Goal: Transaction & Acquisition: Purchase product/service

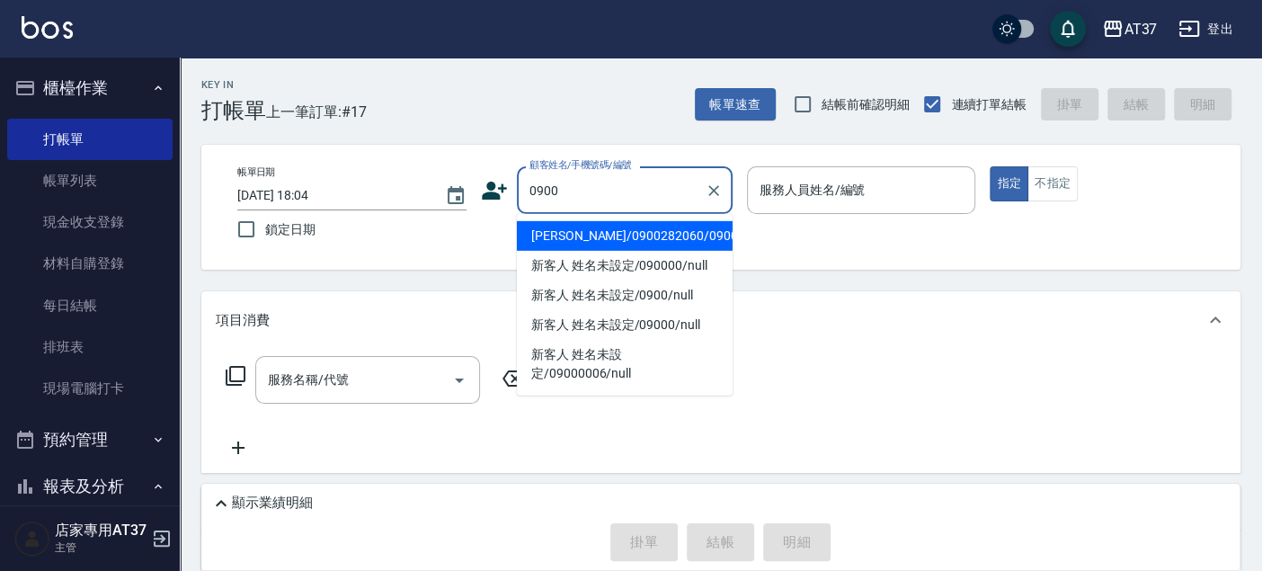
type input "陳霆賢/0900282060/0900282060"
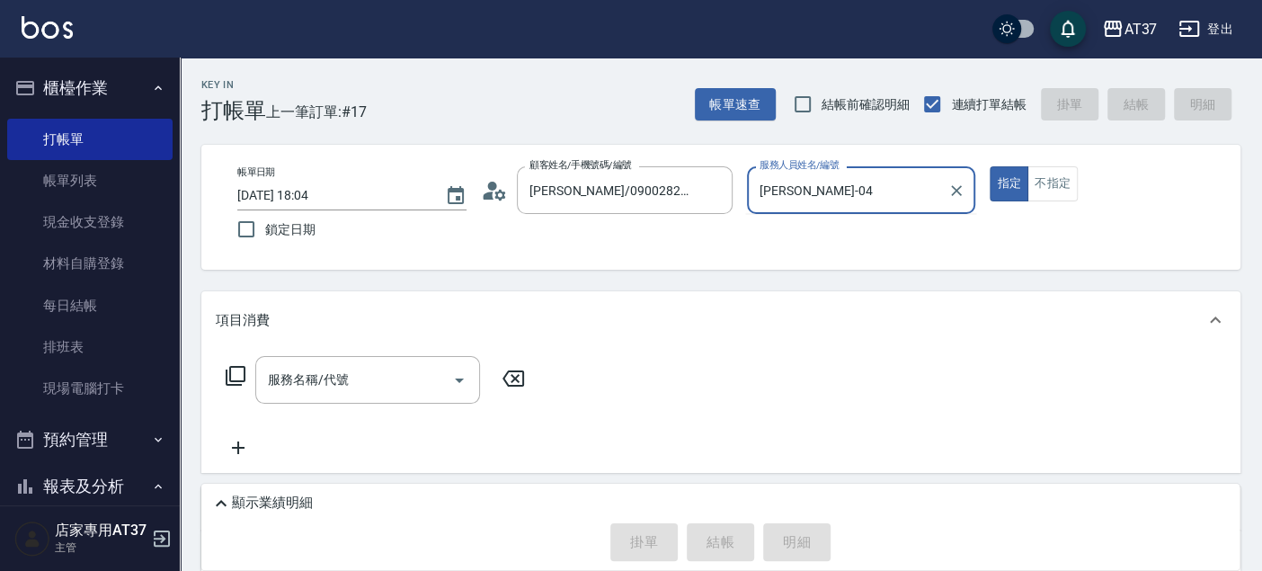
click at [989, 166] on button "指定" at bounding box center [1008, 183] width 39 height 35
type input "NINA-0"
type button "true"
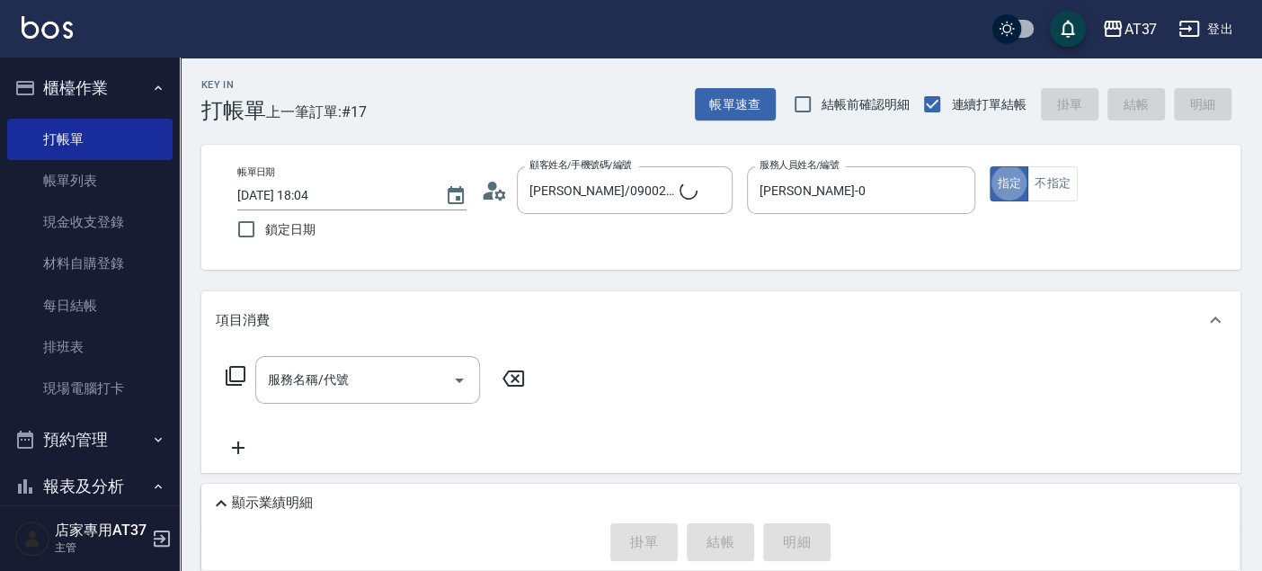
type input "新客人 姓名未設定/0900/null"
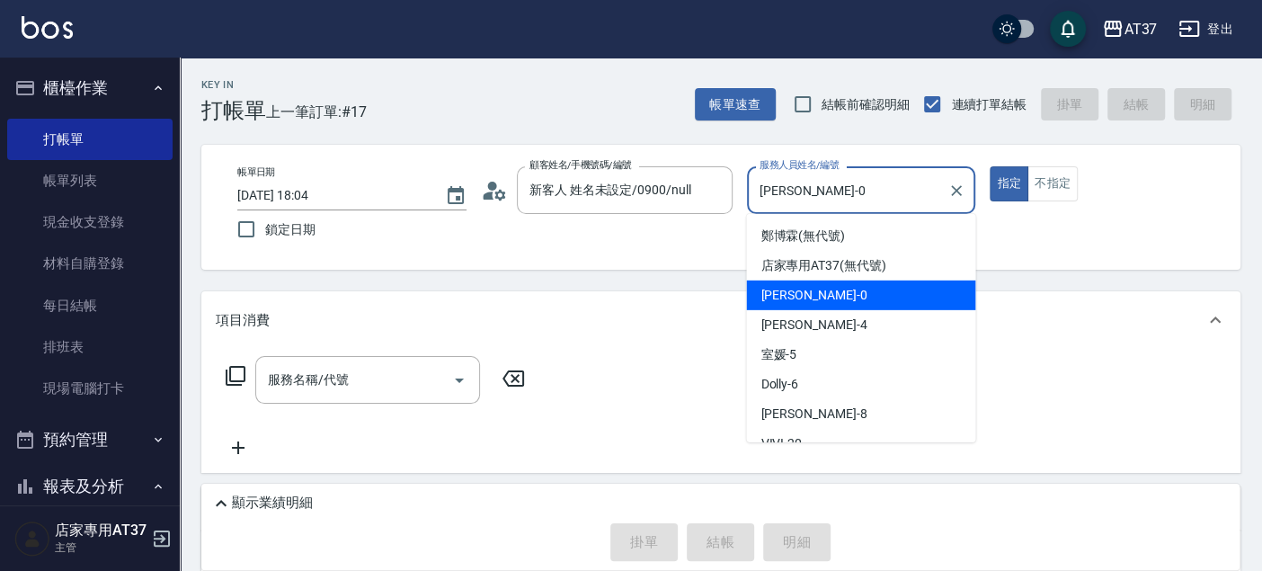
click at [831, 193] on input "NINA-0" at bounding box center [848, 189] width 186 height 31
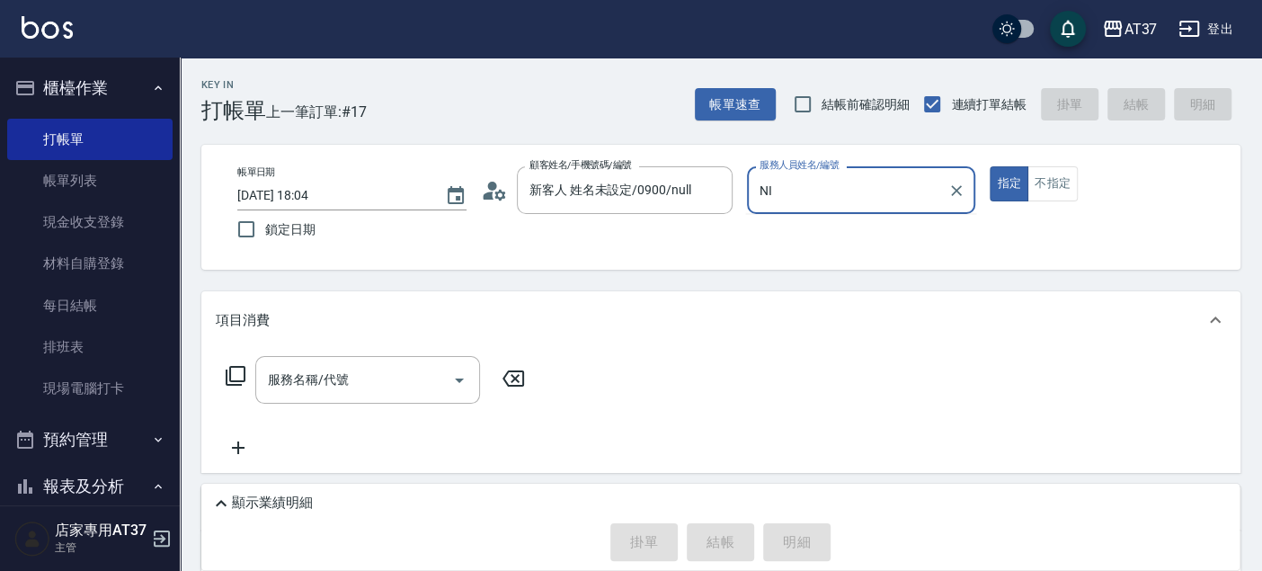
type input "N"
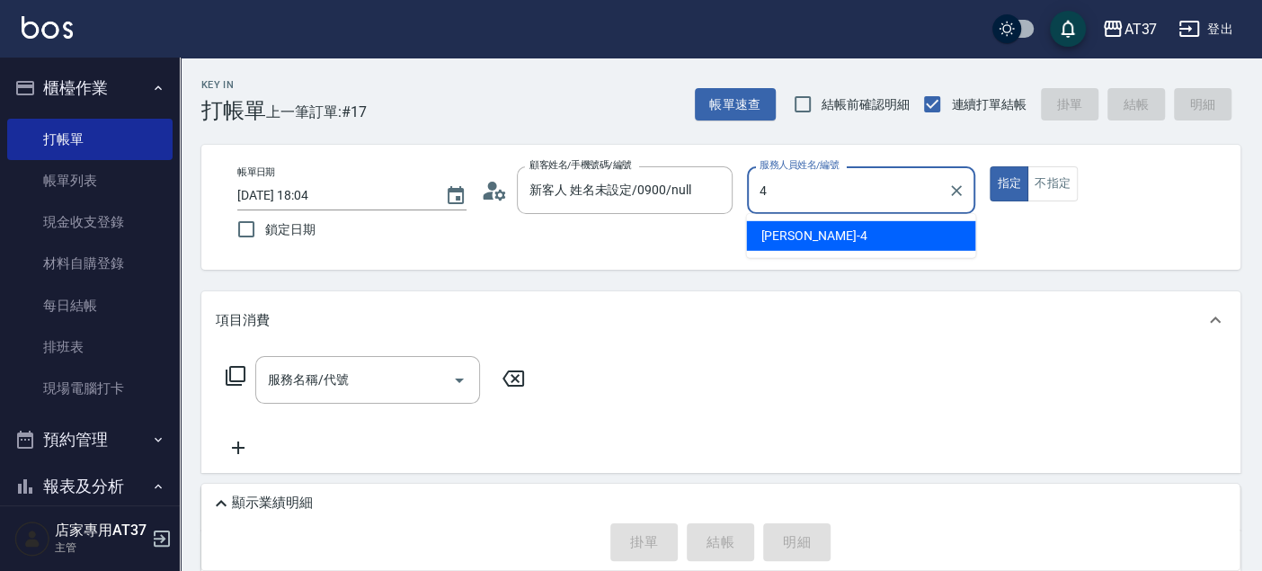
type input "[PERSON_NAME]-4"
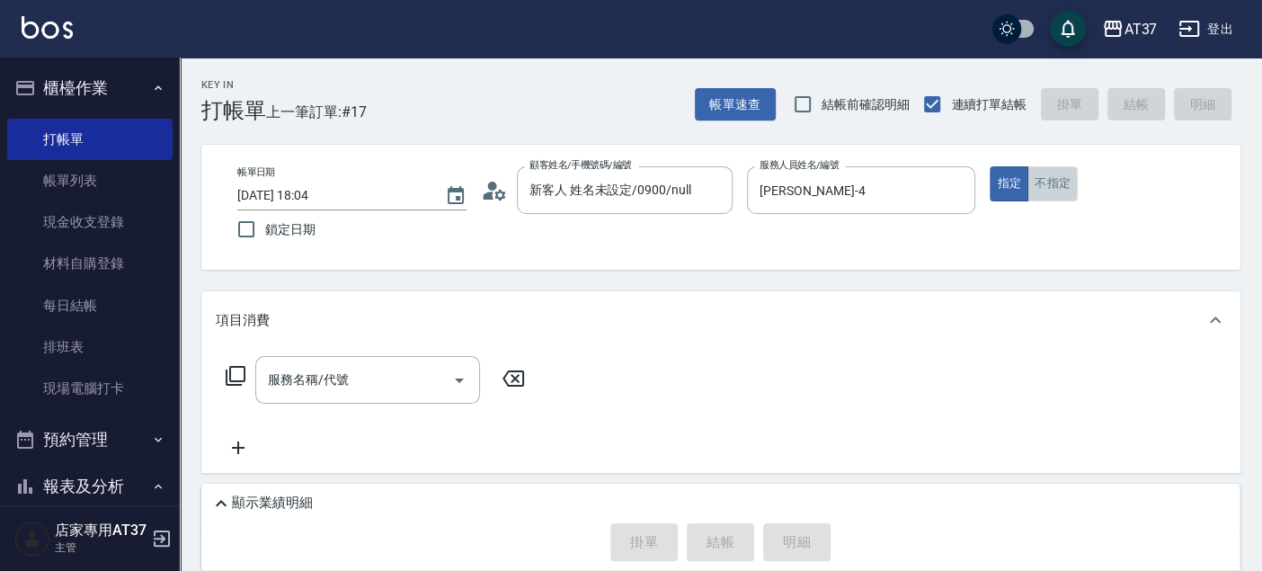
drag, startPoint x: 1054, startPoint y: 188, endPoint x: 972, endPoint y: 218, distance: 87.3
click at [1055, 189] on button "不指定" at bounding box center [1052, 183] width 50 height 35
click at [334, 390] on input "服務名稱/代號" at bounding box center [353, 379] width 181 height 31
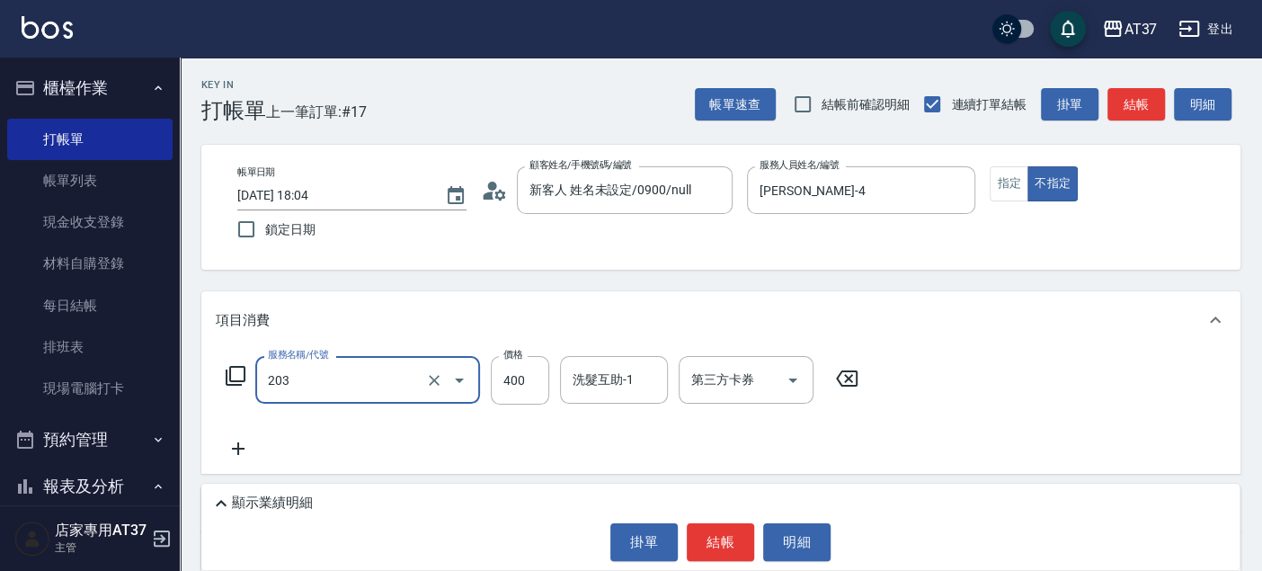
type input "B級洗+剪(203)"
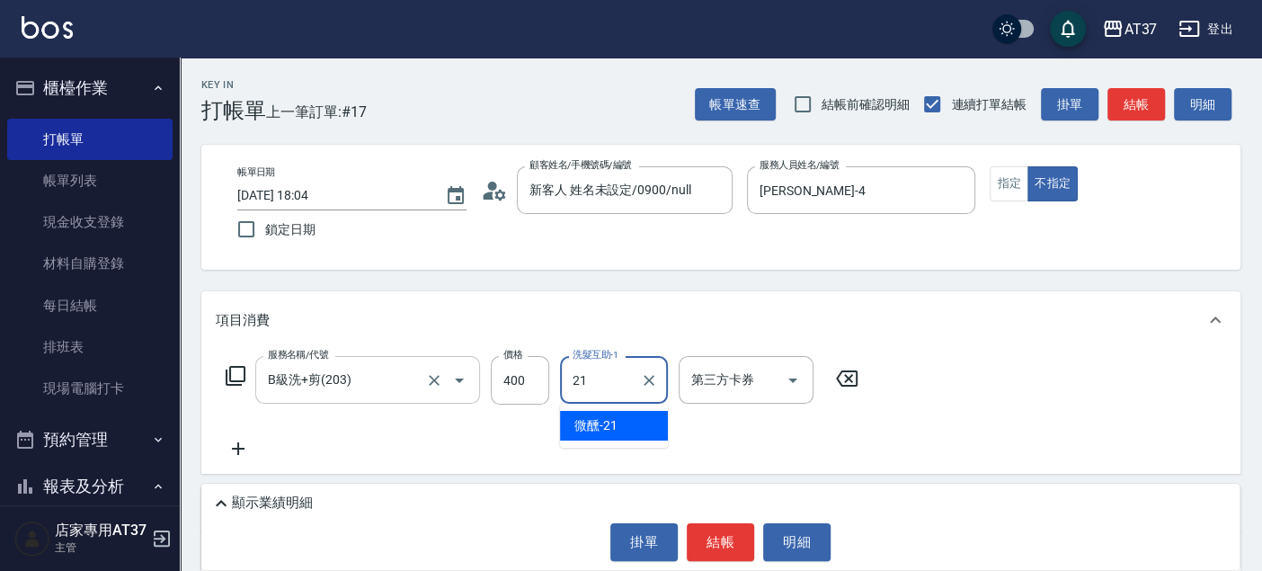
type input "微醺-21"
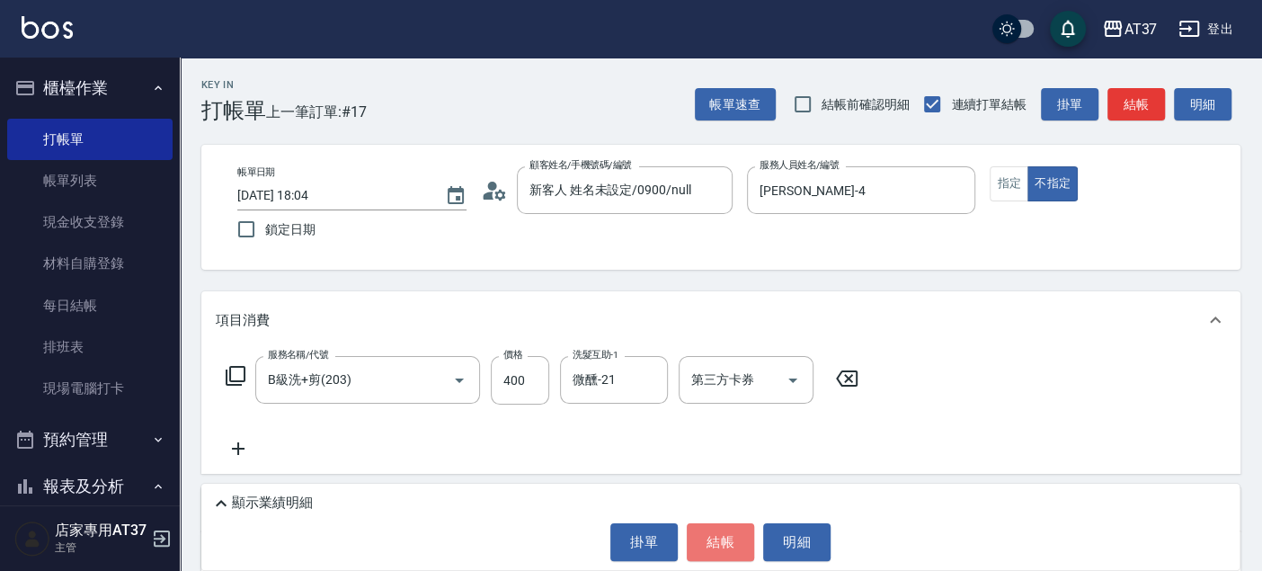
click at [737, 542] on button "結帳" at bounding box center [719, 542] width 67 height 38
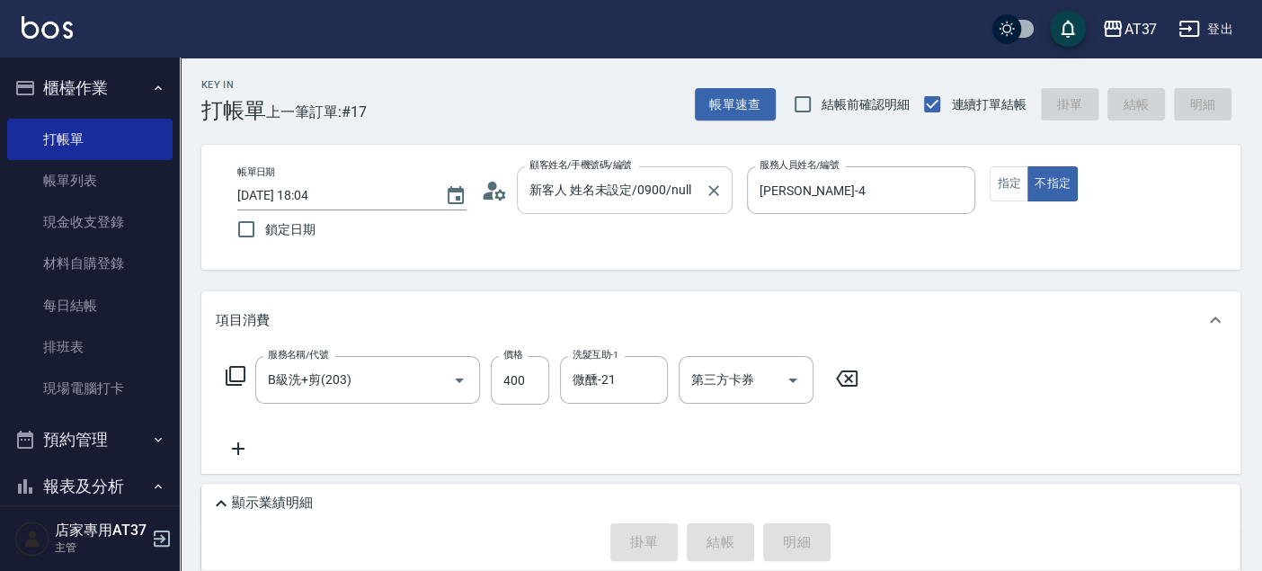
type input "2025/10/13 18:43"
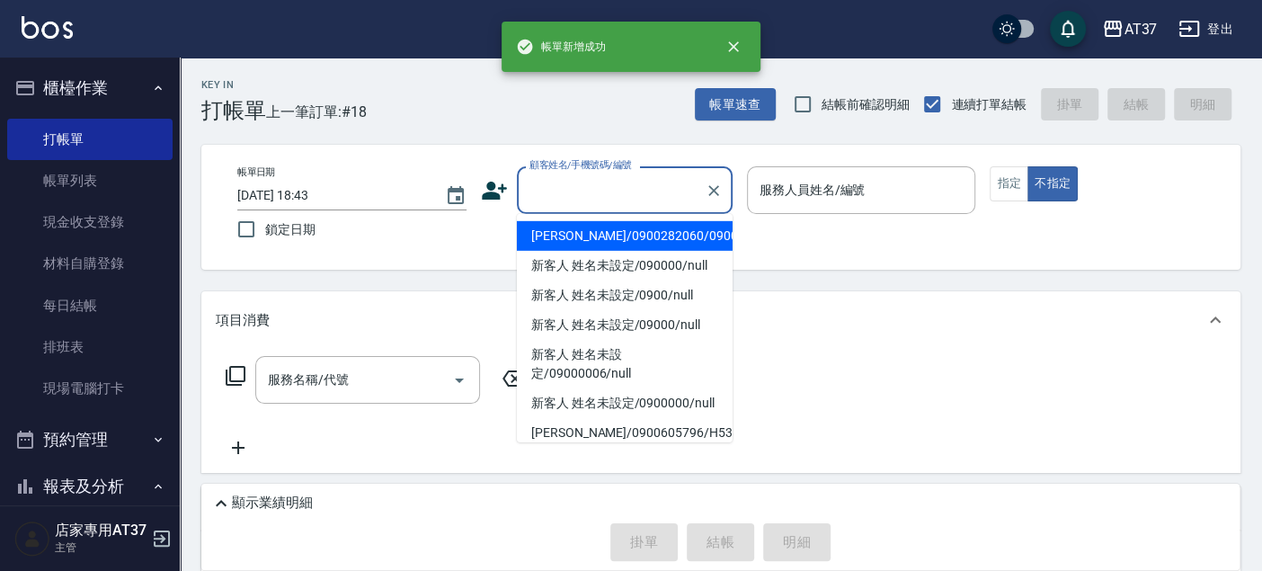
click at [593, 185] on input "顧客姓名/手機號碼/編號" at bounding box center [611, 189] width 173 height 31
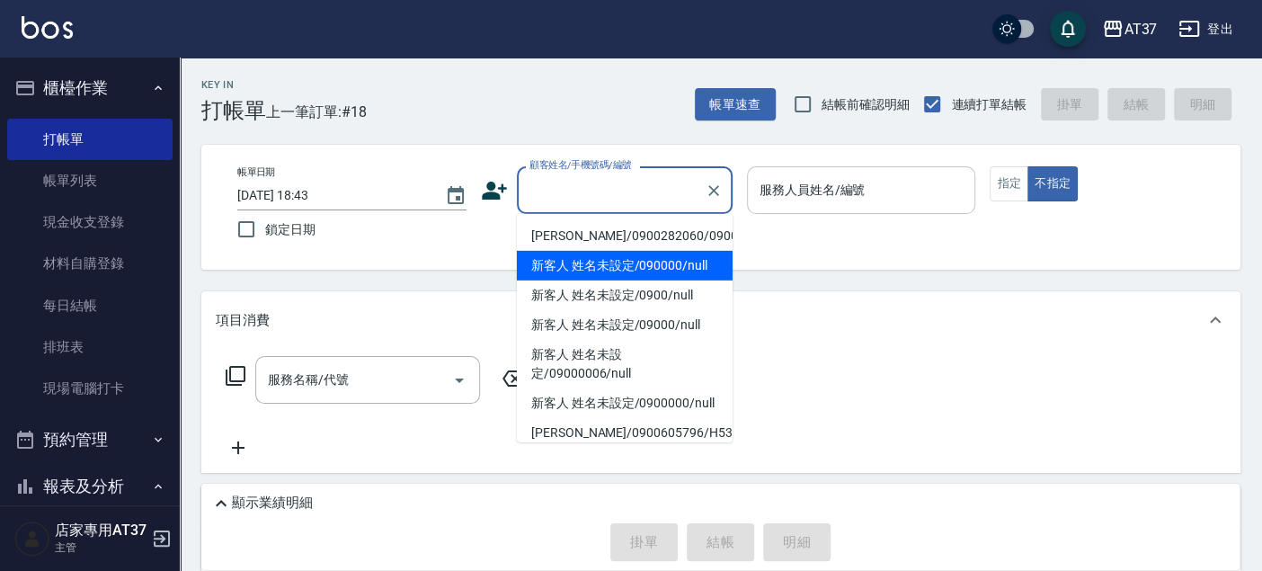
click at [629, 279] on li "新客人 姓名未設定/090000/null" at bounding box center [625, 266] width 216 height 30
type input "新客人 姓名未設定/090000/null"
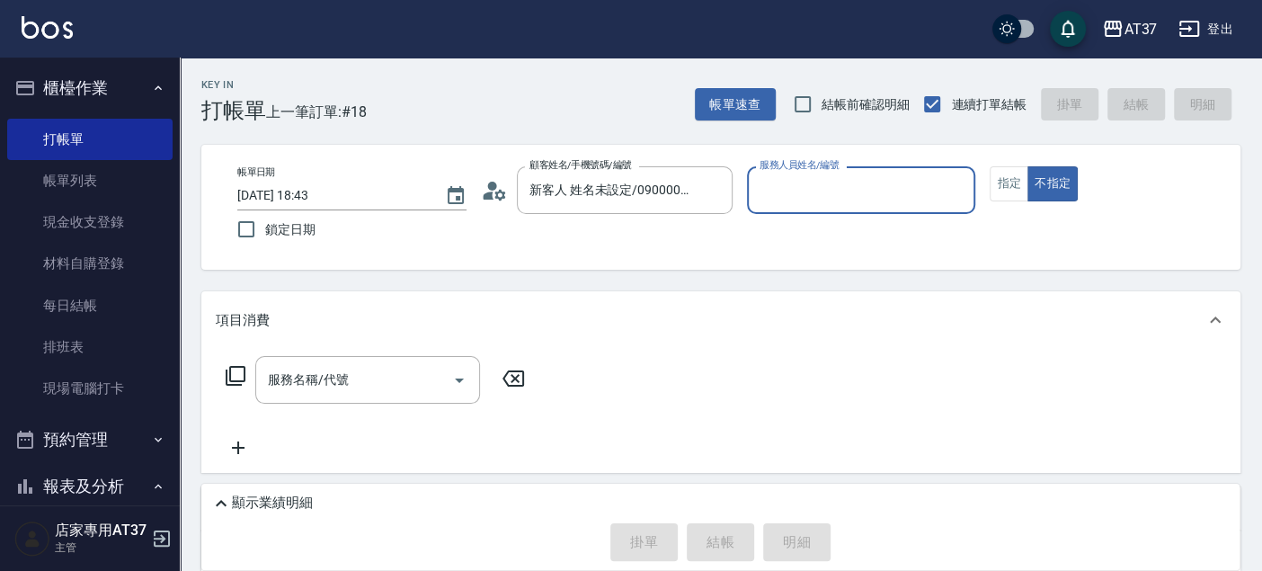
click at [850, 178] on input "服務人員姓名/編號" at bounding box center [861, 189] width 213 height 31
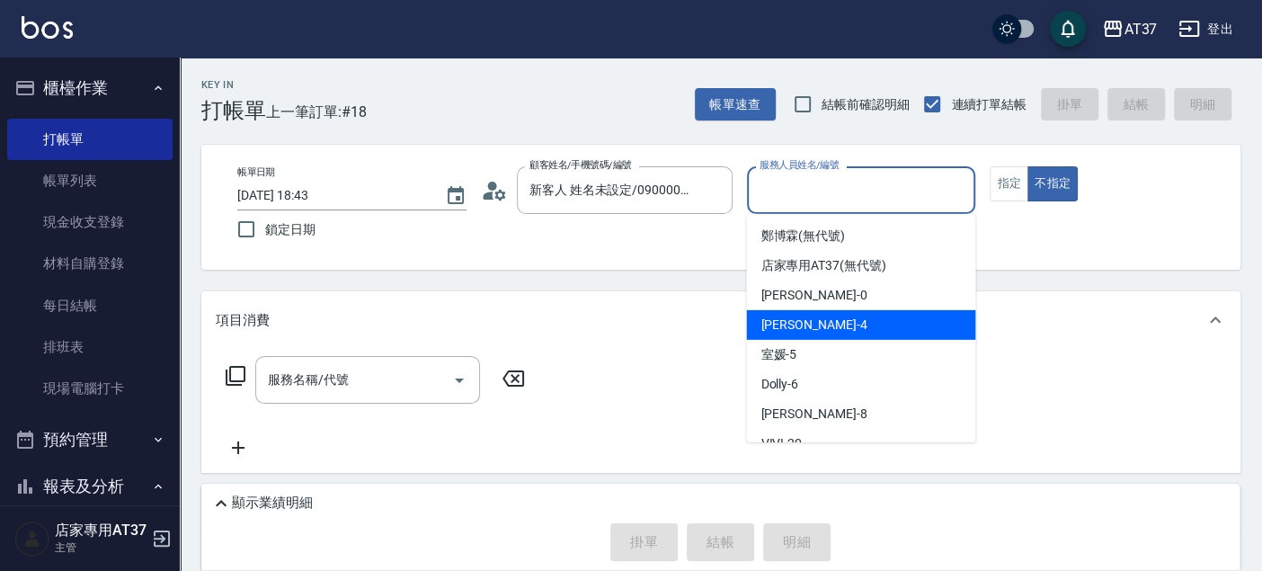
click at [842, 311] on div "[PERSON_NAME] -4" at bounding box center [860, 325] width 229 height 30
type input "[PERSON_NAME]-4"
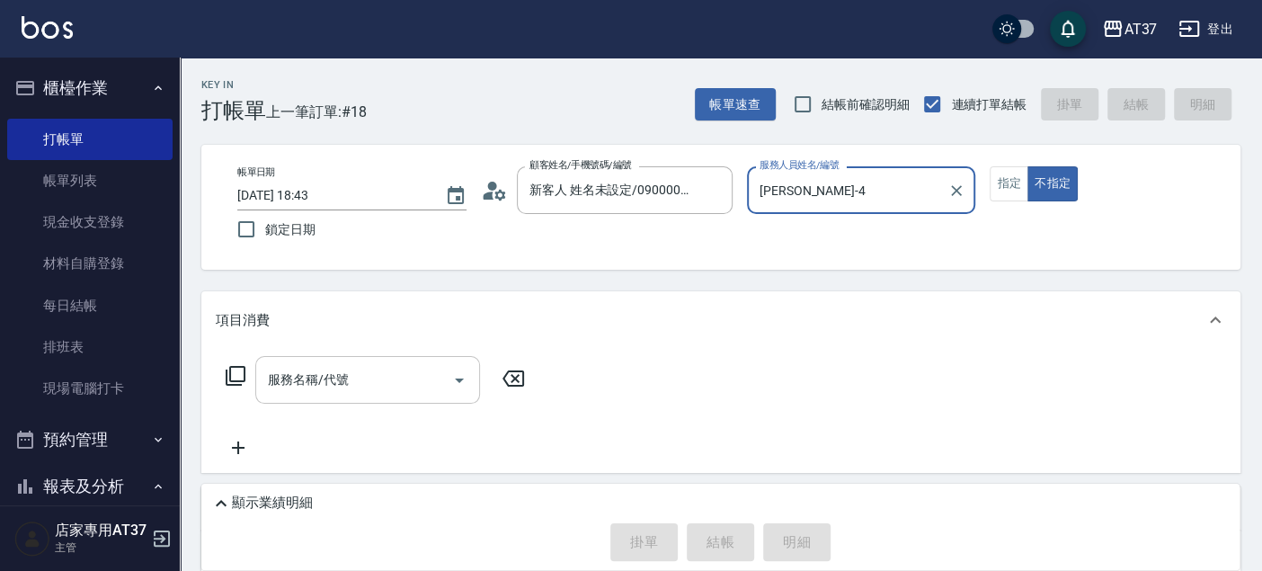
click at [372, 359] on div "服務名稱/代號" at bounding box center [367, 380] width 225 height 48
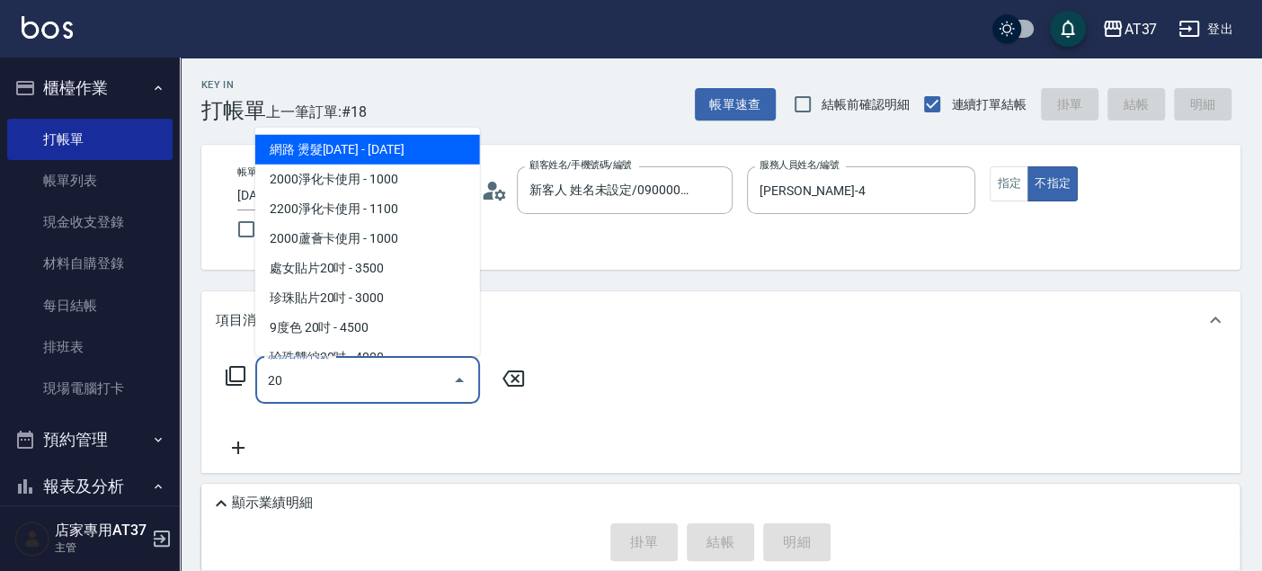
type input "2"
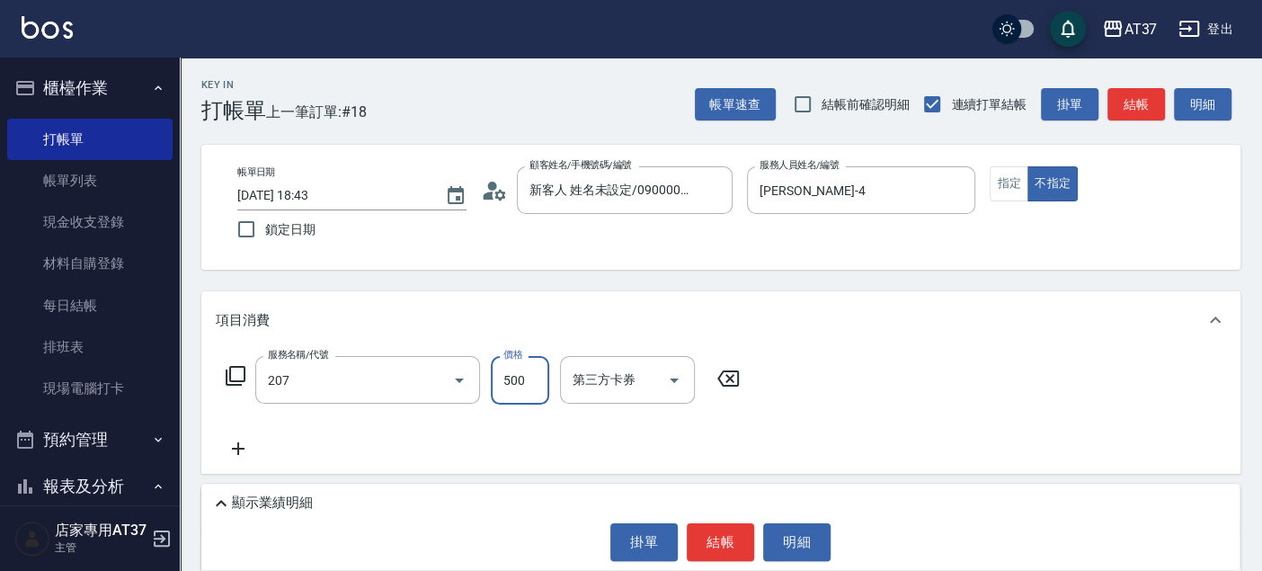
type input "B精油洗+剪(207)"
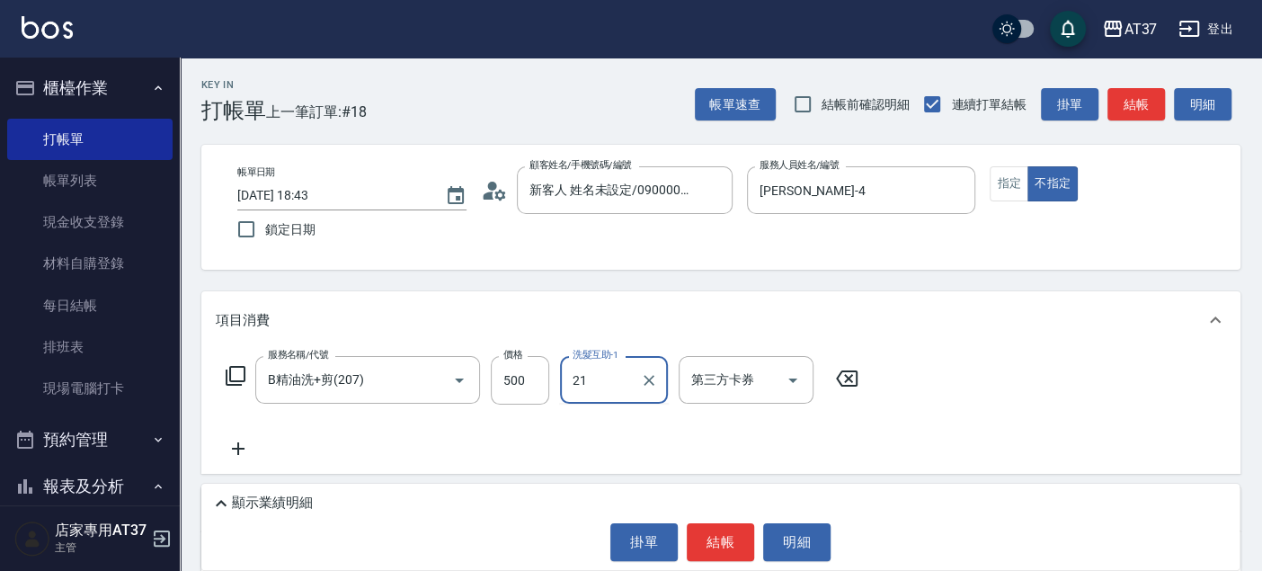
type input "微醺-21"
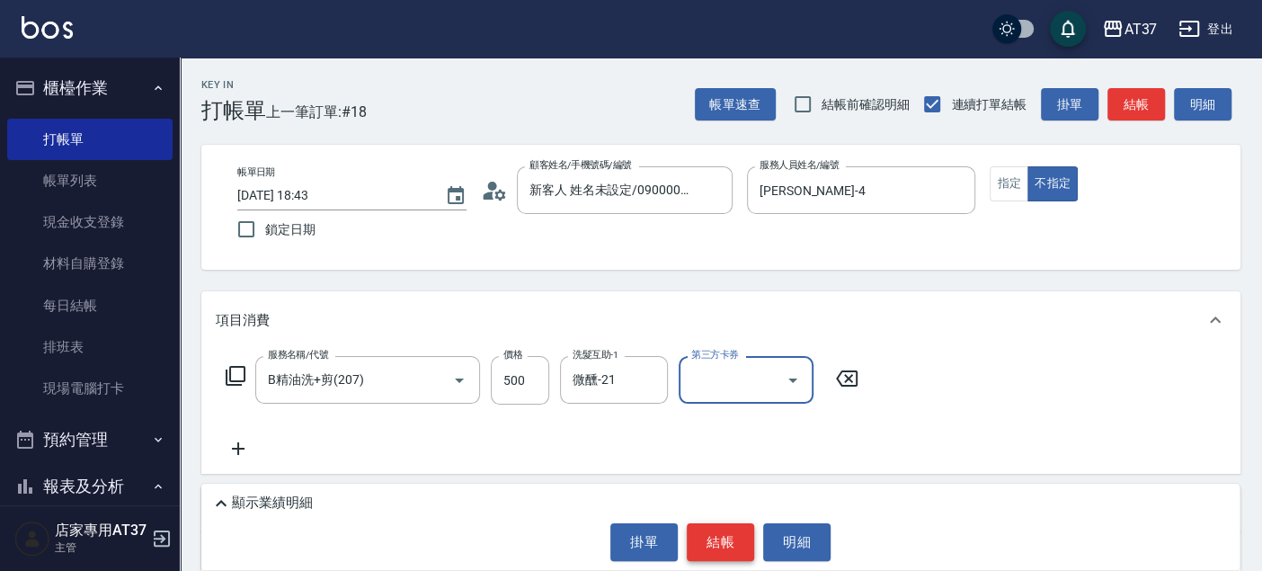
click at [734, 544] on button "結帳" at bounding box center [719, 542] width 67 height 38
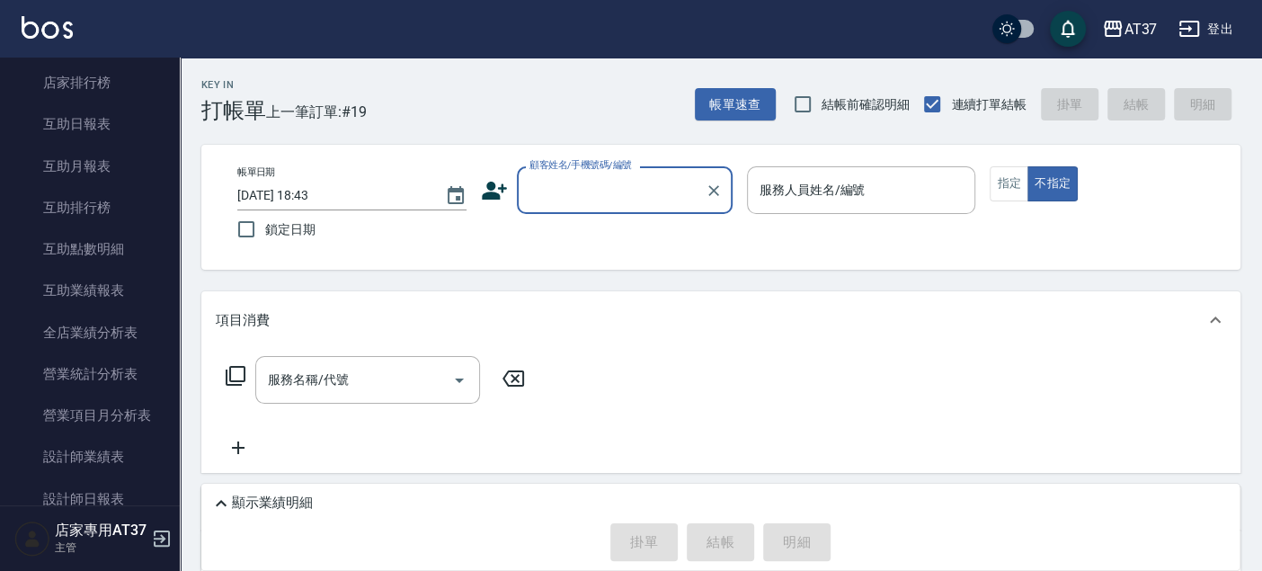
scroll to position [698, 0]
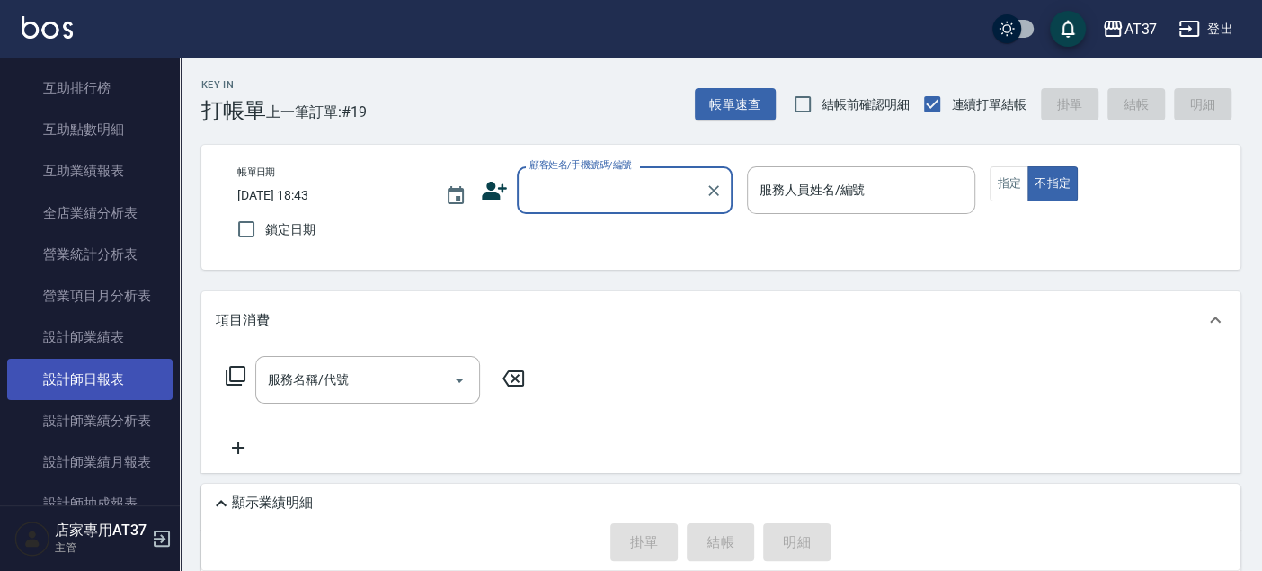
click at [112, 375] on link "設計師日報表" at bounding box center [89, 379] width 165 height 41
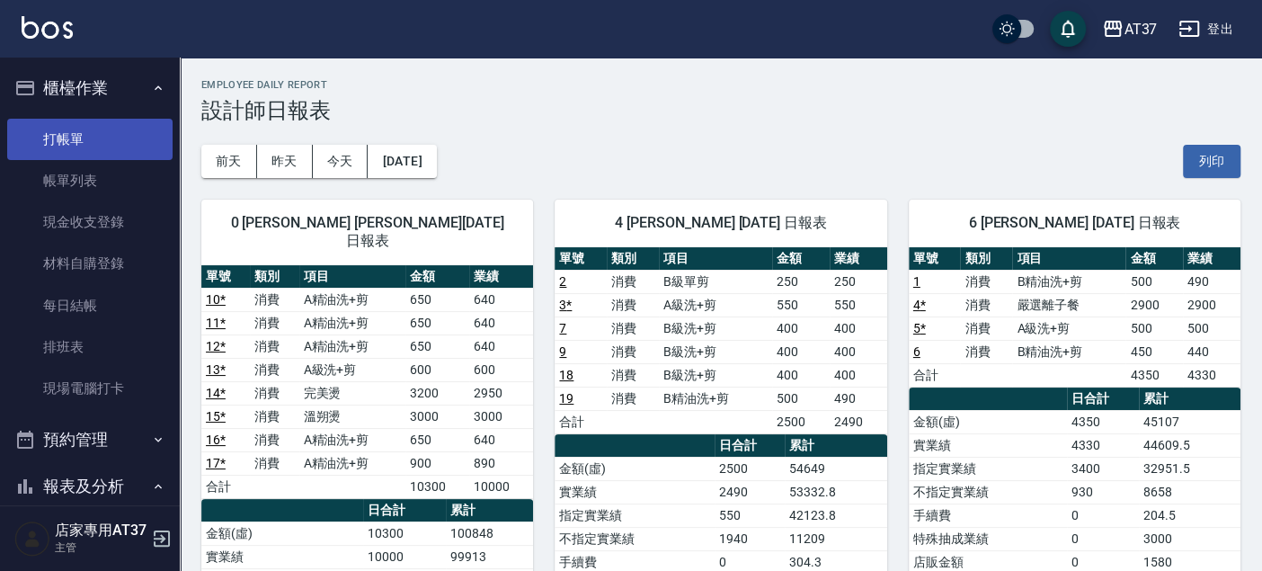
click at [105, 134] on link "打帳單" at bounding box center [89, 139] width 165 height 41
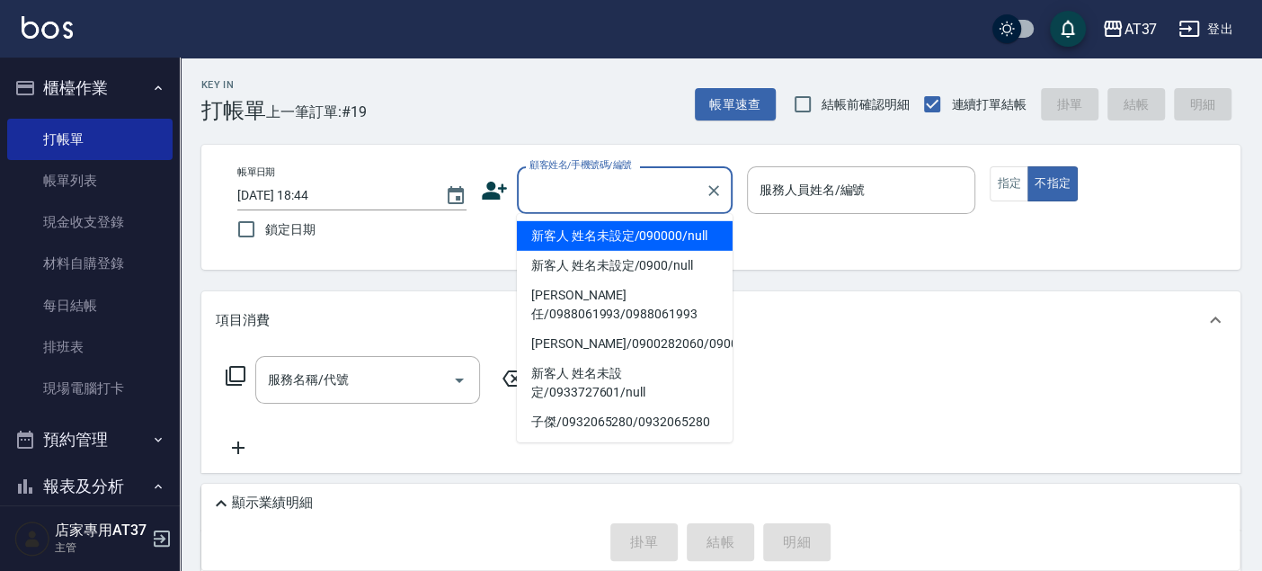
click at [639, 202] on input "顧客姓名/手機號碼/編號" at bounding box center [611, 189] width 173 height 31
click at [635, 235] on li "新客人 姓名未設定/090000/null" at bounding box center [625, 236] width 216 height 30
type input "新客人 姓名未設定/090000/null"
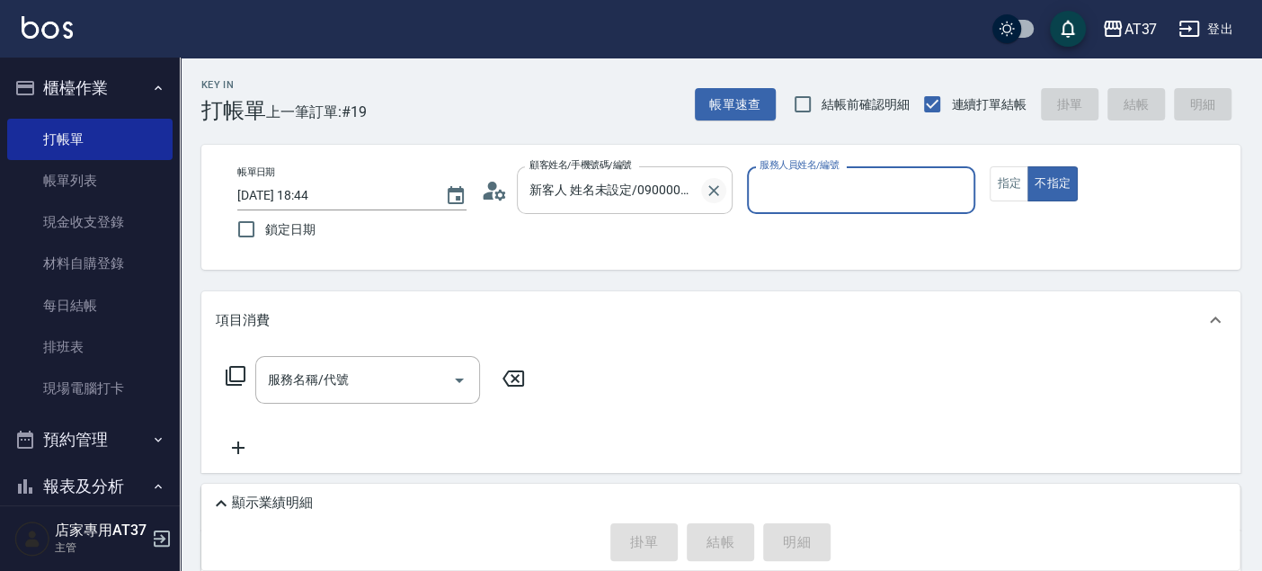
click at [705, 194] on icon "Clear" at bounding box center [713, 190] width 18 height 18
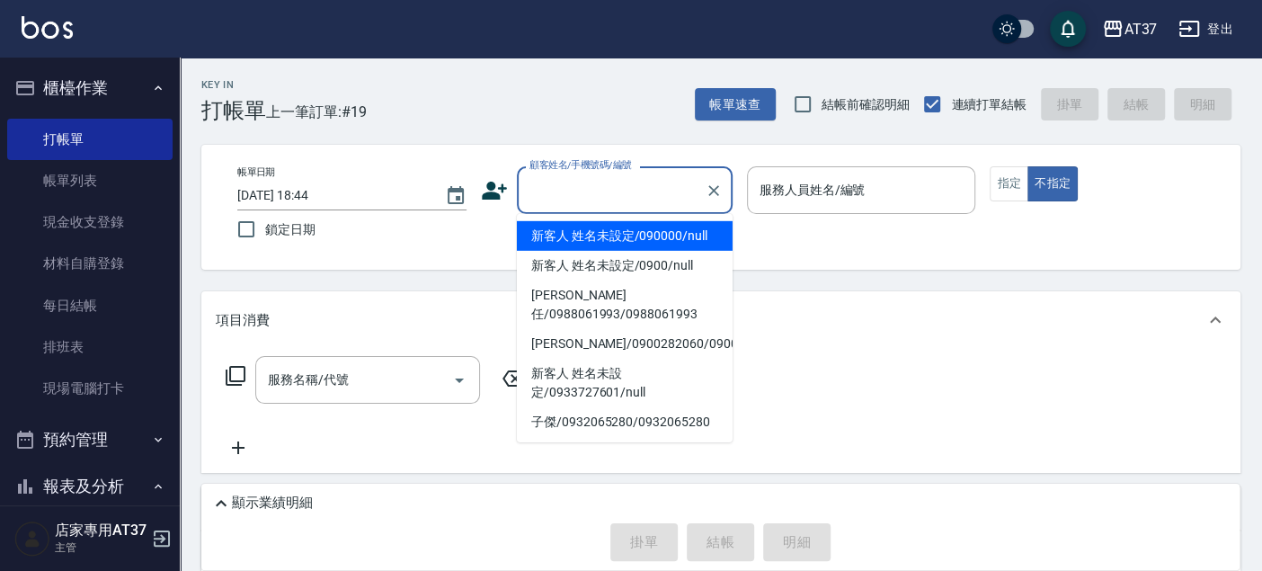
click at [622, 186] on input "顧客姓名/手機號碼/編號" at bounding box center [611, 189] width 173 height 31
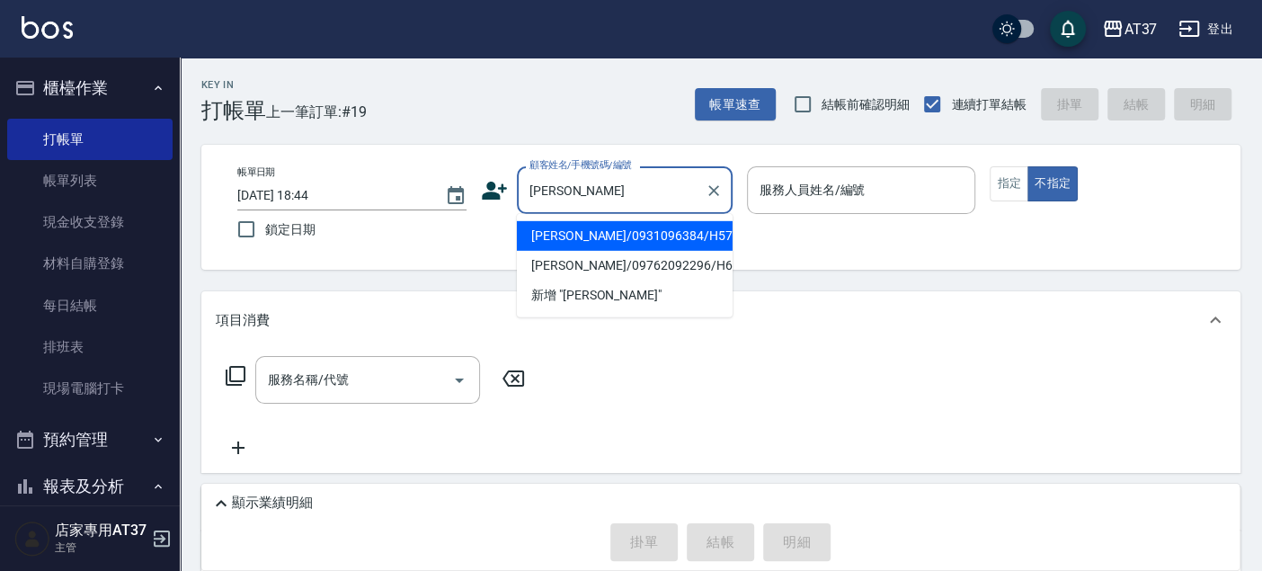
drag, startPoint x: 603, startPoint y: 252, endPoint x: 607, endPoint y: 238, distance: 14.2
click at [607, 238] on ul "陳錦美/0931096384/H570 陳錦慧/09762092296/H614 新增 "陳錦"" at bounding box center [625, 265] width 216 height 103
click at [607, 238] on li "陳錦美/0931096384/H570" at bounding box center [625, 236] width 216 height 30
type input "陳錦美/0931096384/H570"
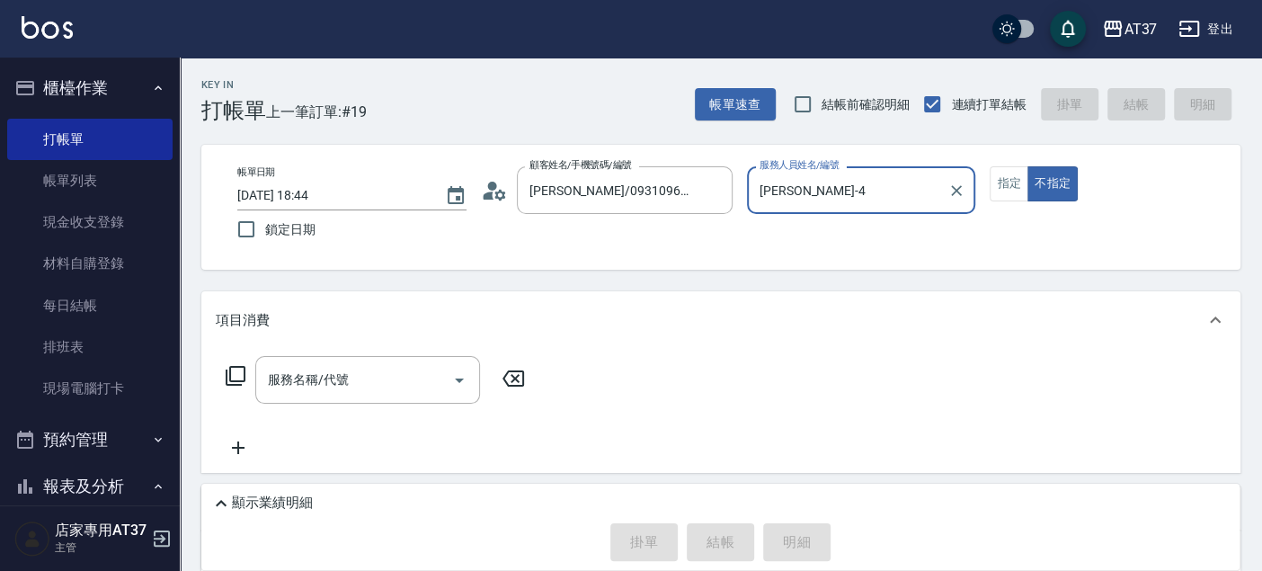
type input "[PERSON_NAME]-4"
click at [1016, 184] on button "指定" at bounding box center [1008, 183] width 39 height 35
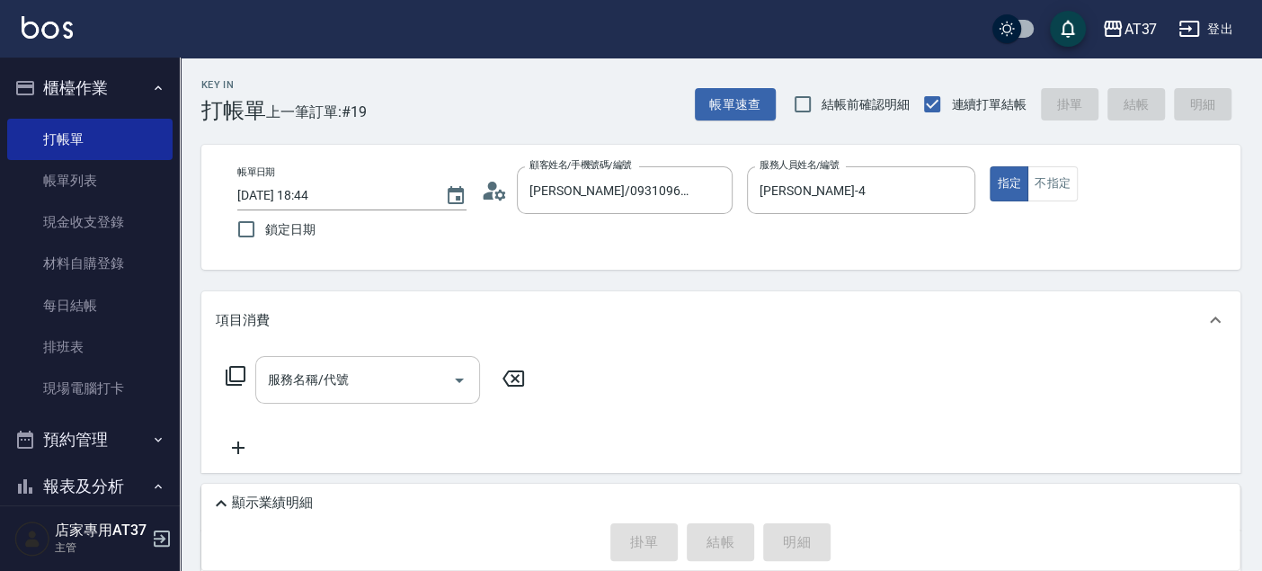
click at [350, 378] on input "服務名稱/代號" at bounding box center [353, 379] width 181 height 31
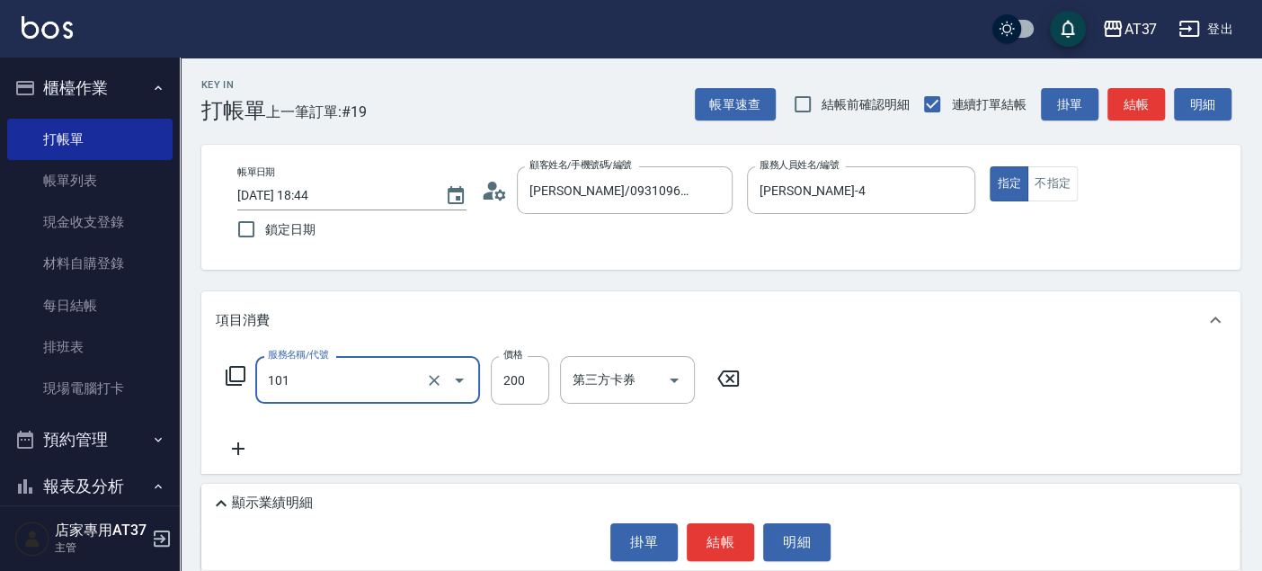
type input "洗髮(101)"
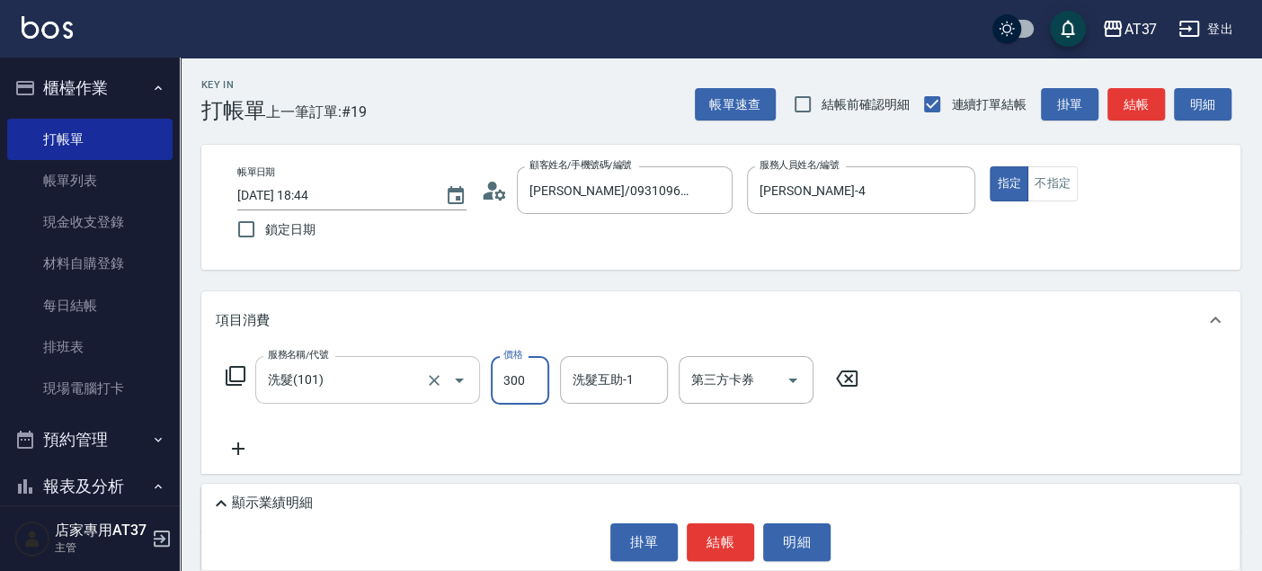
type input "300"
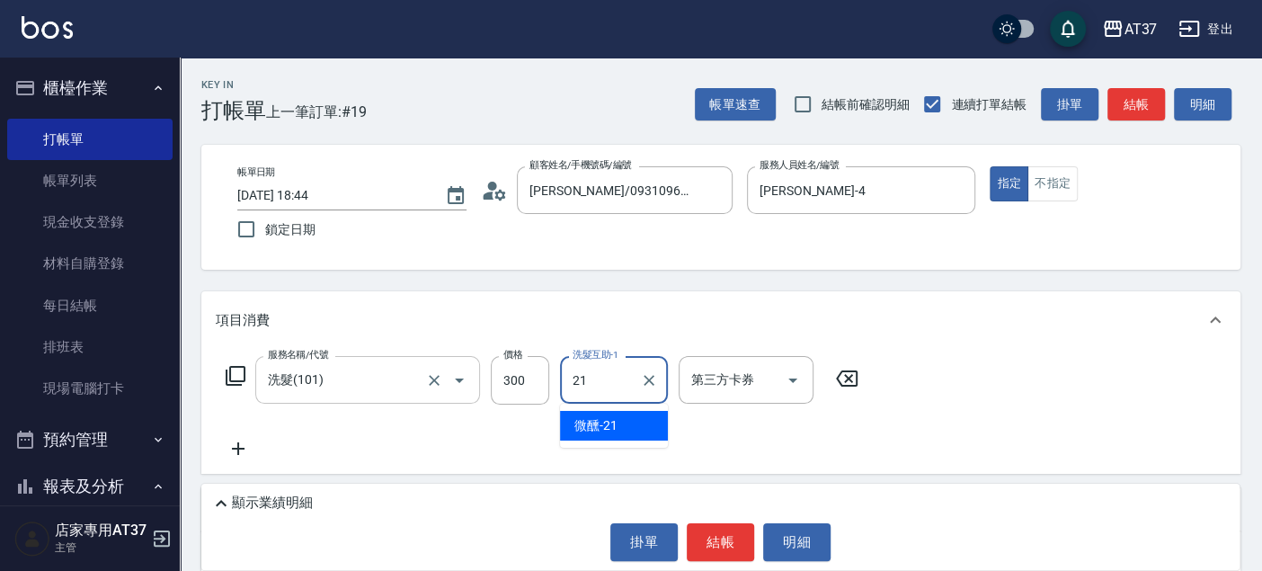
type input "微醺-21"
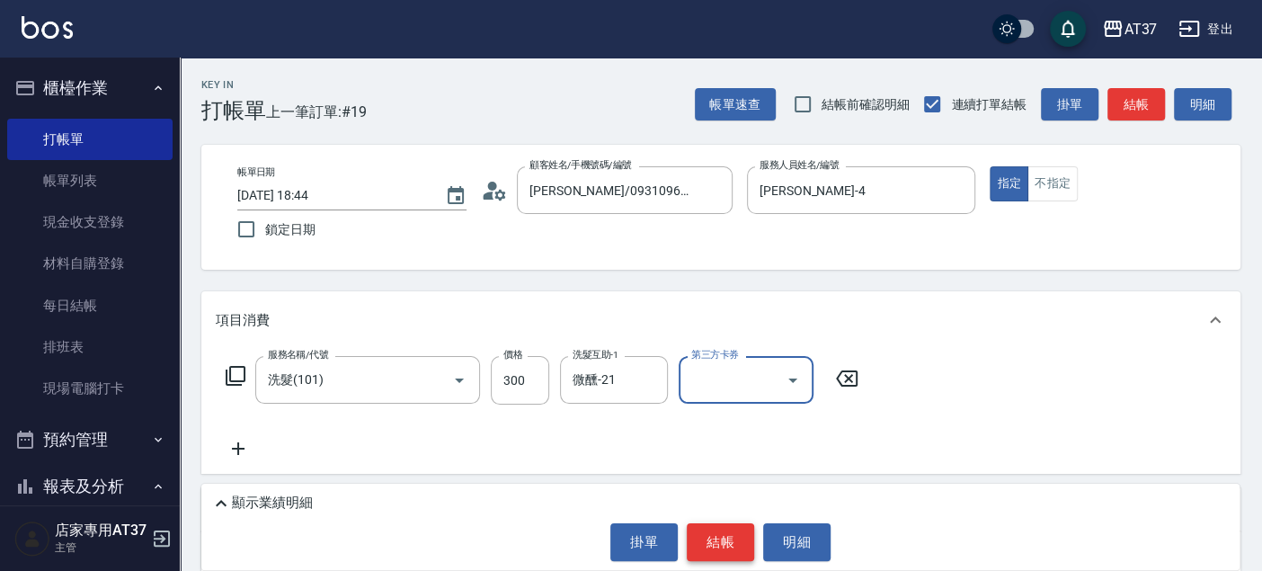
click at [714, 529] on button "結帳" at bounding box center [719, 542] width 67 height 38
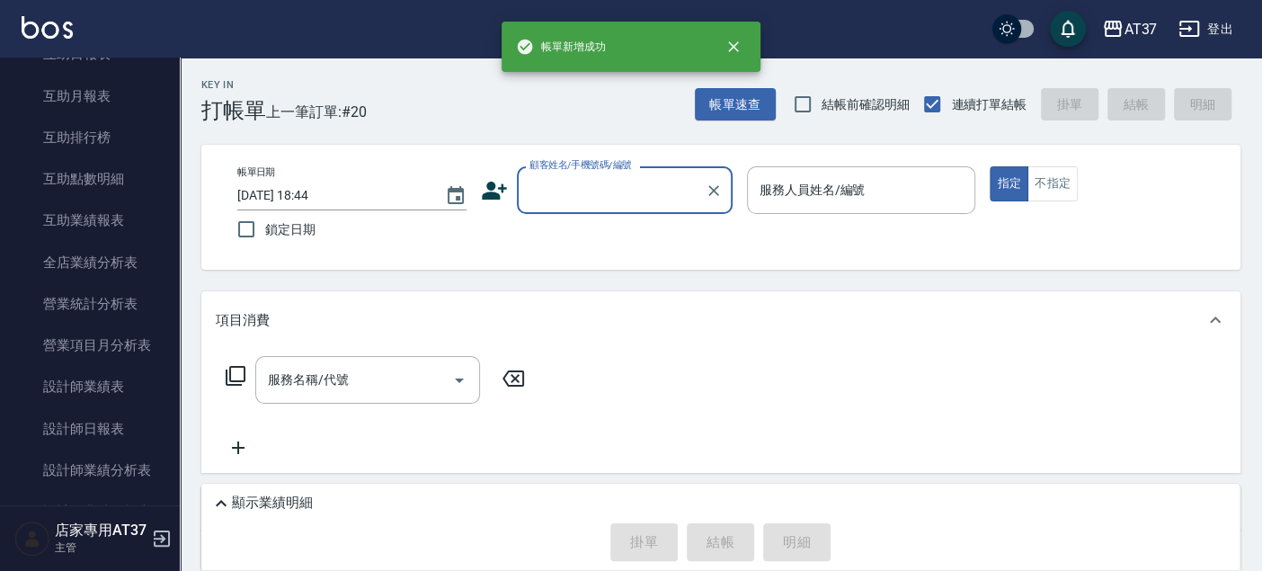
scroll to position [798, 0]
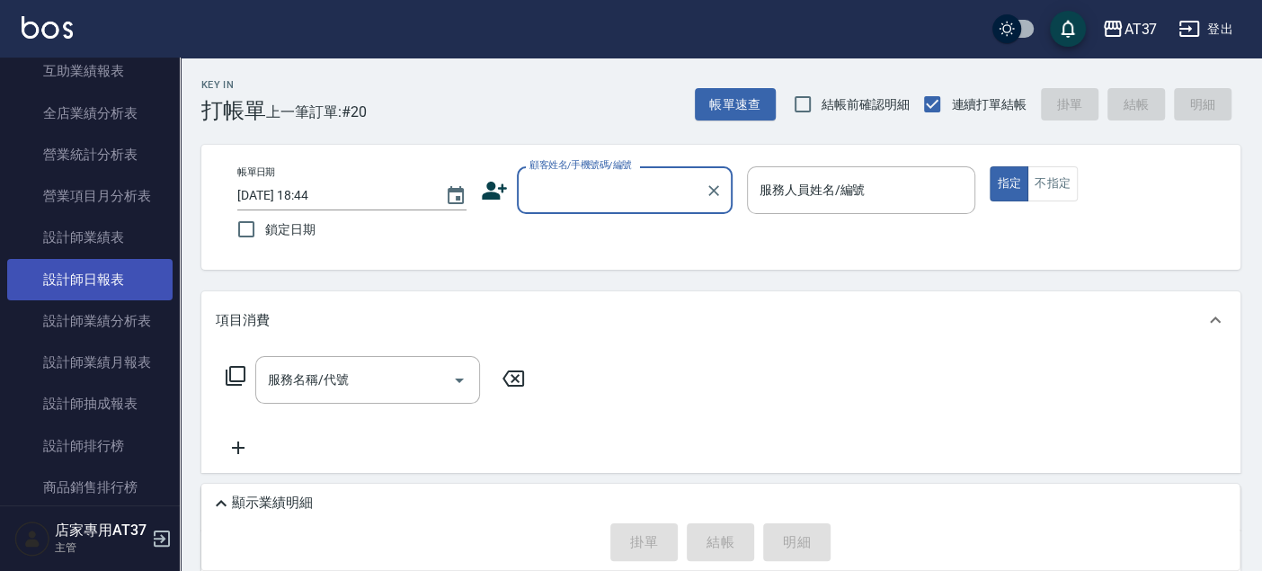
click at [107, 277] on link "設計師日報表" at bounding box center [89, 279] width 165 height 41
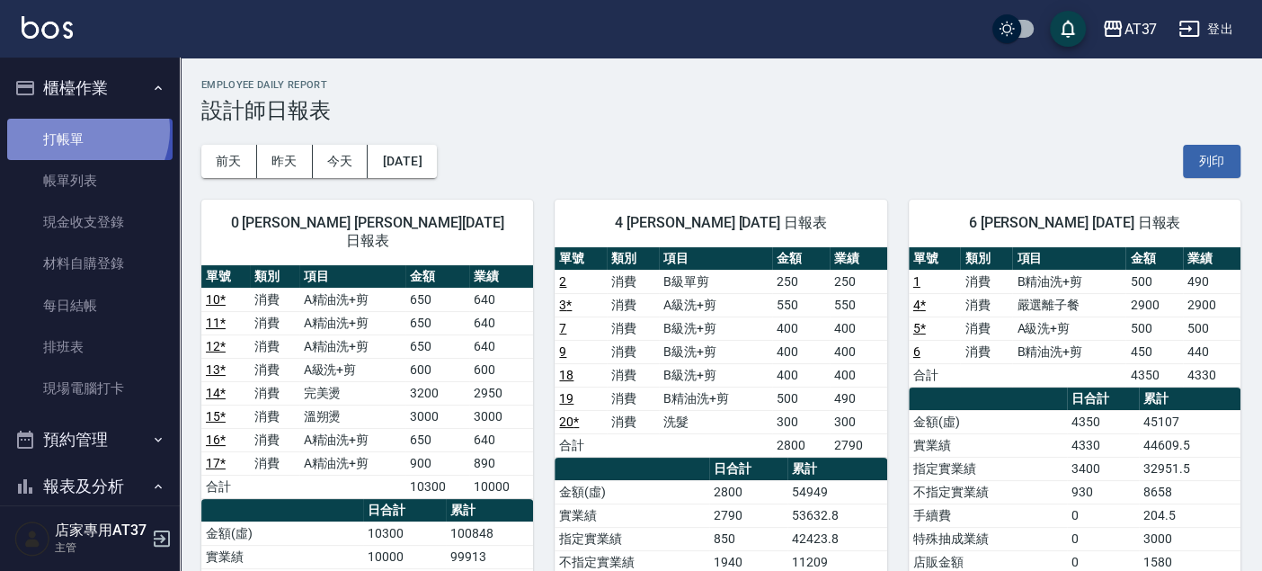
click at [84, 129] on link "打帳單" at bounding box center [89, 139] width 165 height 41
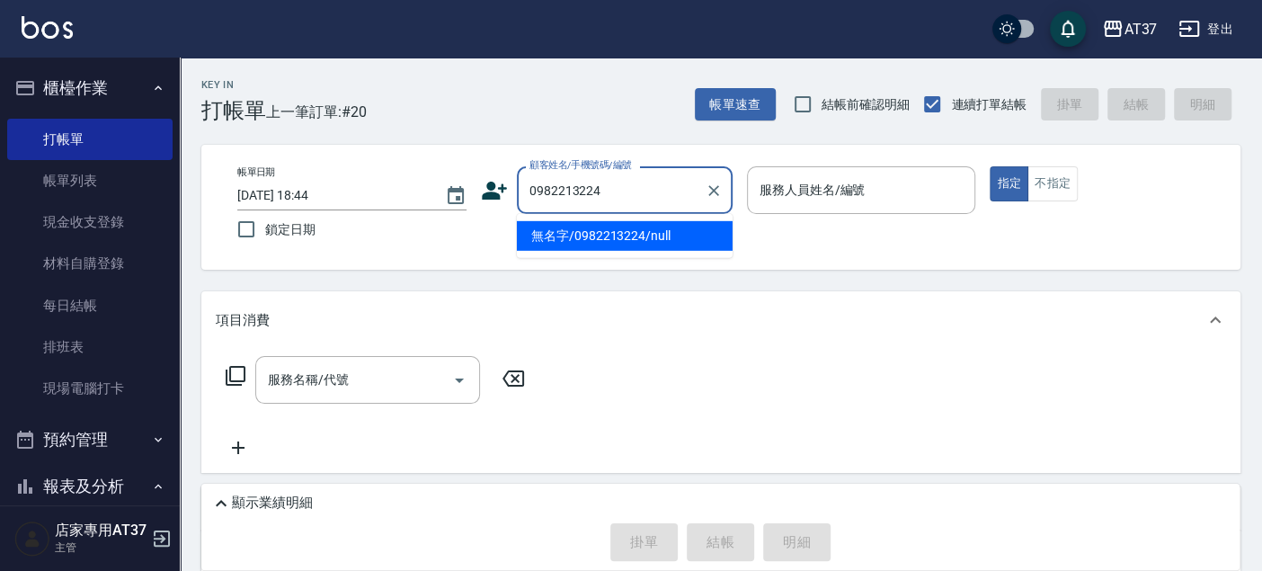
type input "無名字/0982213224/null"
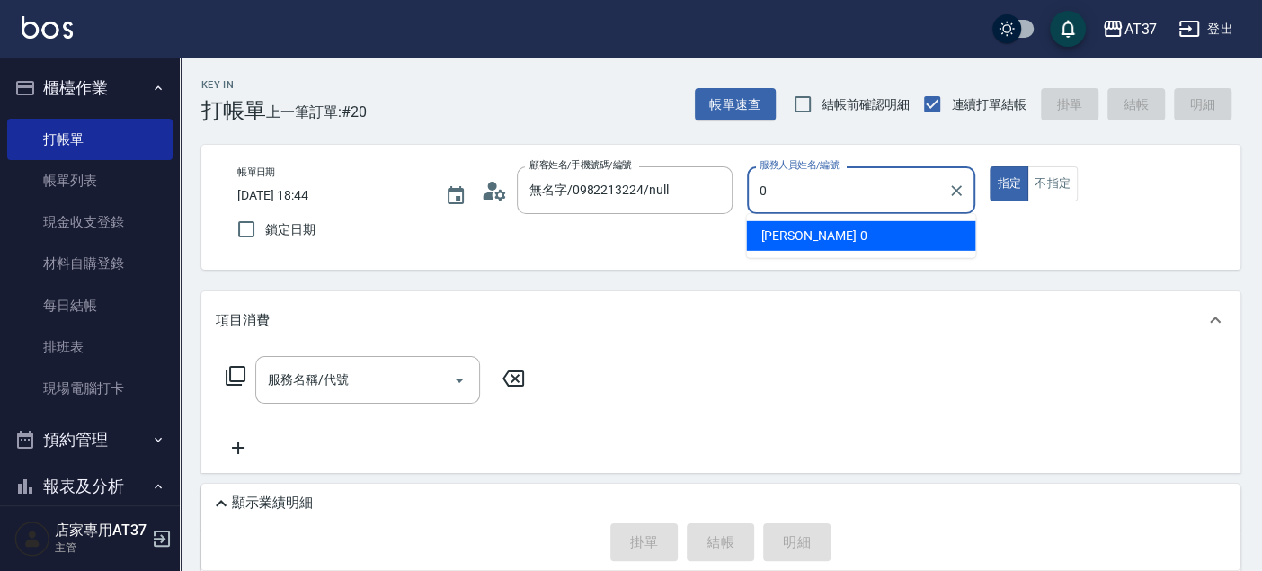
click at [786, 235] on span "NINA -0" at bounding box center [813, 235] width 106 height 19
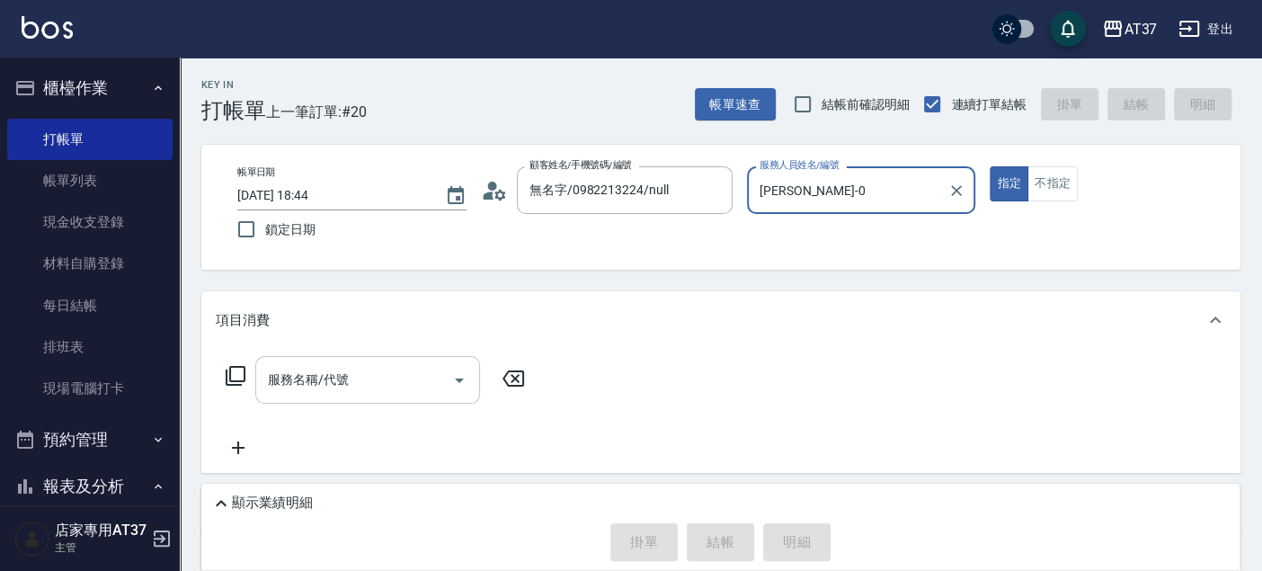
type input "NINA-0"
click at [297, 385] on div "服務名稱/代號 服務名稱/代號" at bounding box center [367, 380] width 225 height 48
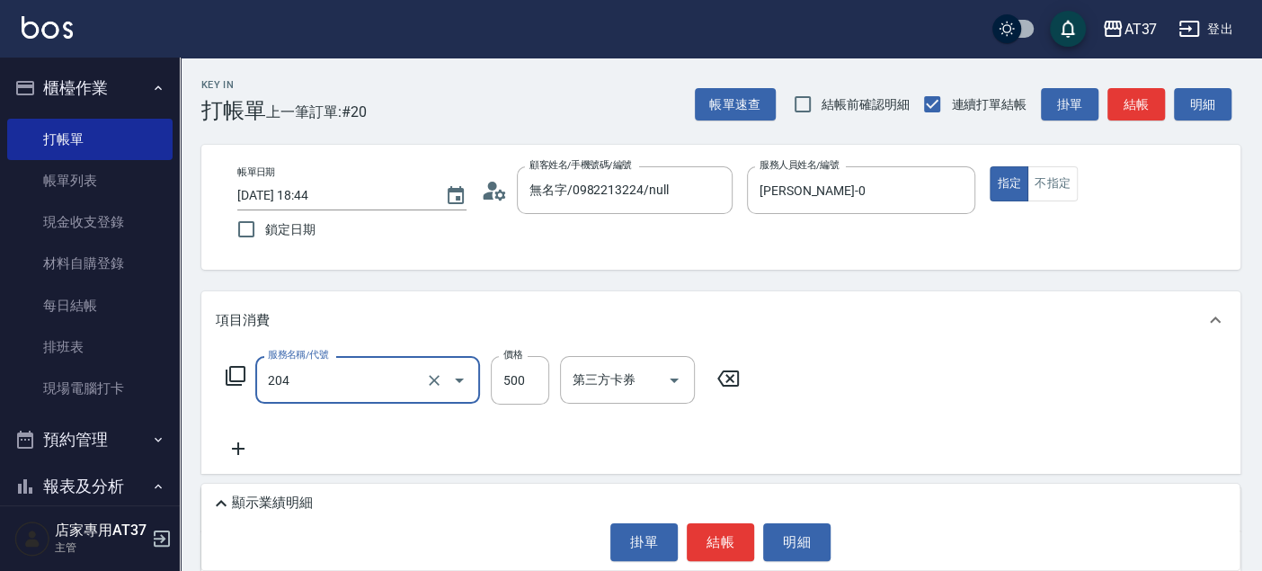
type input "A級洗+剪(204)"
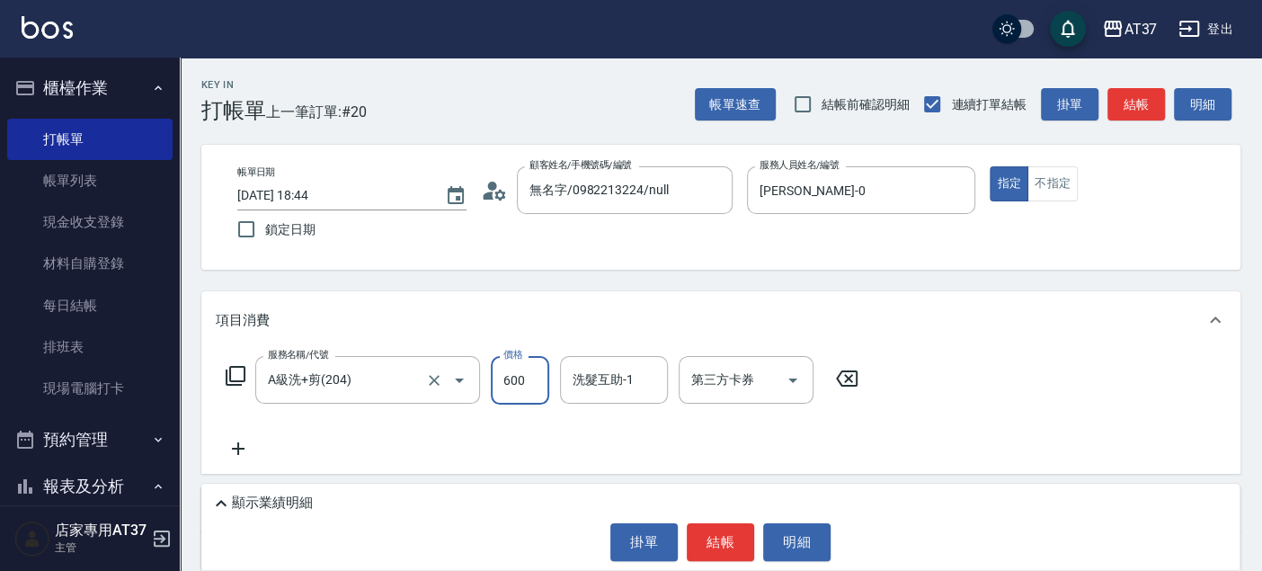
type input "600"
click at [701, 529] on button "結帳" at bounding box center [719, 542] width 67 height 38
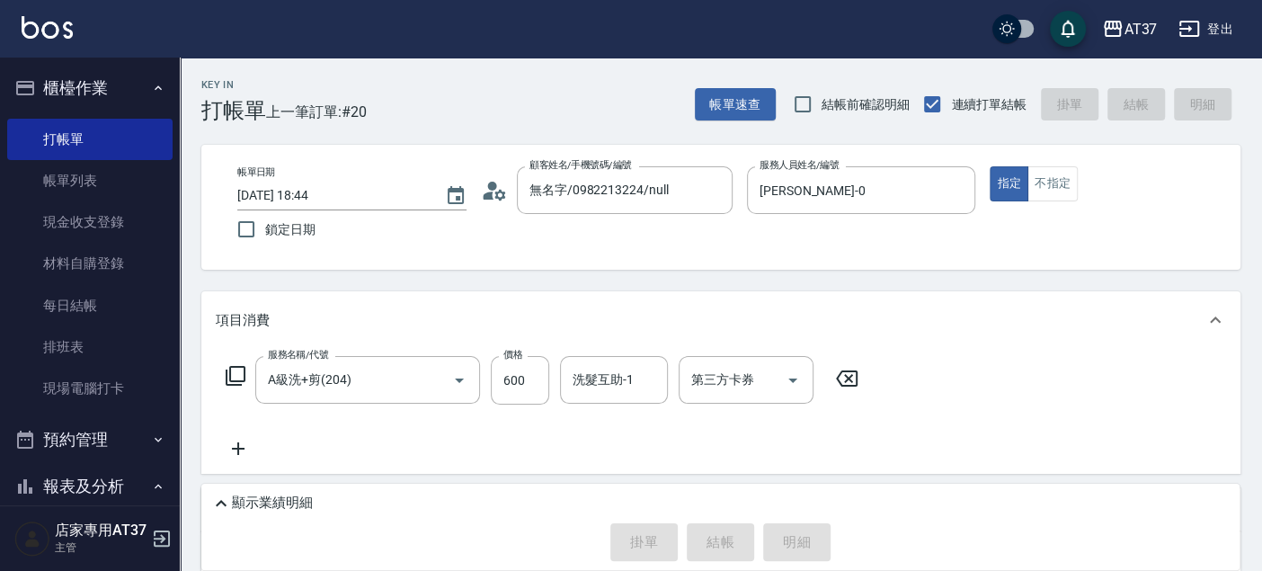
type input "2025/10/13 18:46"
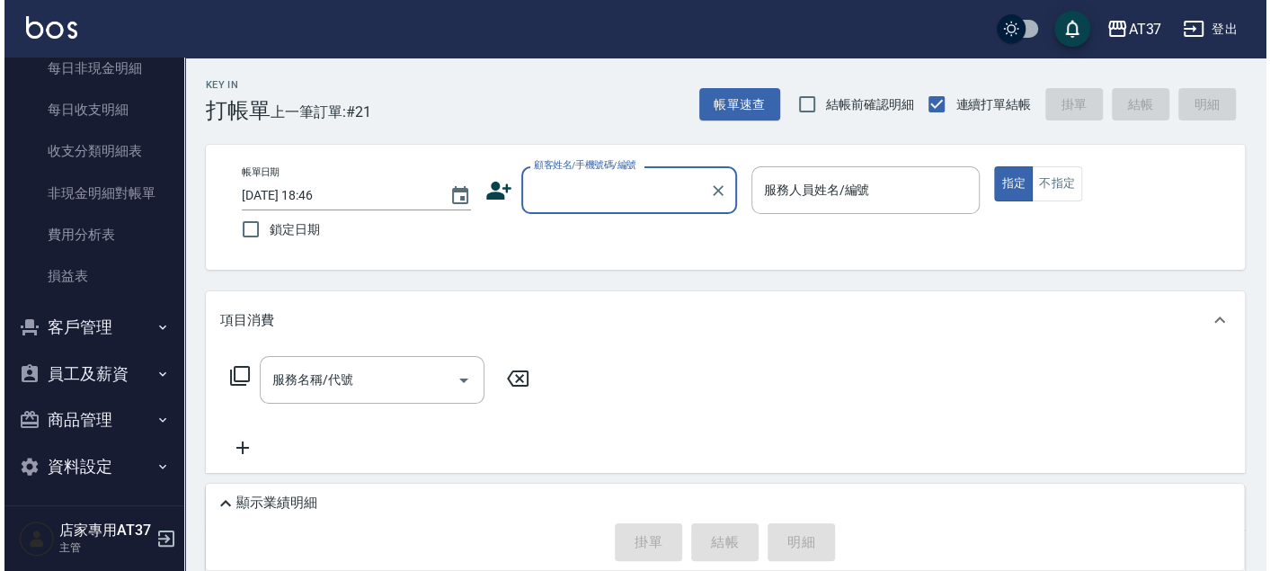
scroll to position [1553, 0]
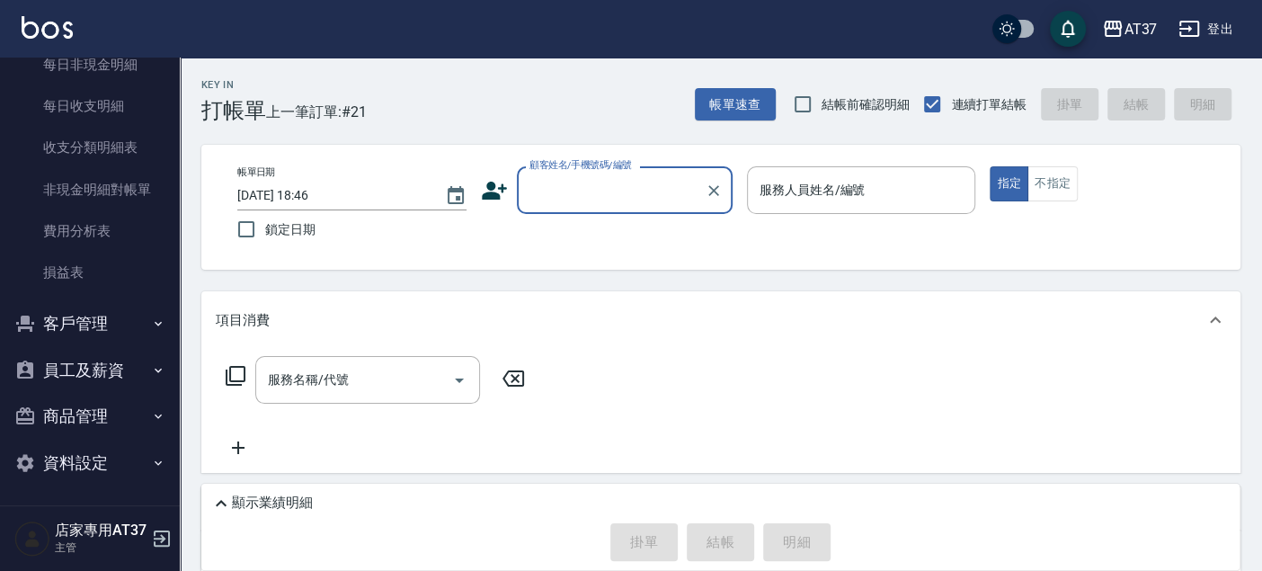
click at [89, 312] on button "客戶管理" at bounding box center [89, 323] width 165 height 47
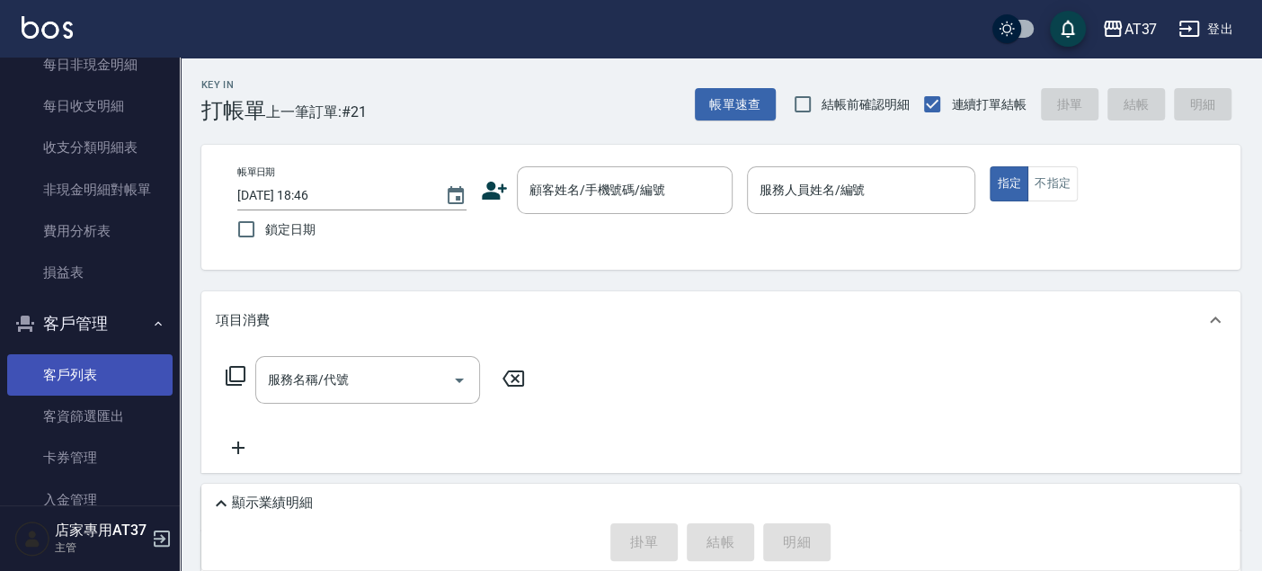
click at [82, 357] on link "客戶列表" at bounding box center [89, 374] width 165 height 41
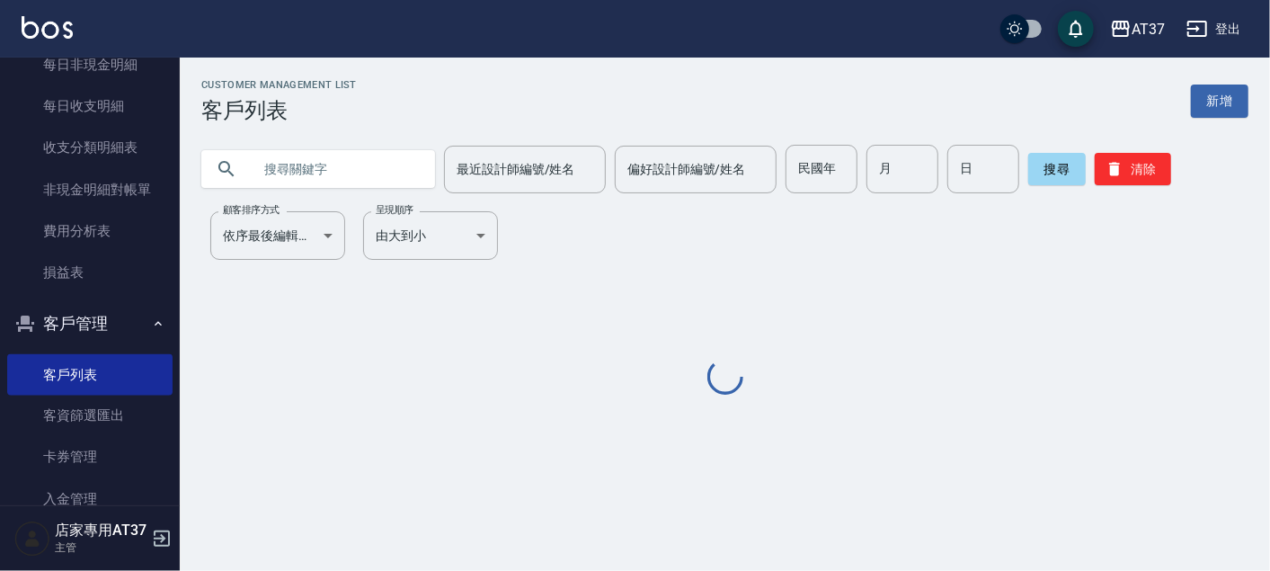
click at [329, 176] on input "text" at bounding box center [336, 169] width 169 height 49
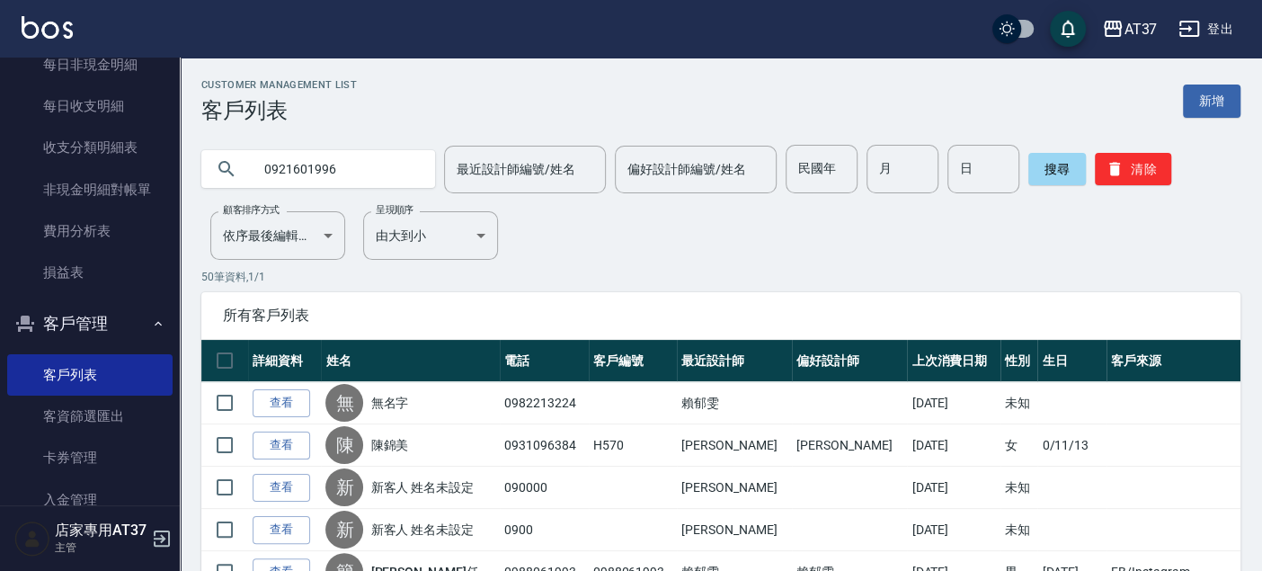
type input "0921601996"
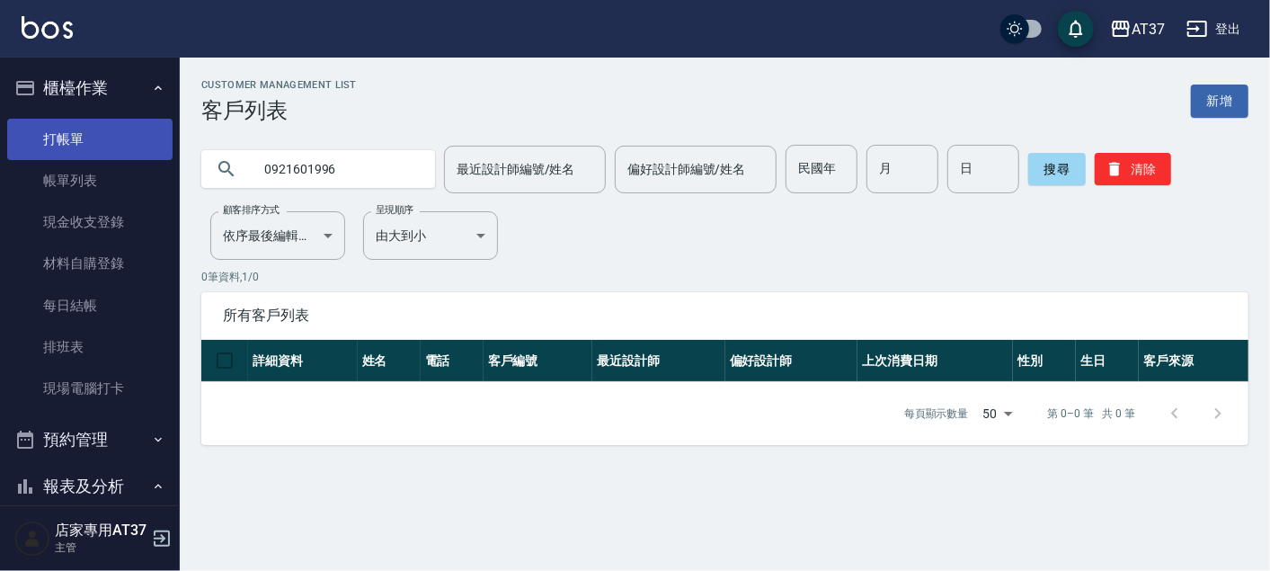
click at [111, 150] on link "打帳單" at bounding box center [89, 139] width 165 height 41
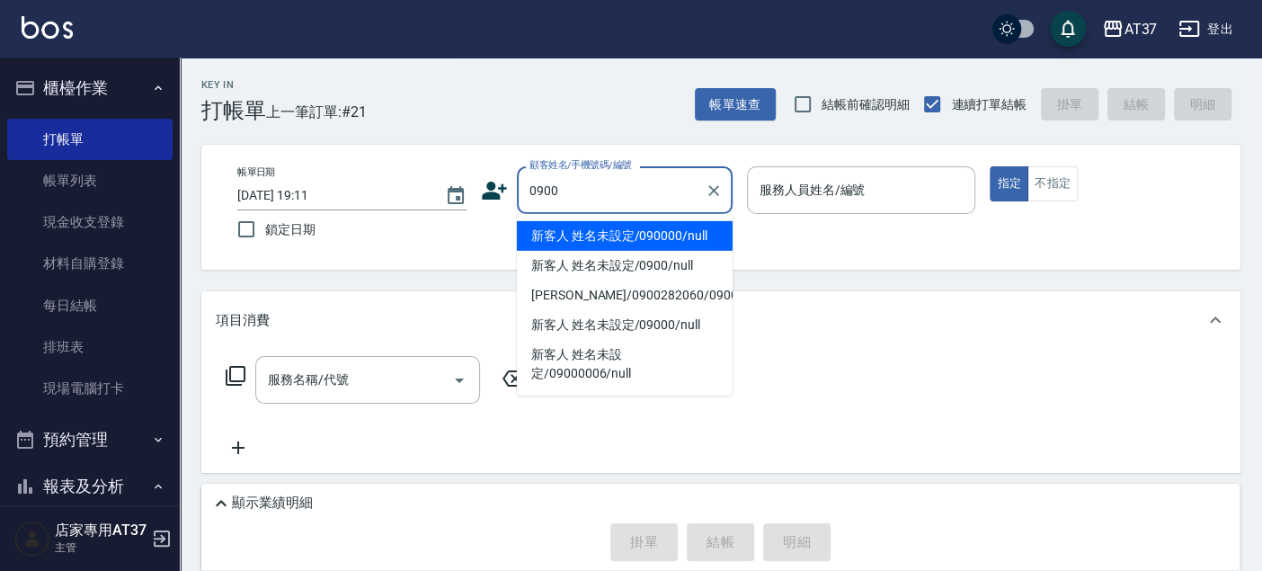
type input "新客人 姓名未設定/090000/null"
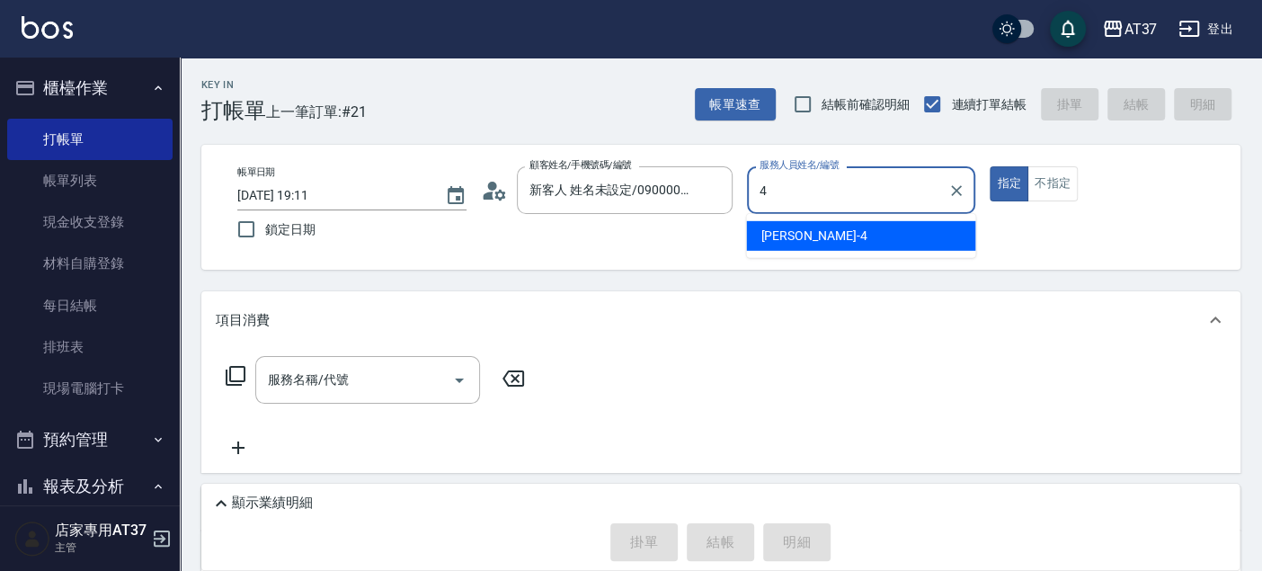
type input "4"
type button "true"
type input "[PERSON_NAME]-4"
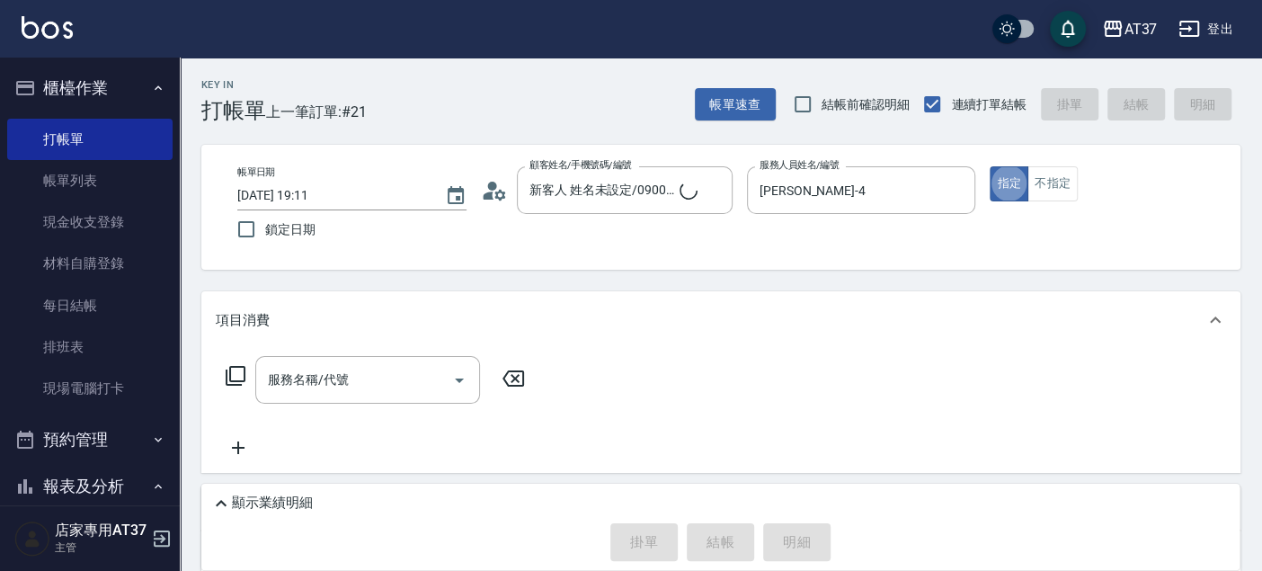
type input "新客人 姓名未設定/0900/null"
drag, startPoint x: 1055, startPoint y: 183, endPoint x: 447, endPoint y: 396, distance: 644.5
click at [1054, 186] on button "不指定" at bounding box center [1052, 183] width 50 height 35
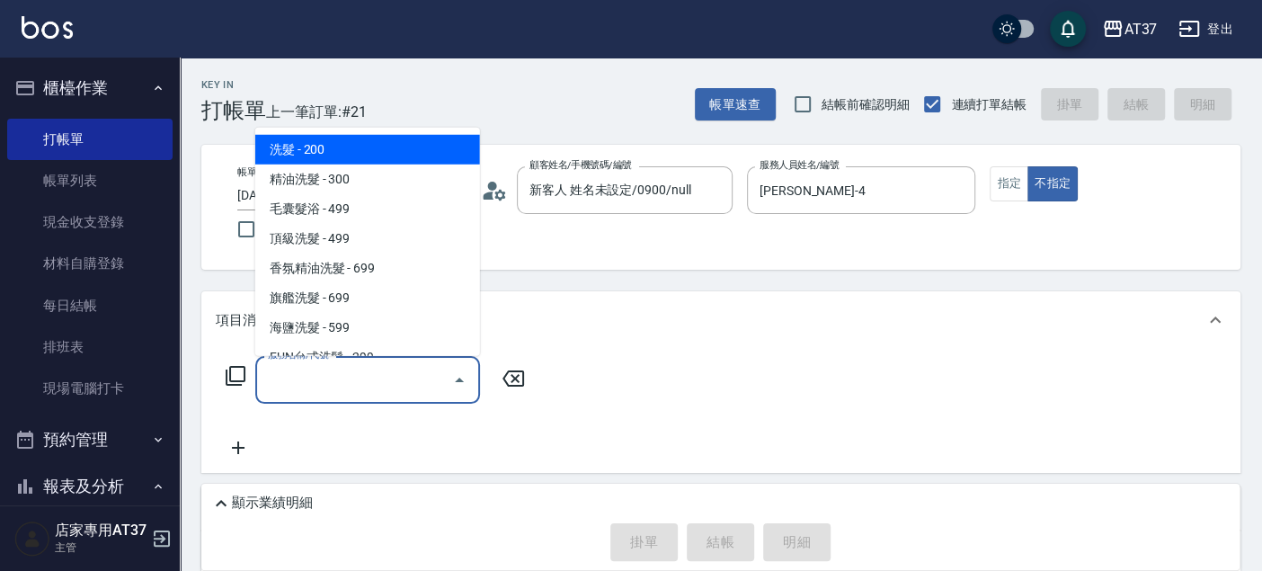
click at [312, 375] on div "服務名稱/代號 服務名稱/代號" at bounding box center [367, 380] width 225 height 48
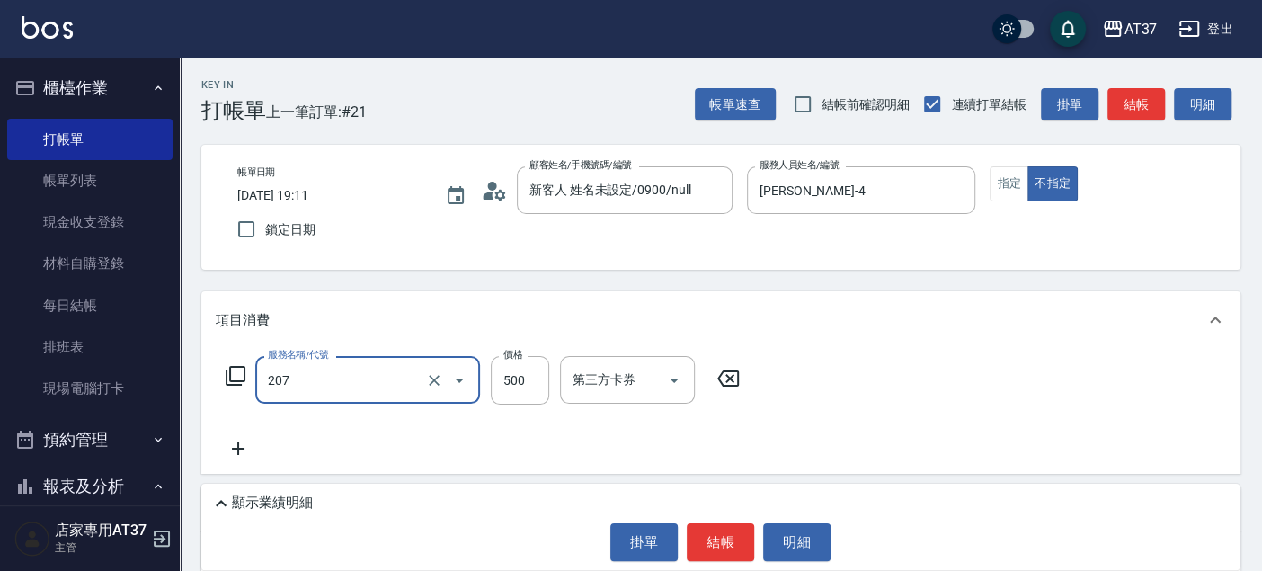
type input "B精油洗+剪(207)"
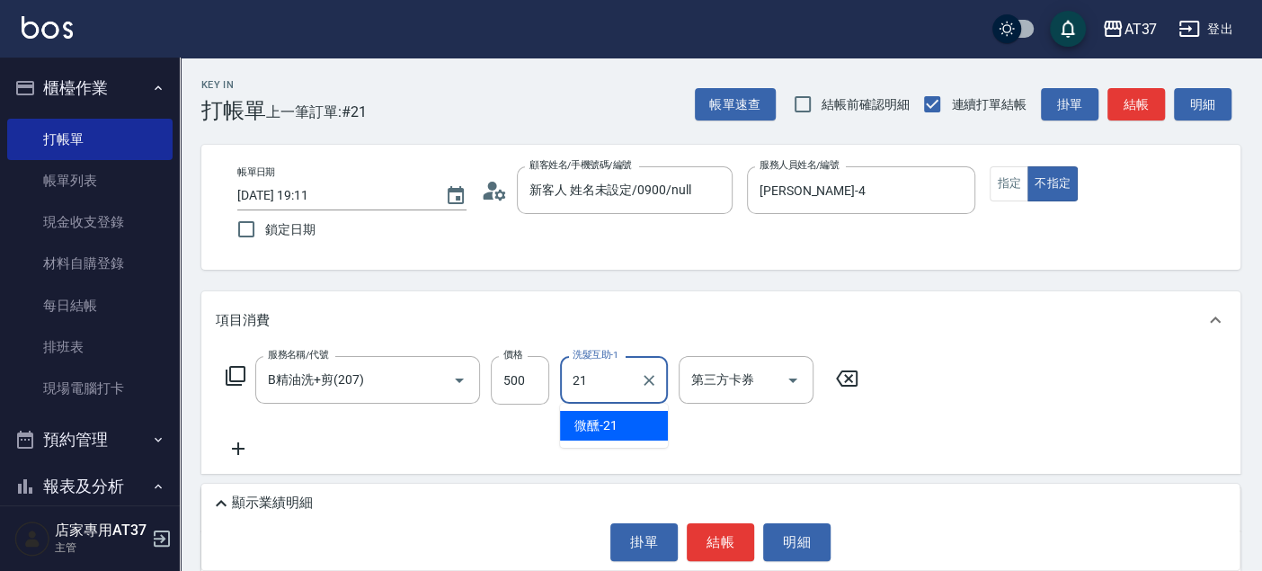
type input "微醺-21"
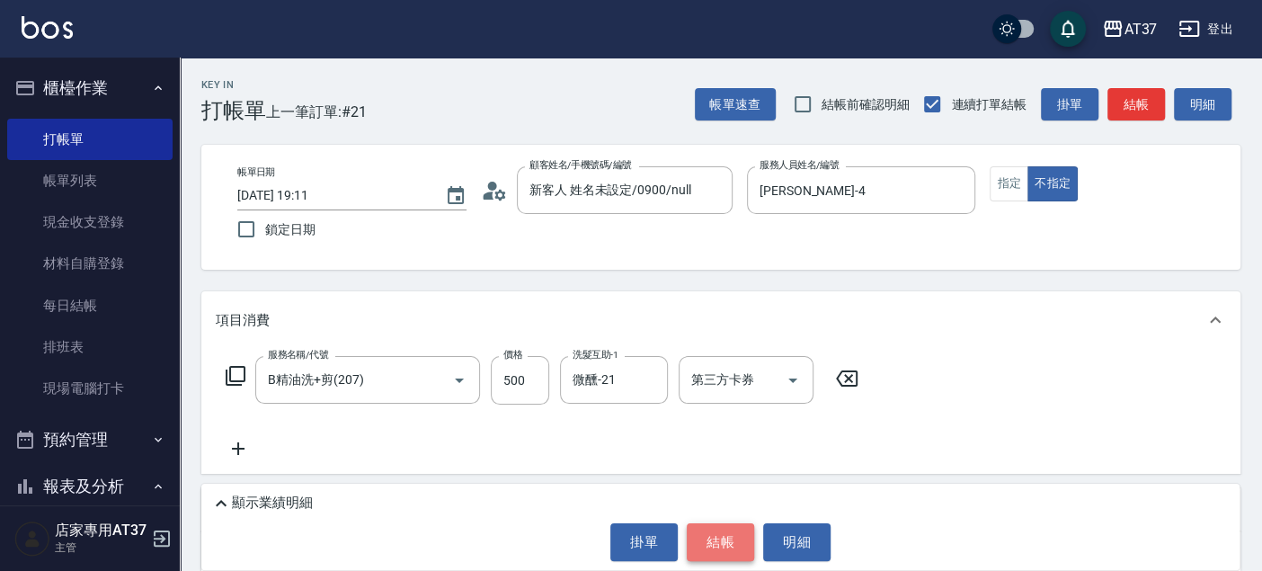
click at [728, 541] on button "結帳" at bounding box center [719, 542] width 67 height 38
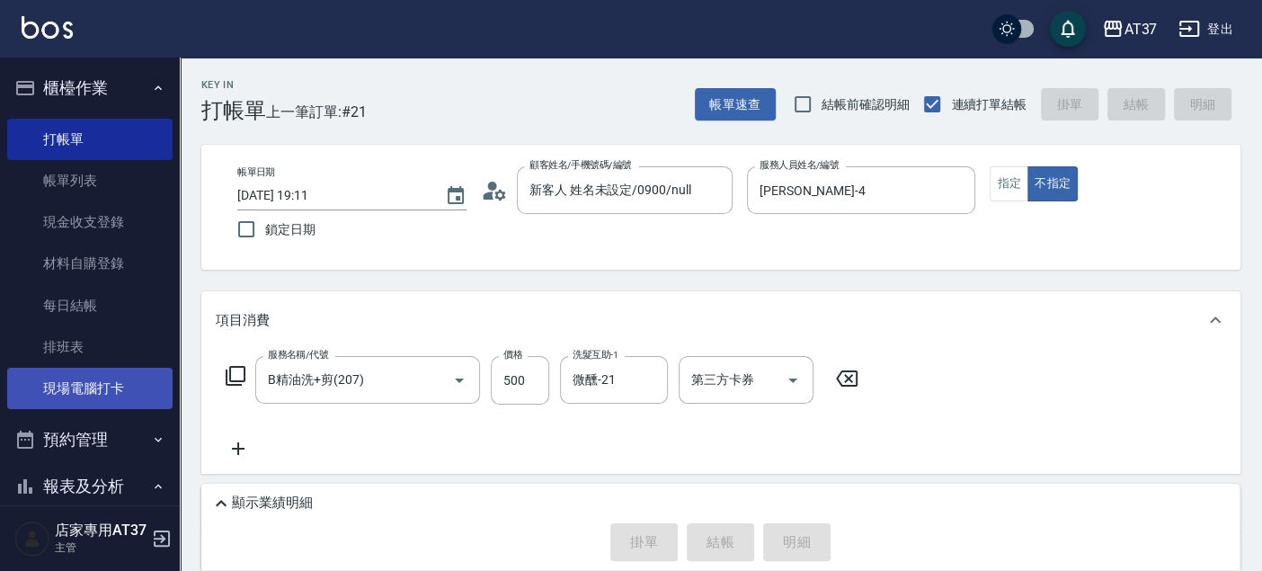
type input "2025/10/13 19:35"
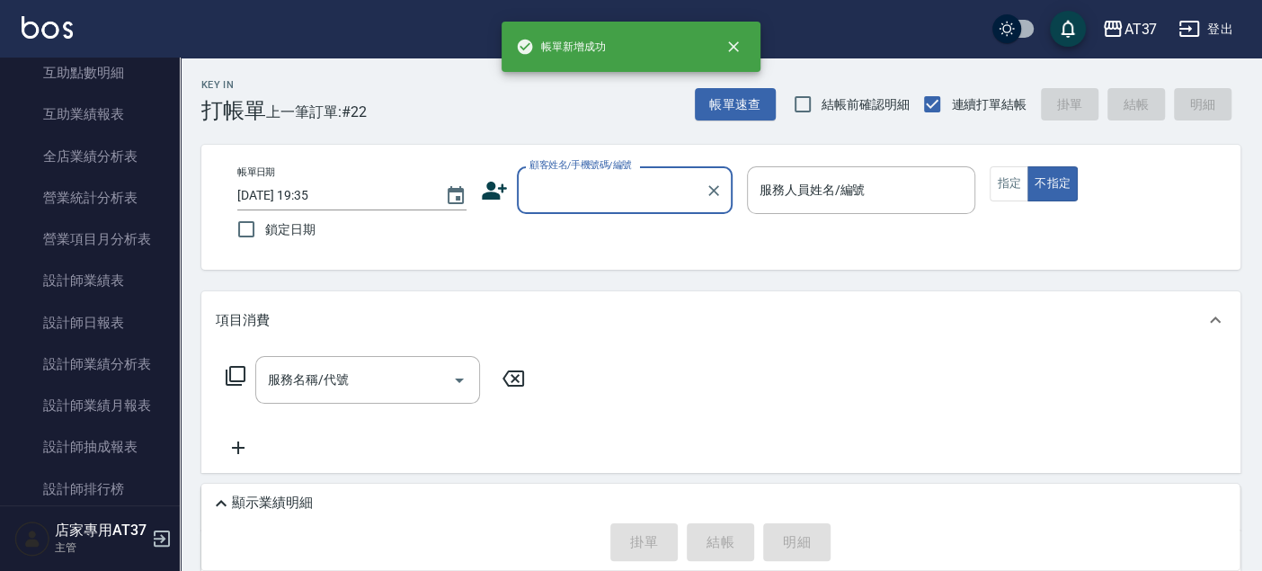
scroll to position [798, 0]
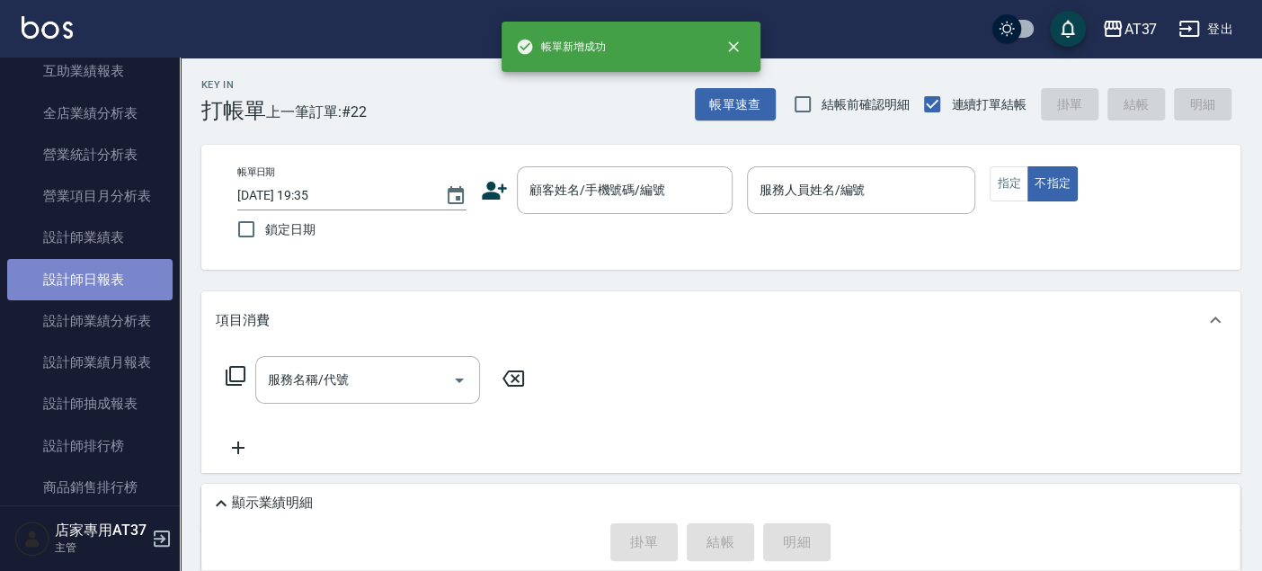
click at [133, 279] on link "設計師日報表" at bounding box center [89, 279] width 165 height 41
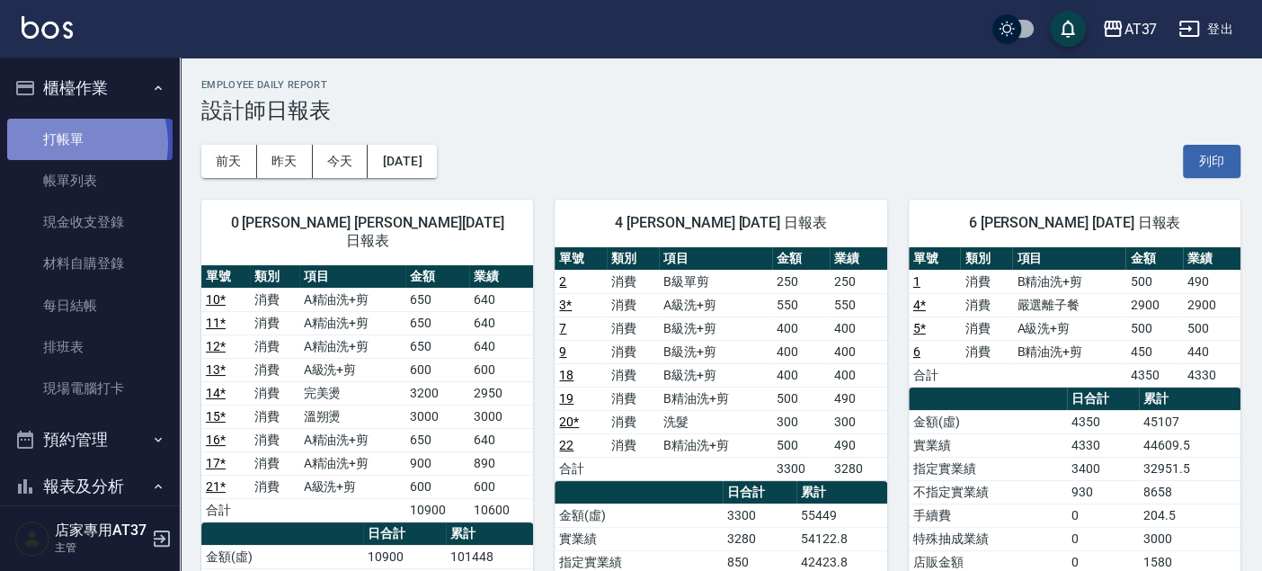
click at [76, 143] on link "打帳單" at bounding box center [89, 139] width 165 height 41
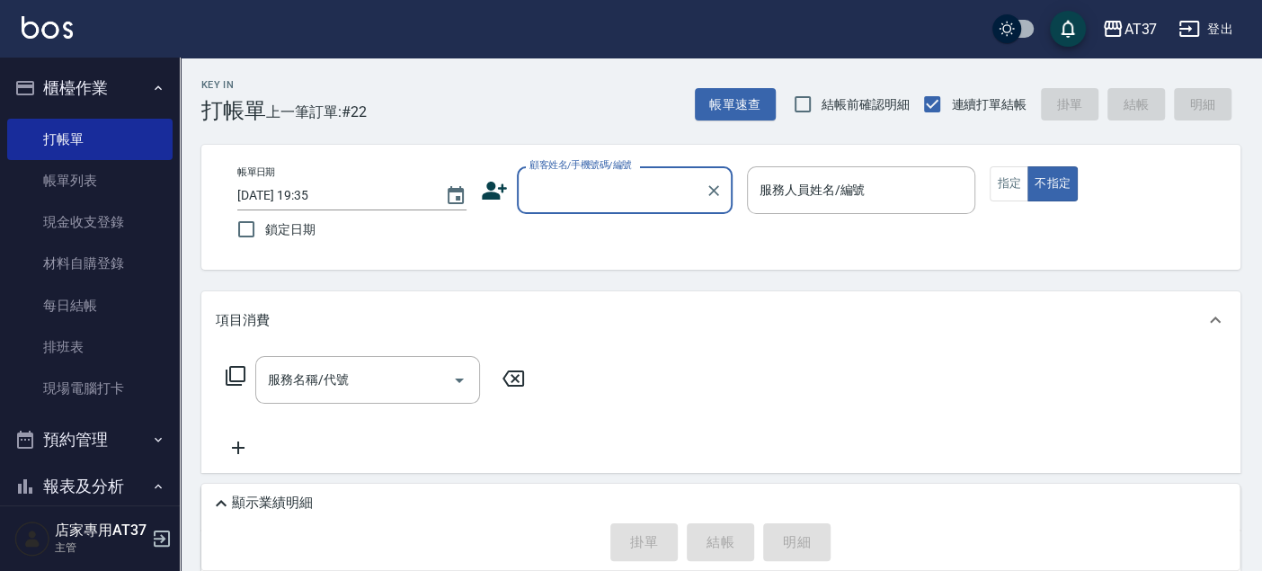
click at [501, 198] on icon at bounding box center [494, 190] width 27 height 27
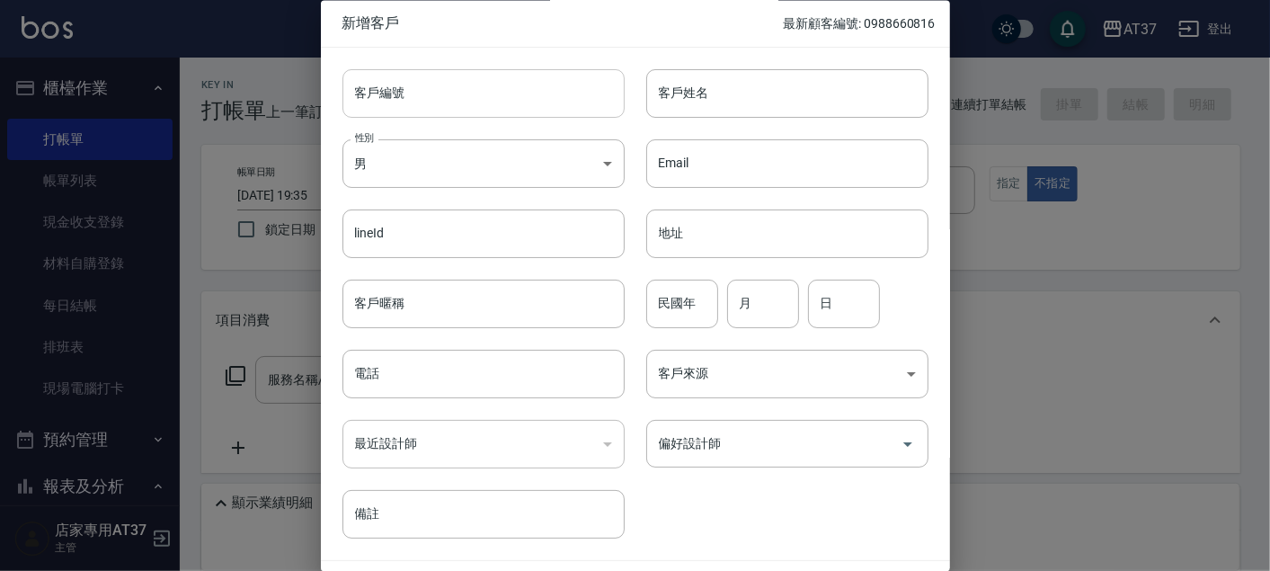
click at [438, 100] on input "客戶編號" at bounding box center [483, 93] width 282 height 49
type input "0913308372"
click at [713, 105] on input "客戶姓名" at bounding box center [787, 93] width 282 height 49
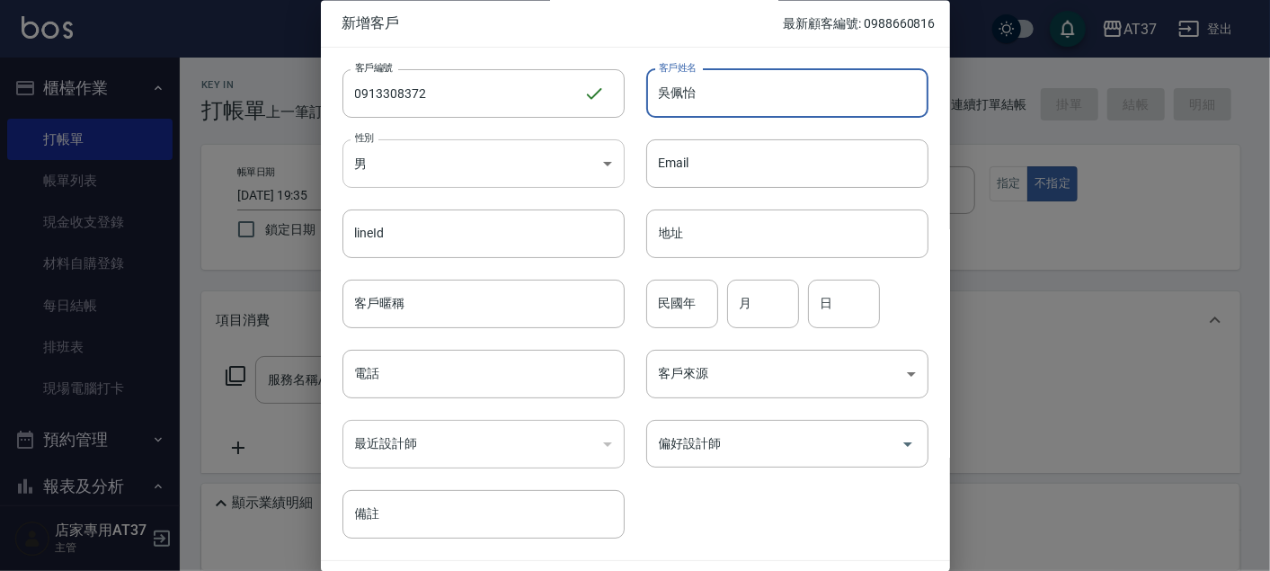
type input "吳佩怡"
click at [505, 172] on body "AT37 登出 櫃檯作業 打帳單 帳單列表 現金收支登錄 材料自購登錄 每日結帳 排班表 現場電腦打卡 預約管理 預約管理 單日預約紀錄 單週預約紀錄 報表及…" at bounding box center [635, 400] width 1270 height 801
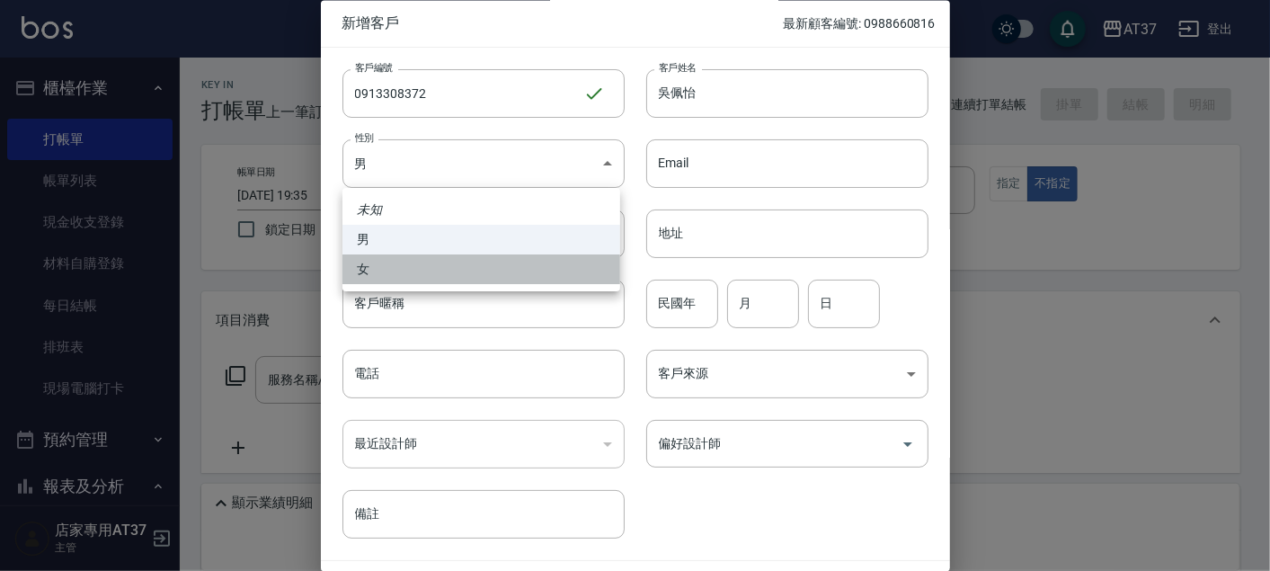
click at [456, 267] on li "女" at bounding box center [481, 269] width 278 height 30
type input "[DEMOGRAPHIC_DATA]"
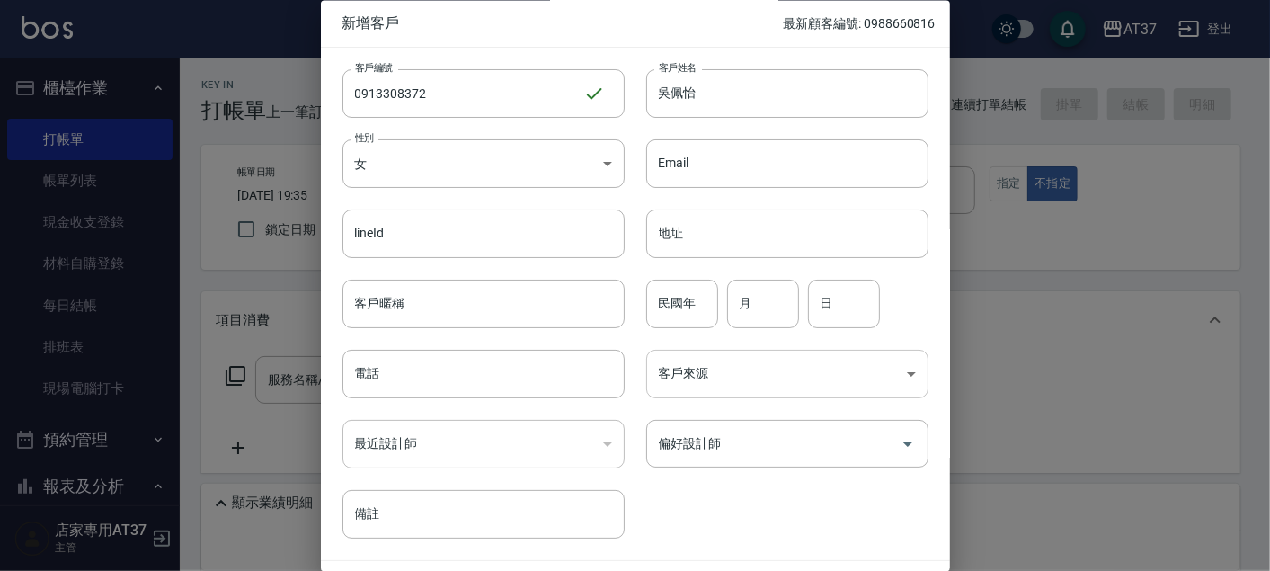
click at [680, 370] on body "AT37 登出 櫃檯作業 打帳單 帳單列表 現金收支登錄 材料自購登錄 每日結帳 排班表 現場電腦打卡 預約管理 預約管理 單日預約紀錄 單週預約紀錄 報表及…" at bounding box center [635, 400] width 1270 height 801
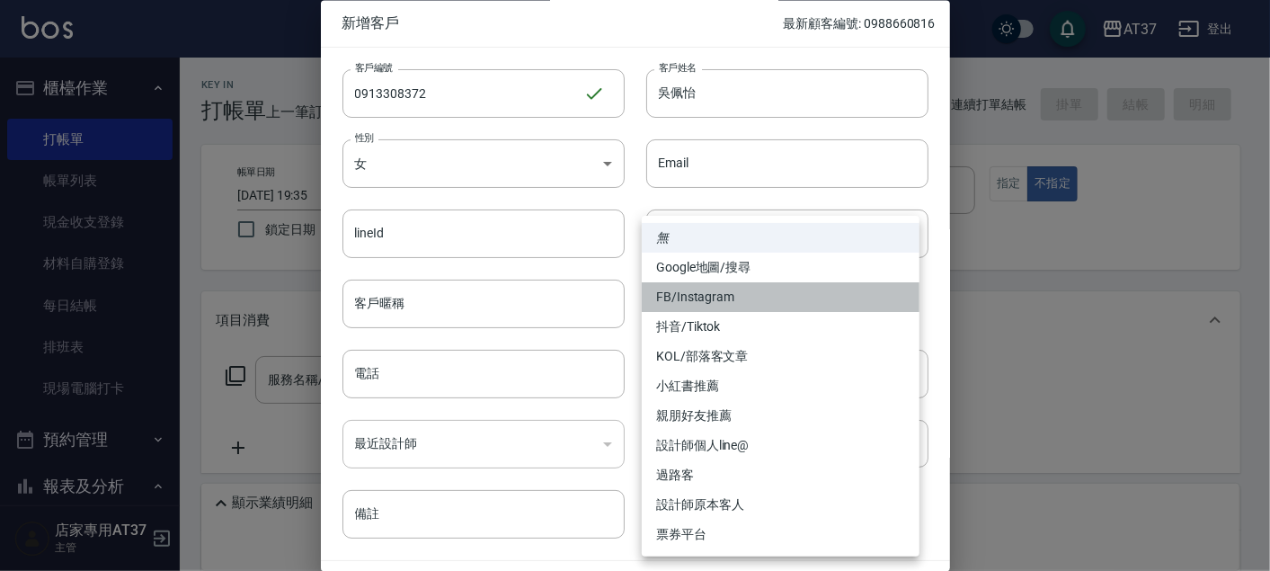
click at [742, 290] on li "FB/Instagram" at bounding box center [781, 297] width 278 height 30
type input "FB/Instagram"
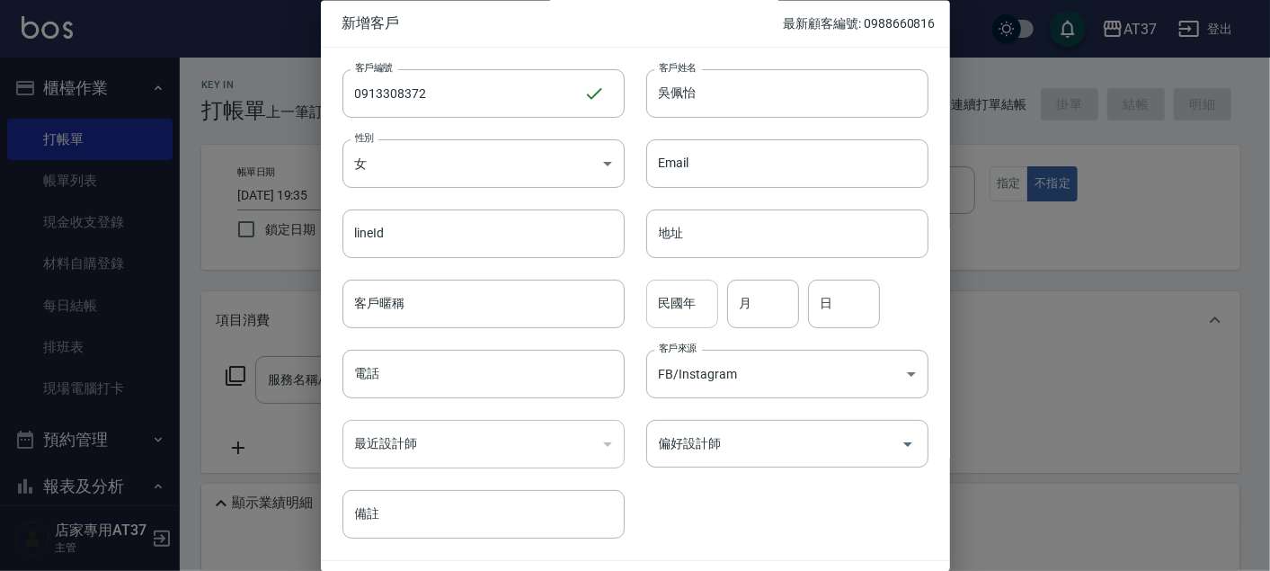
click at [693, 305] on input "民國年" at bounding box center [682, 303] width 72 height 49
type input "70"
type input "6"
type input "22"
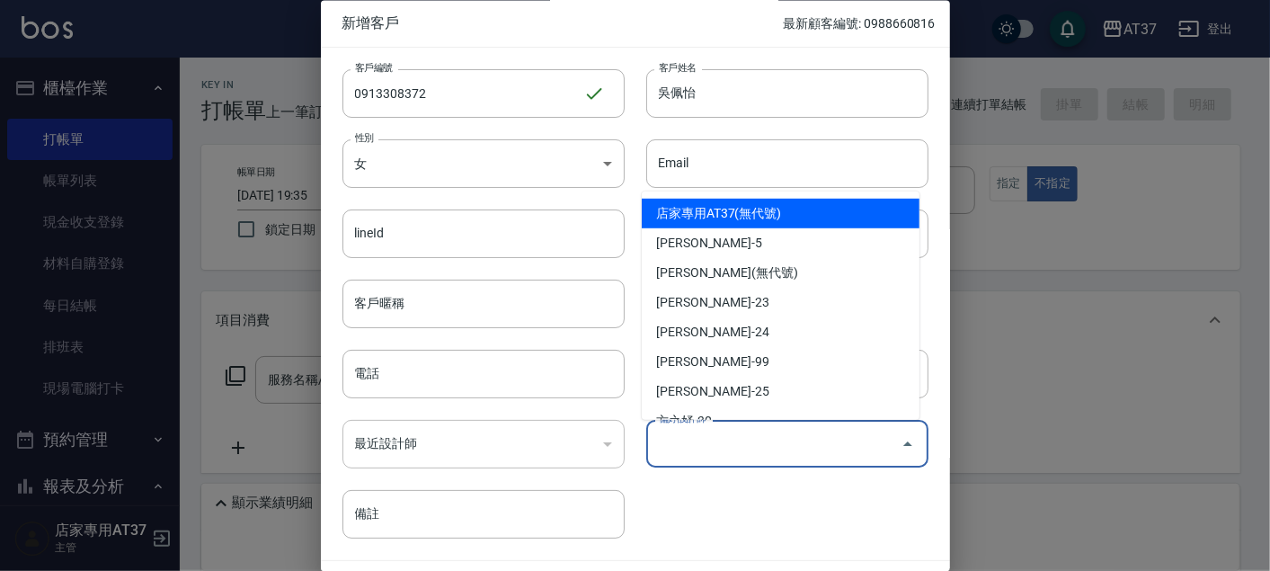
click at [747, 448] on input "偏好設計師" at bounding box center [773, 444] width 239 height 31
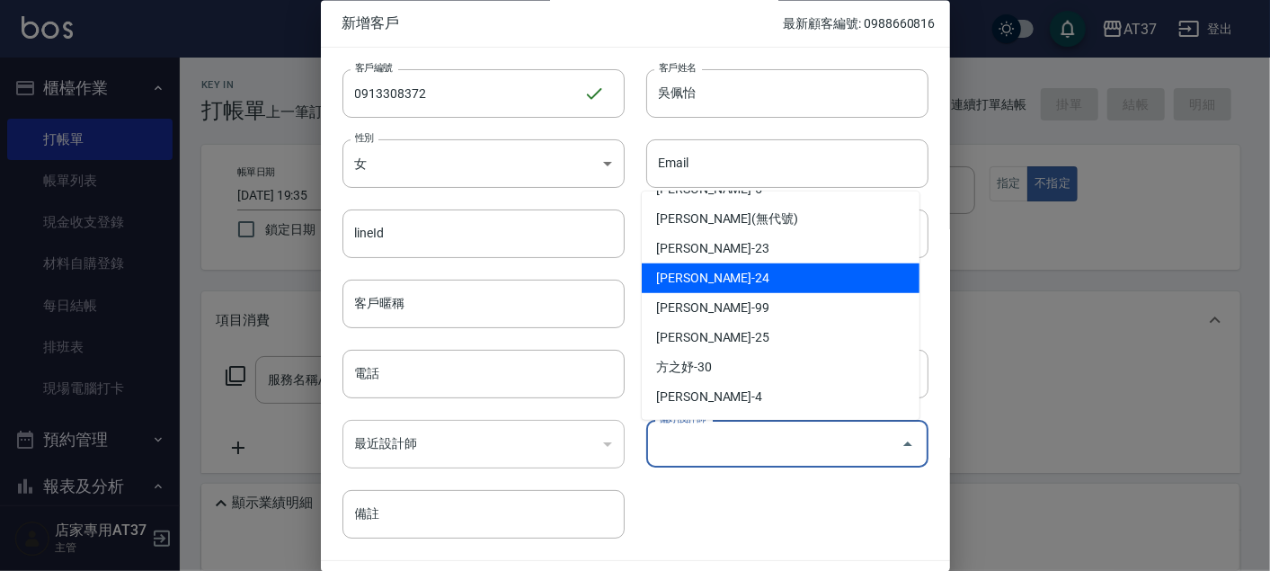
scroll to position [100, 0]
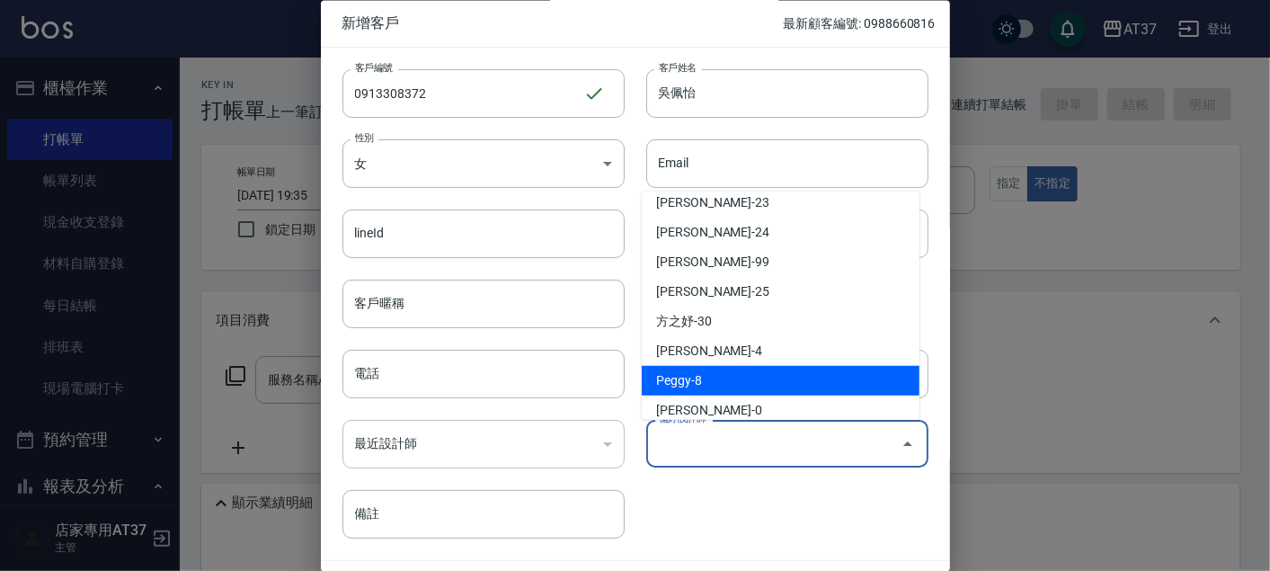
click at [744, 372] on li "Peggy-8" at bounding box center [781, 381] width 278 height 30
type input "[PERSON_NAME]"
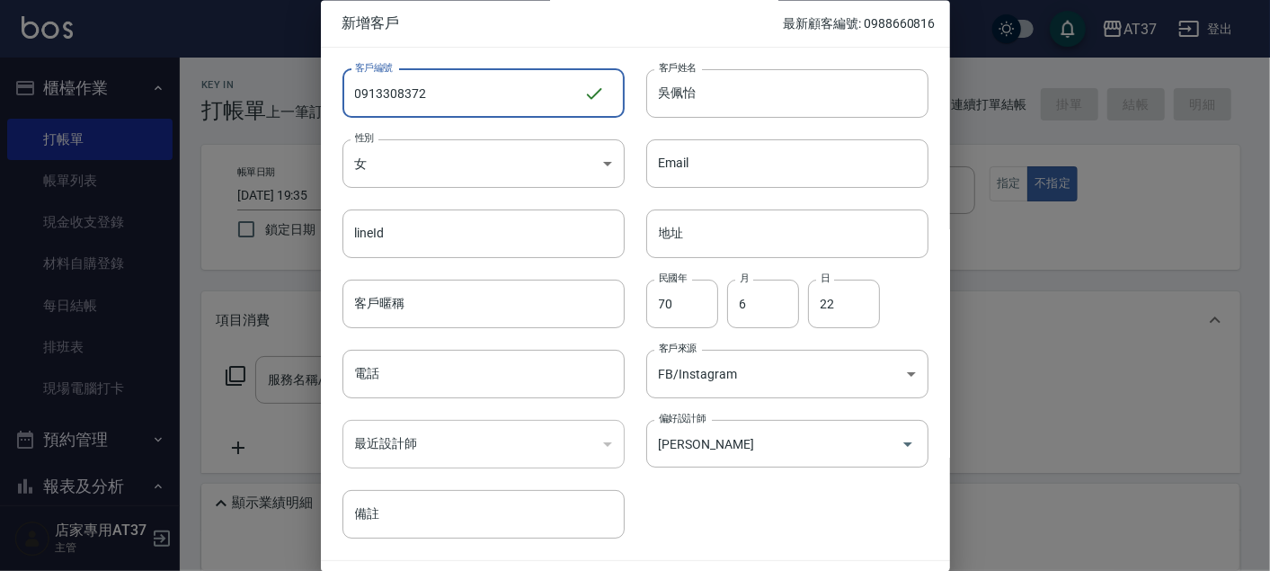
drag, startPoint x: 437, startPoint y: 76, endPoint x: 358, endPoint y: 93, distance: 80.9
click at [318, 81] on div "新增客戶 最新顧客編號: 0988660816 客戶編號 0913308372 ​ 客戶編號 客戶姓名 吳佩怡 客戶姓名 性別 女 FEMALE 性別 Ema…" at bounding box center [635, 285] width 1270 height 571
click at [368, 375] on input "電話" at bounding box center [483, 374] width 282 height 49
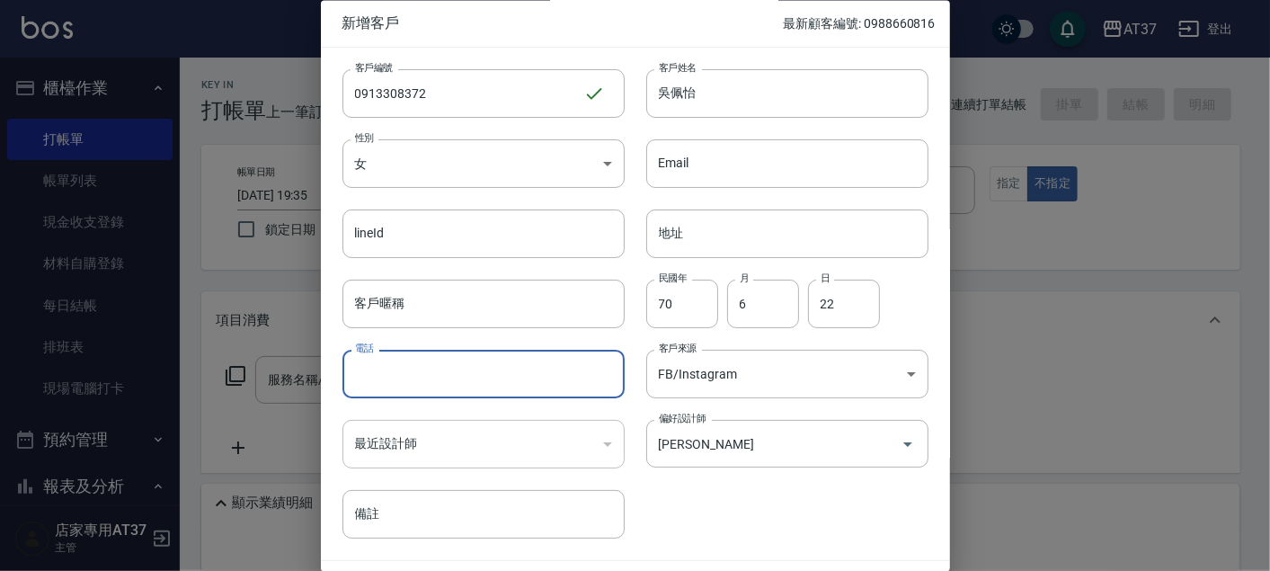
paste input "0913308372"
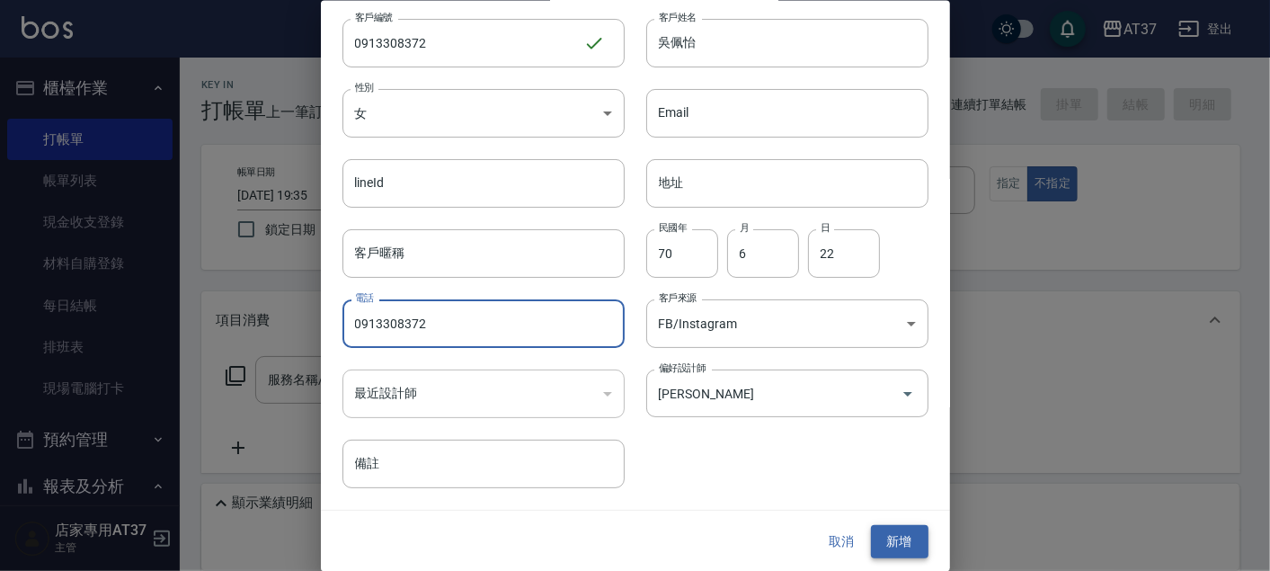
type input "0913308372"
click at [875, 529] on button "新增" at bounding box center [900, 541] width 58 height 33
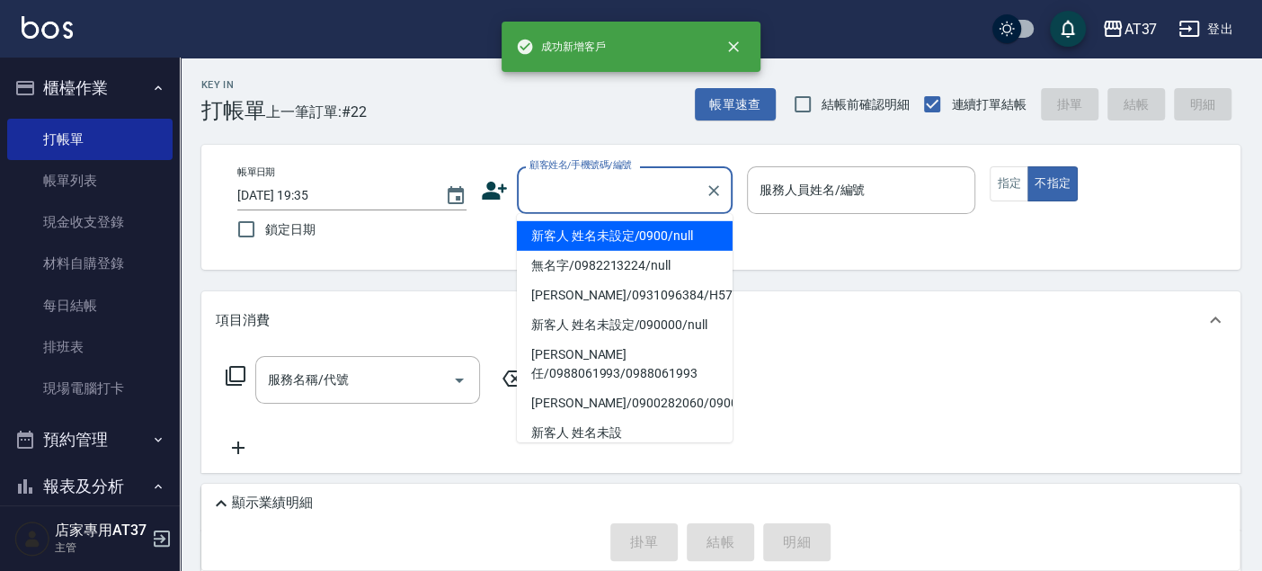
click at [573, 185] on div "顧客姓名/手機號碼/編號 顧客姓名/手機號碼/編號" at bounding box center [625, 190] width 216 height 48
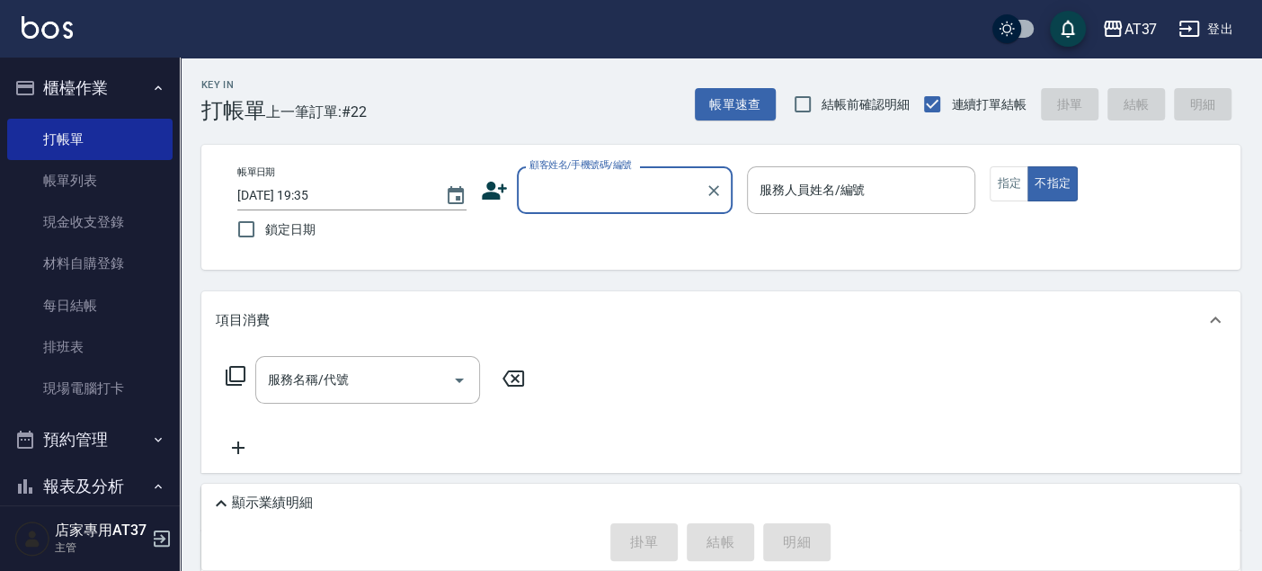
paste input "0913308372"
click at [631, 246] on li "吳佩怡/0913308372/0913308372" at bounding box center [625, 236] width 216 height 30
type input "吳佩怡/0913308372/0913308372"
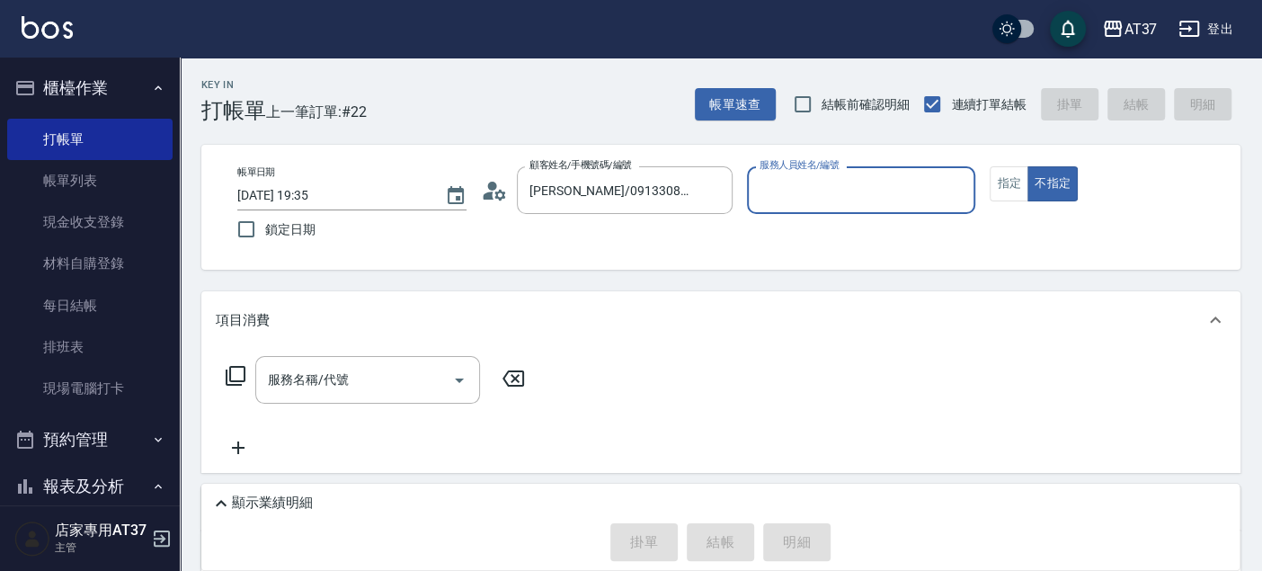
type input "Peggy-8"
click at [1006, 184] on button "指定" at bounding box center [1008, 183] width 39 height 35
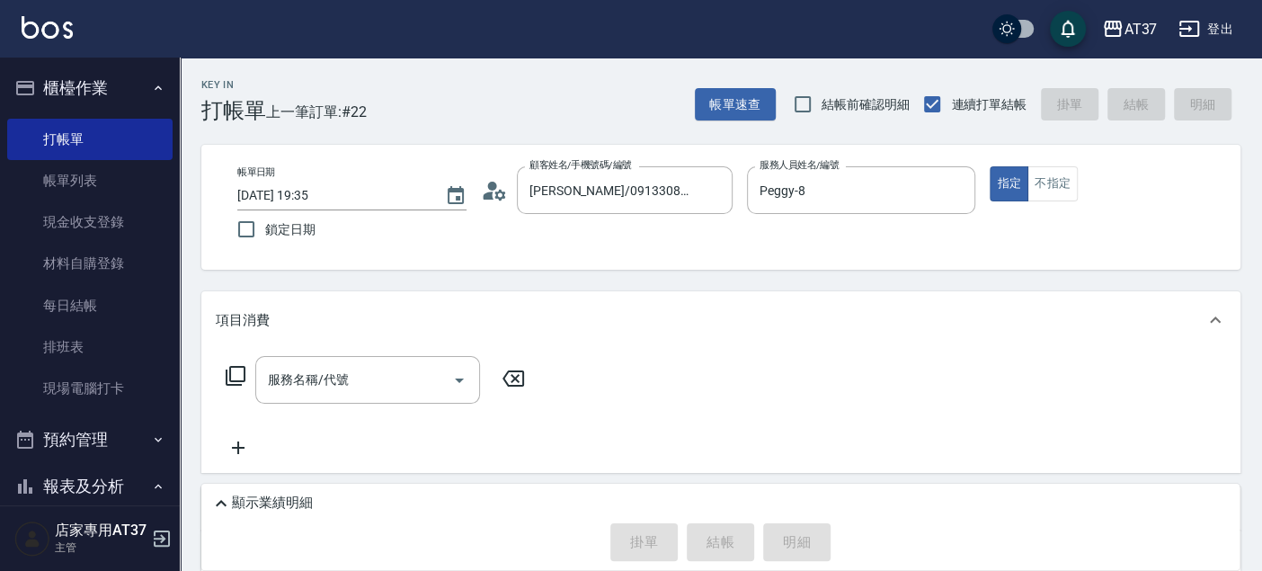
click at [237, 372] on icon at bounding box center [236, 376] width 22 height 22
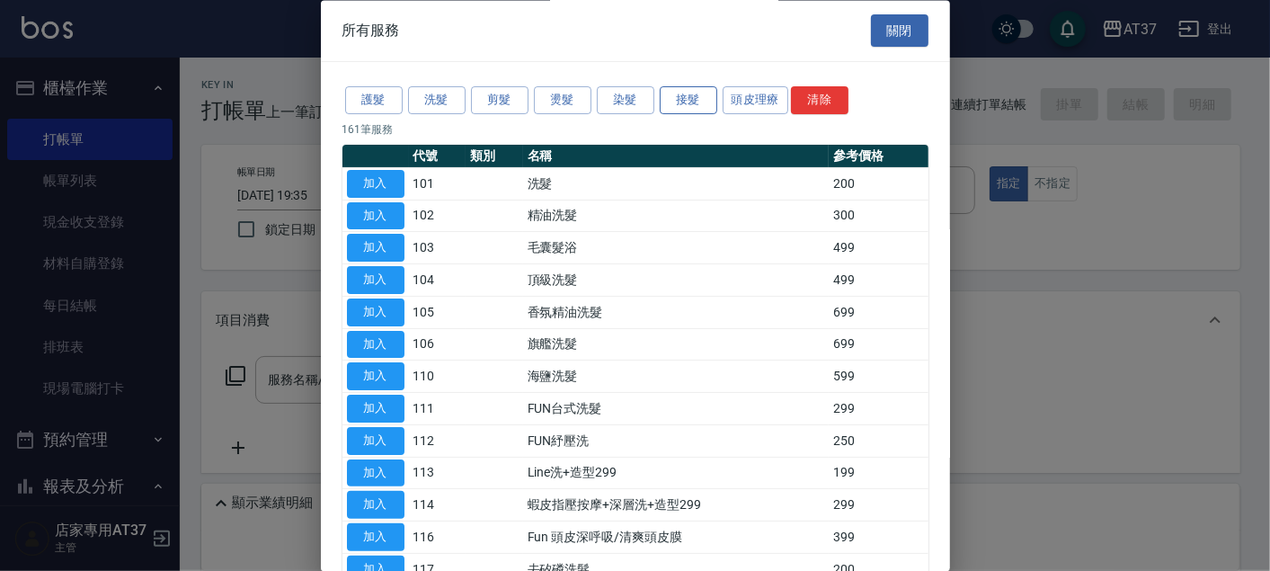
click at [695, 94] on button "接髮" at bounding box center [689, 101] width 58 height 28
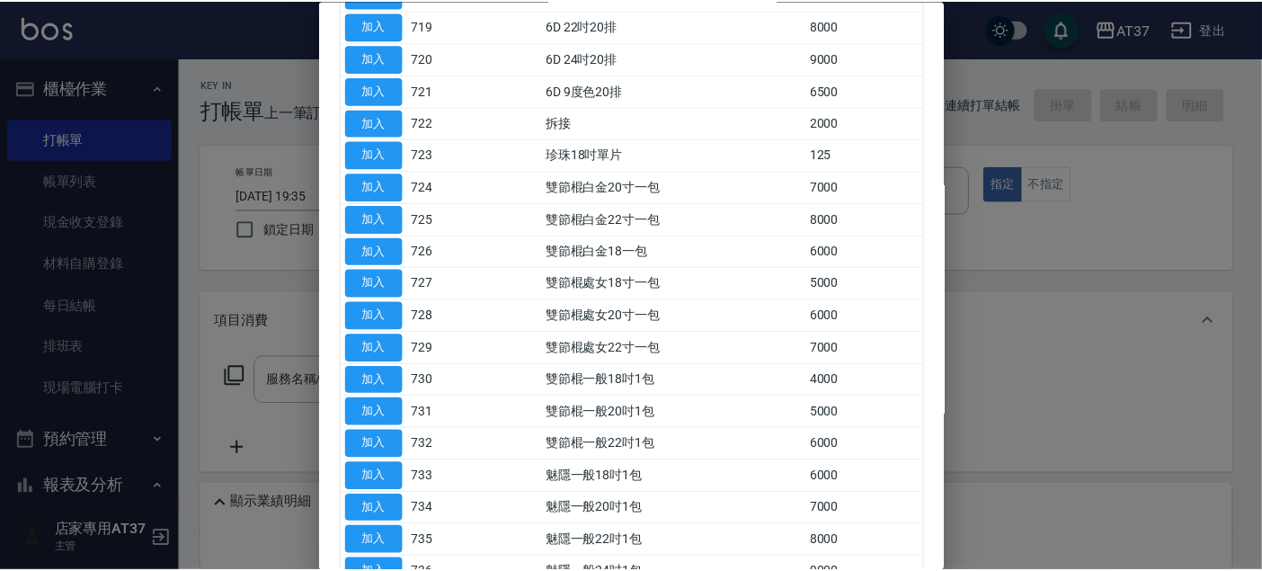
scroll to position [798, 0]
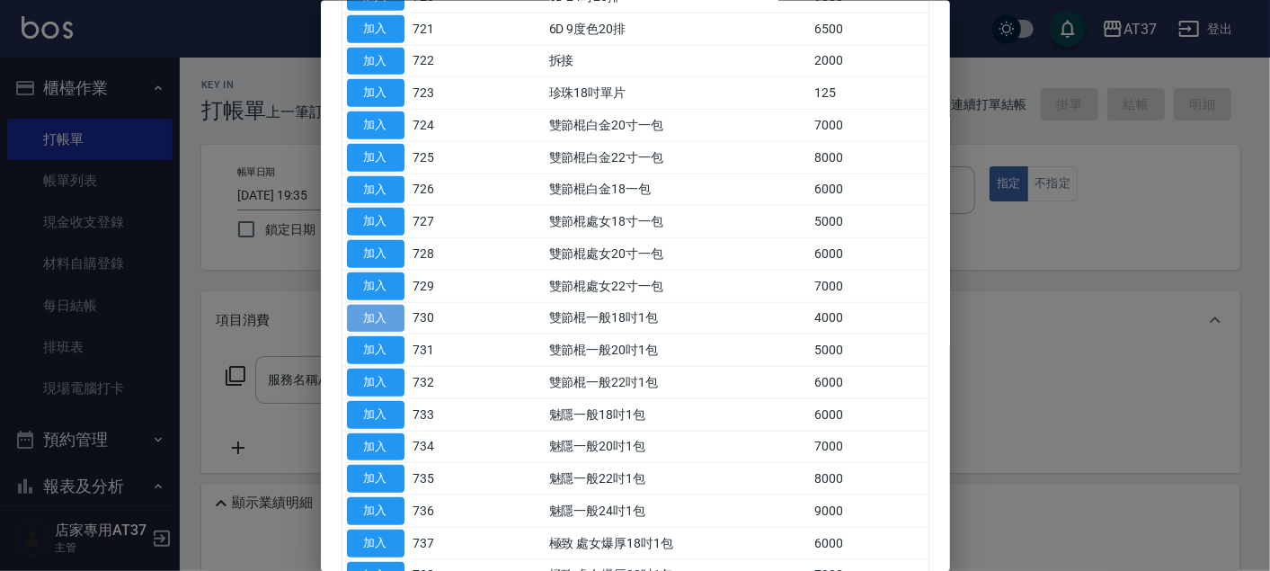
click at [387, 310] on button "加入" at bounding box center [376, 318] width 58 height 28
type input "雙節棍一般18吋1包(730)"
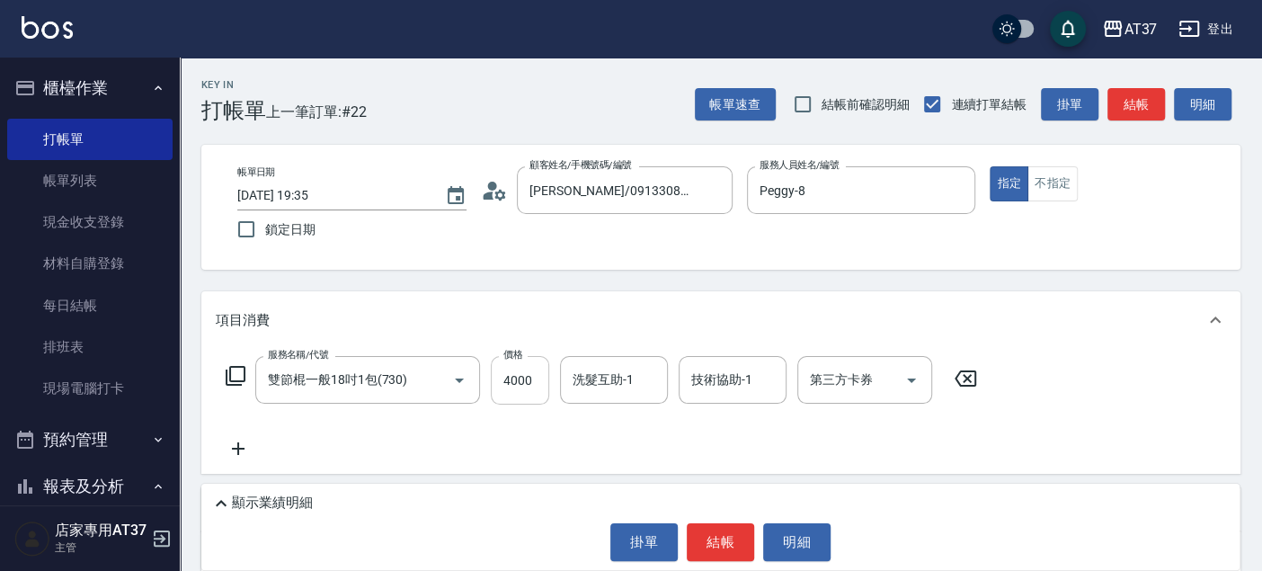
click at [505, 387] on input "4000" at bounding box center [520, 380] width 58 height 49
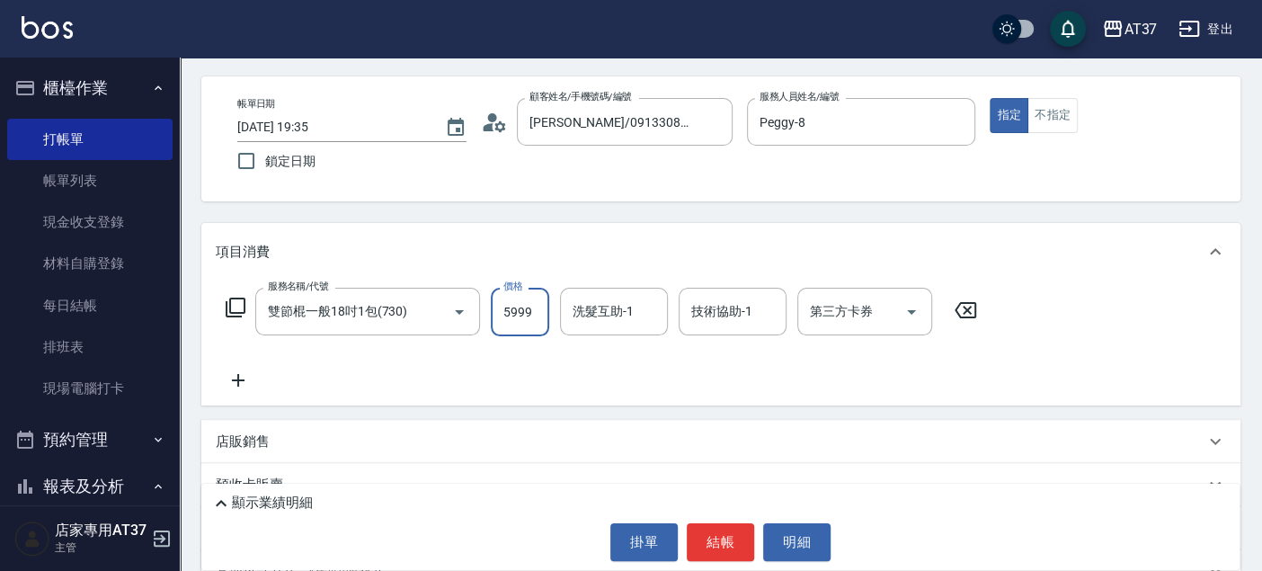
scroll to position [100, 0]
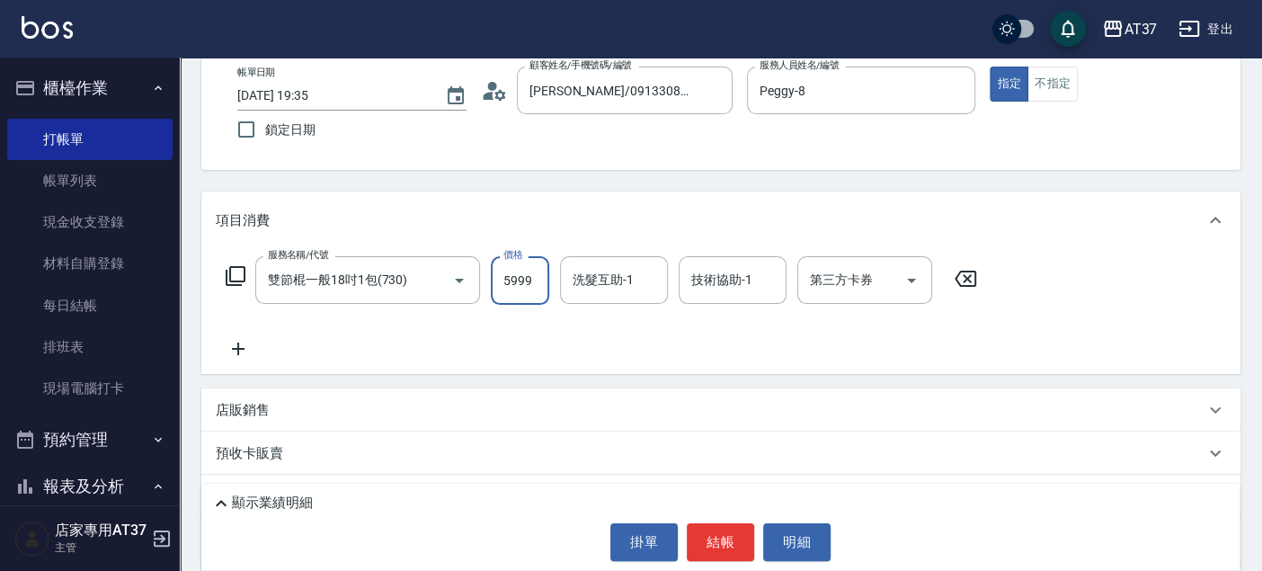
type input "5999"
click at [237, 355] on icon at bounding box center [238, 349] width 45 height 22
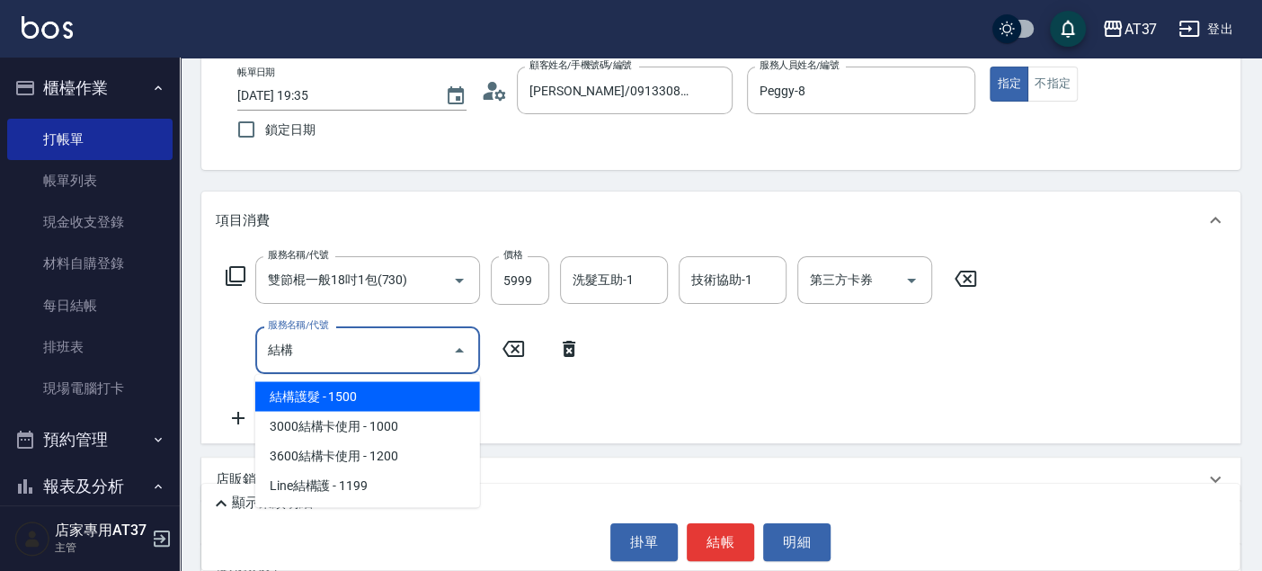
click at [329, 390] on span "結構護髮 - 1500" at bounding box center [367, 396] width 225 height 30
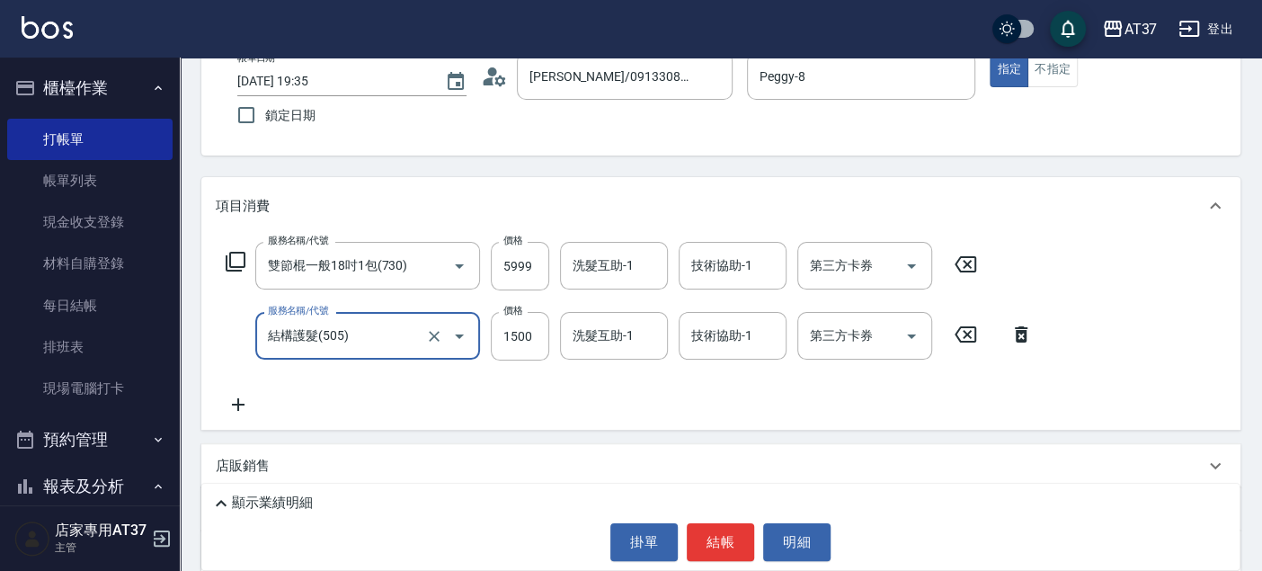
scroll to position [301, 0]
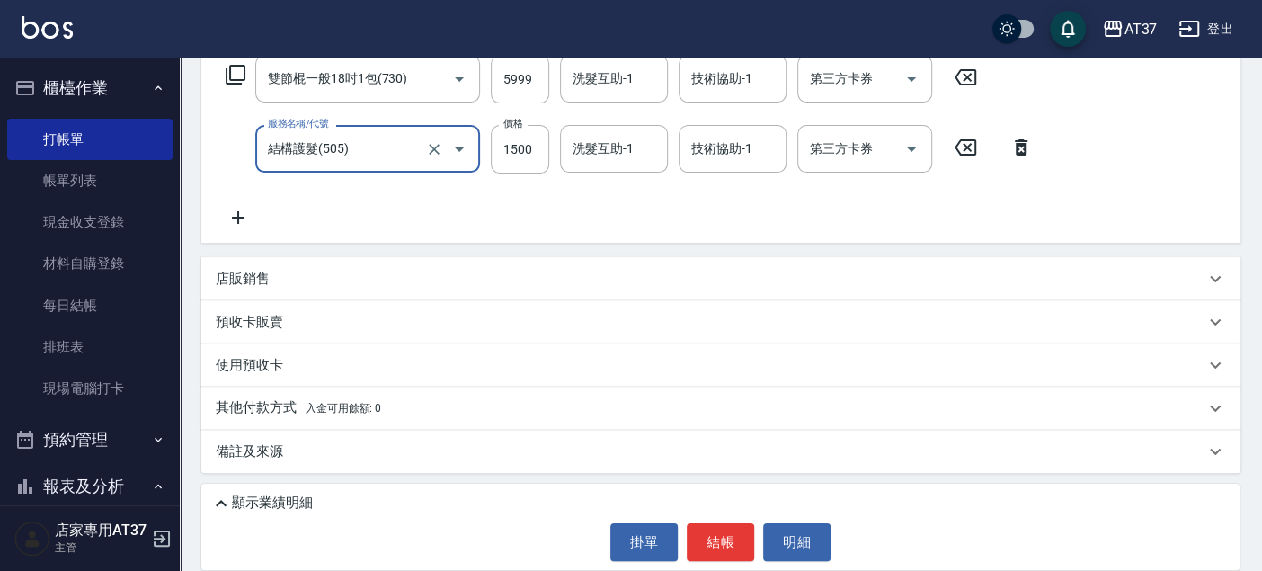
type input "結構護髮(505)"
click at [222, 505] on icon at bounding box center [221, 503] width 22 height 22
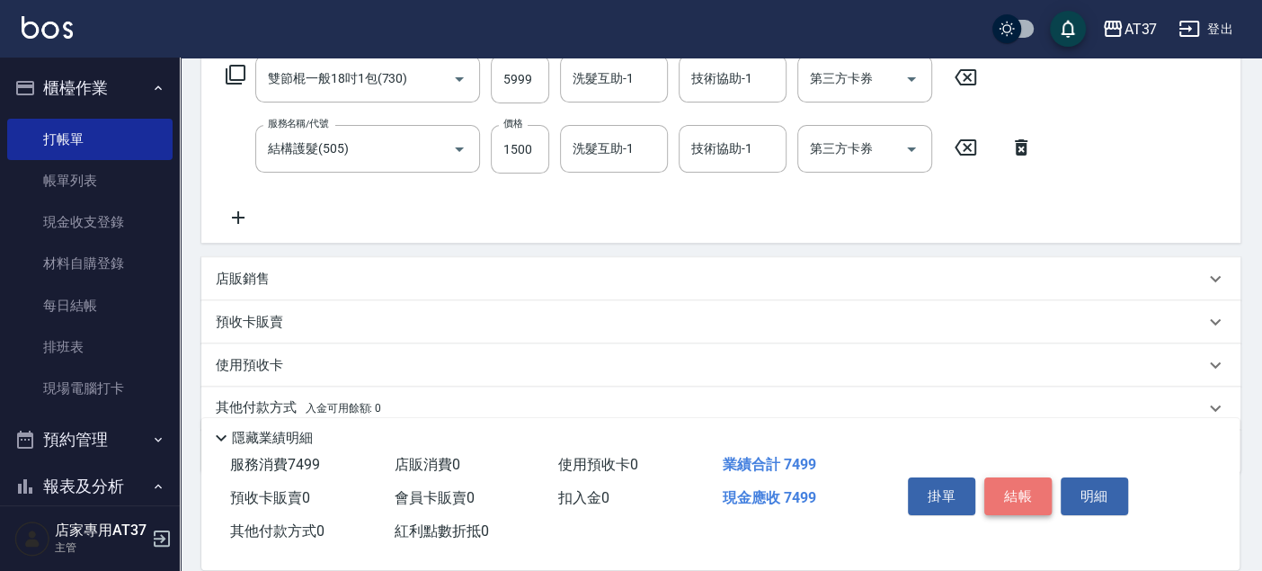
click at [1019, 487] on button "結帳" at bounding box center [1017, 496] width 67 height 38
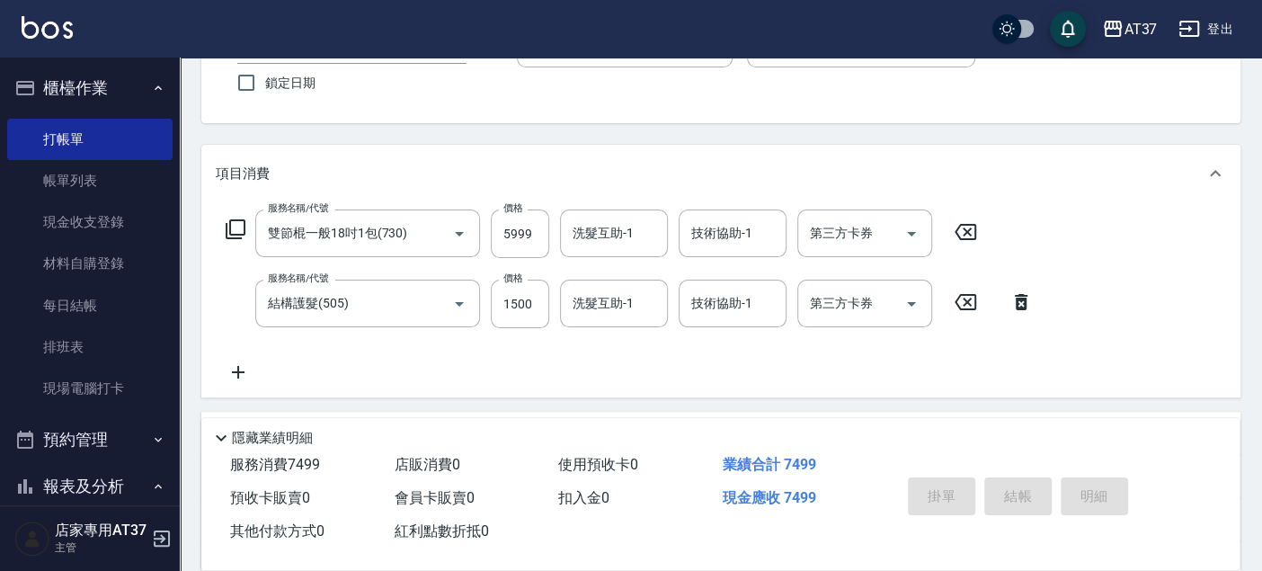
scroll to position [0, 0]
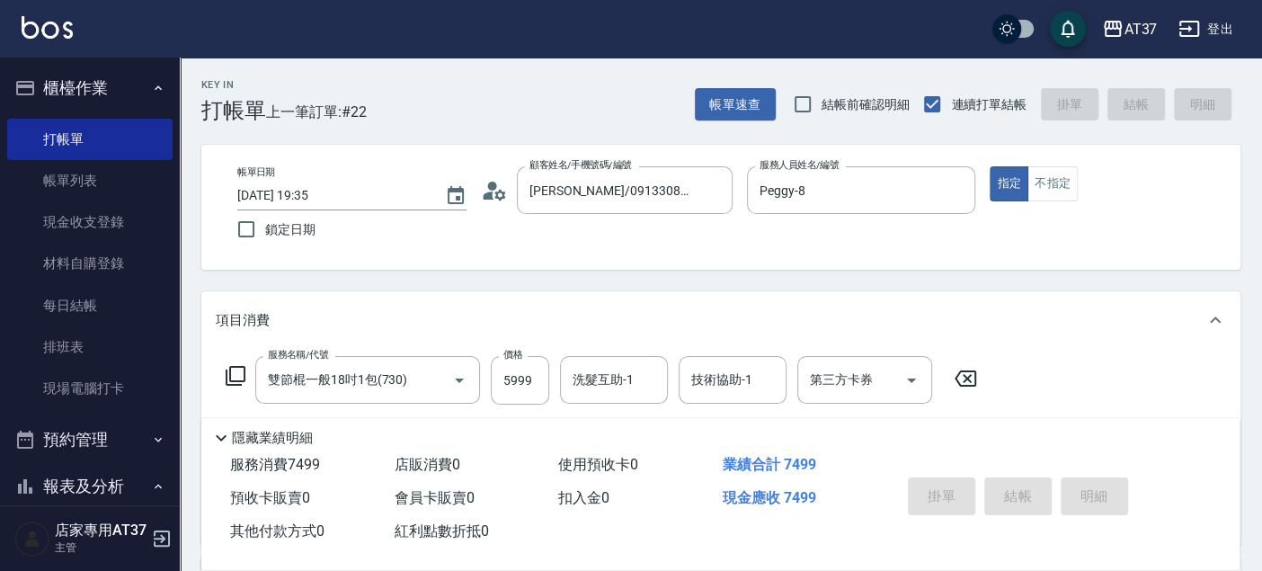
type input "2025/10/13 20:06"
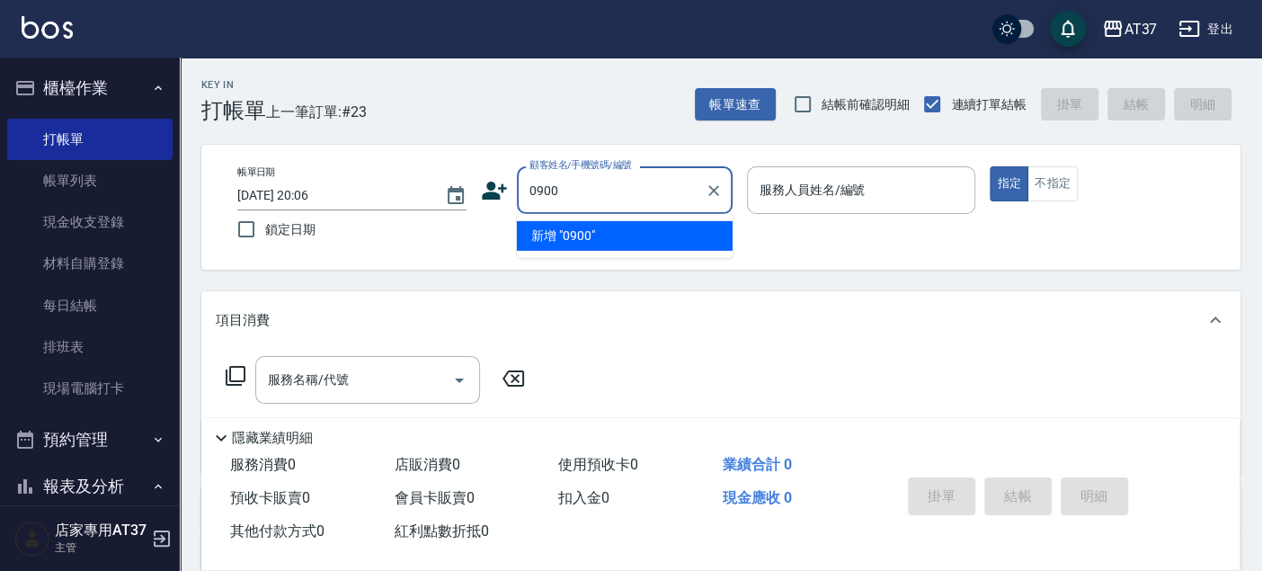
type input "0900"
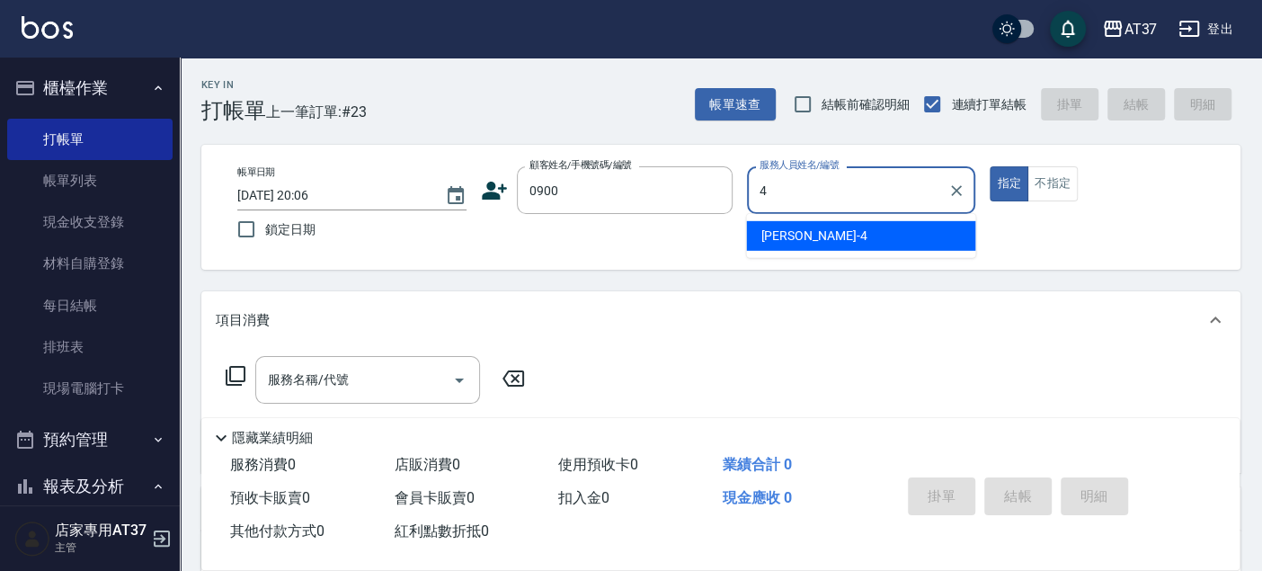
type input "[PERSON_NAME]-4"
type button "true"
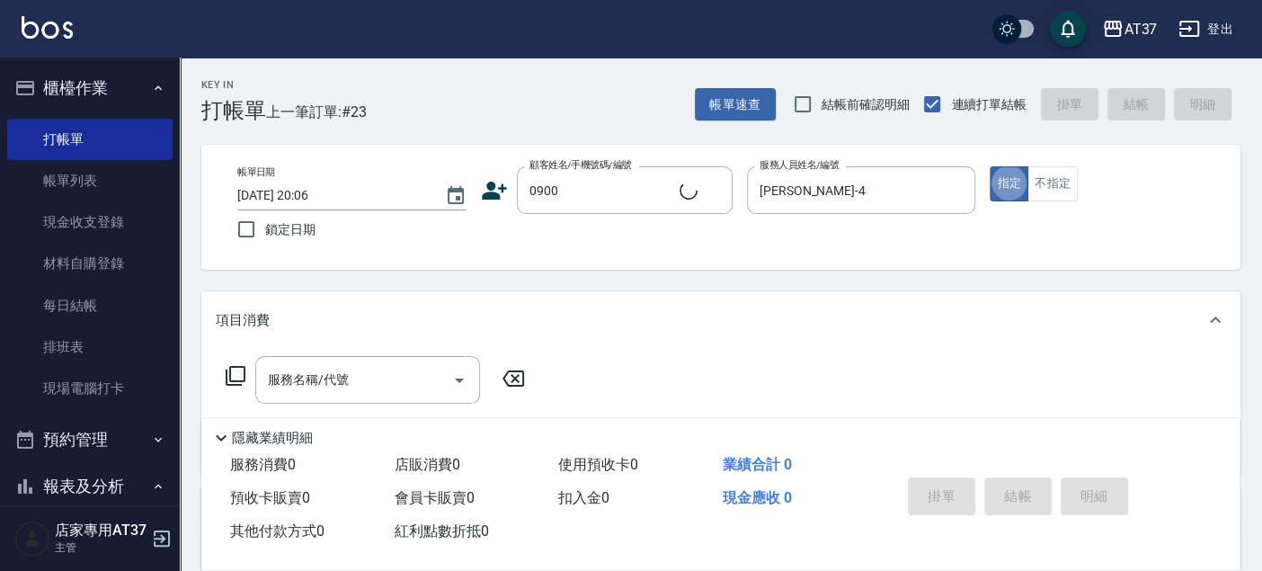
type input "新客人 姓名未設定/0900/null"
click at [1058, 187] on button "不指定" at bounding box center [1052, 183] width 50 height 35
click at [333, 384] on input "服務名稱/代號" at bounding box center [353, 379] width 181 height 31
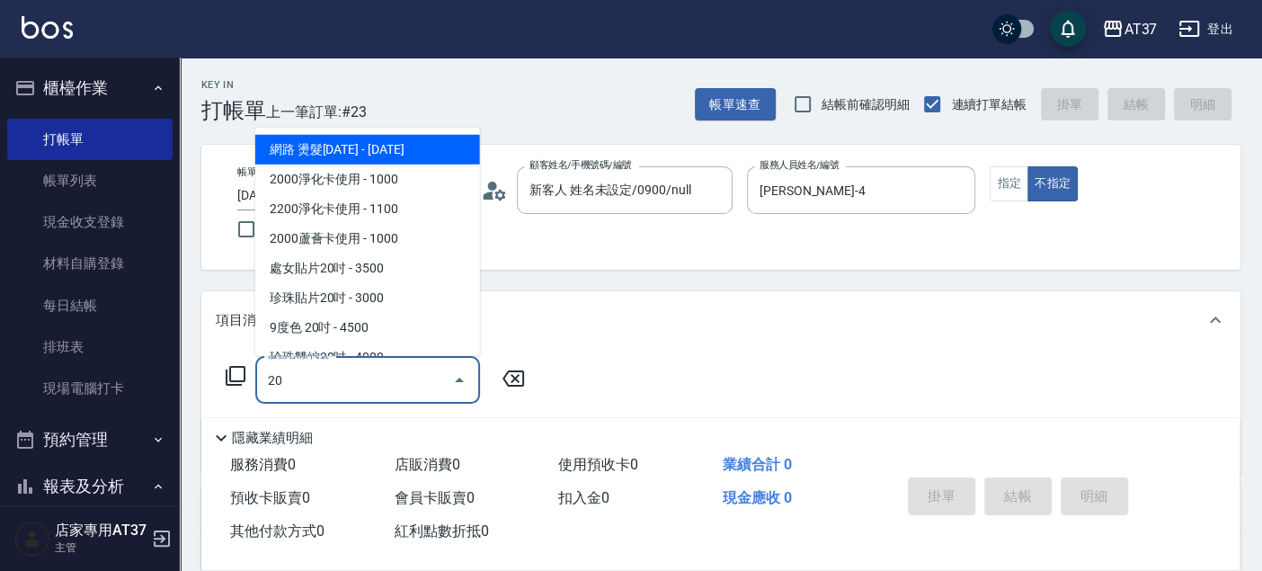
type input "2"
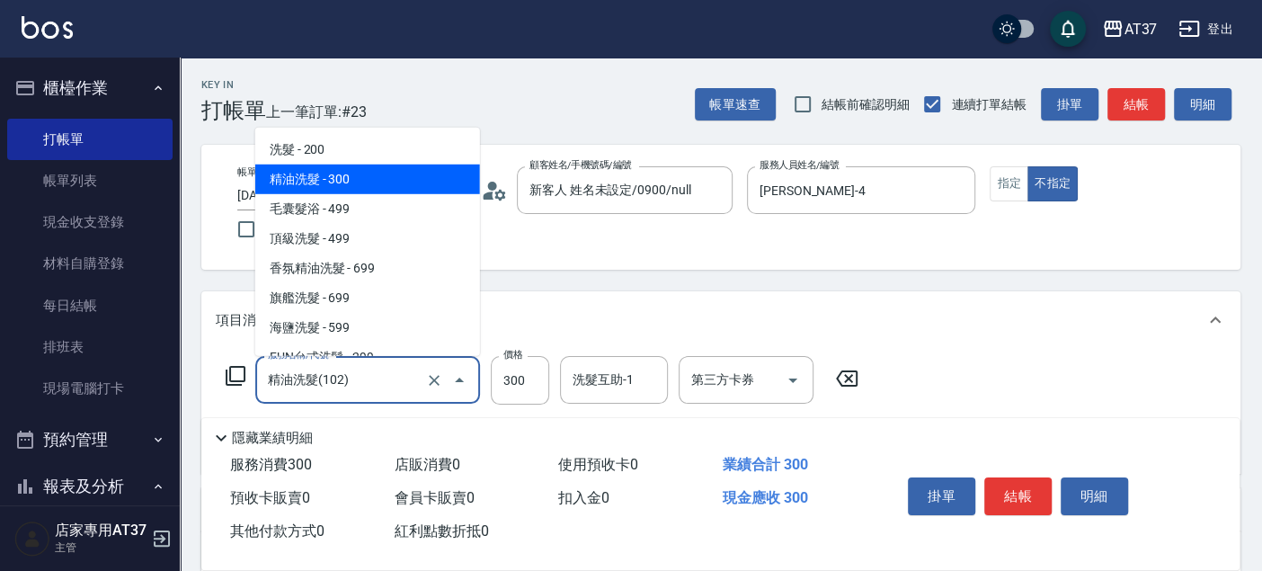
click at [333, 384] on input "精油洗髮(102)" at bounding box center [342, 379] width 158 height 31
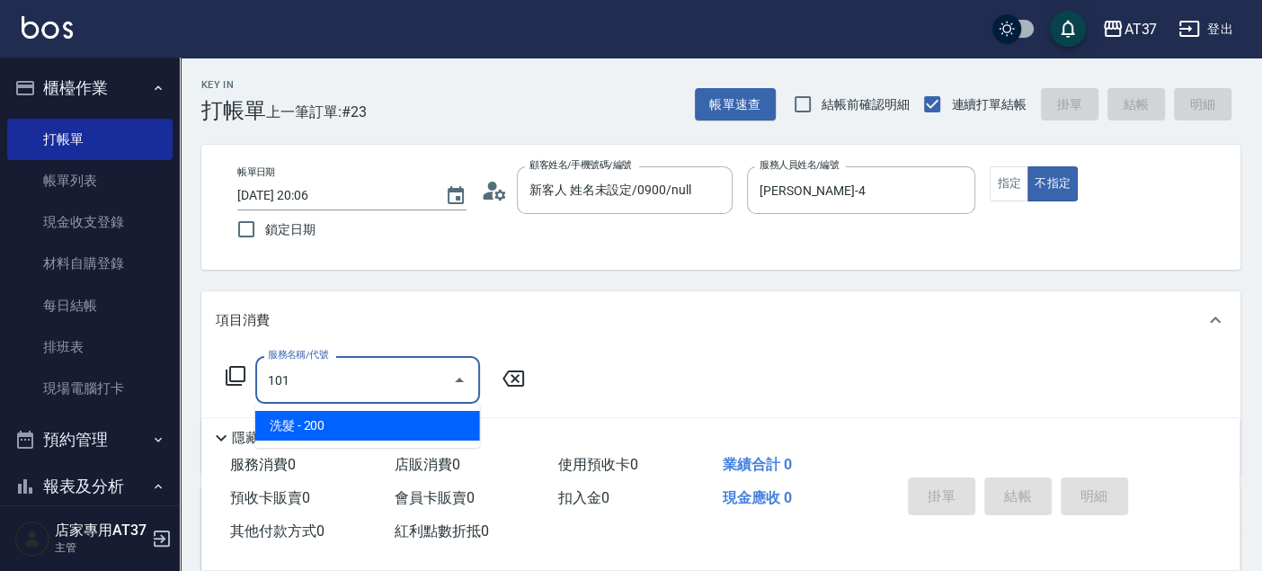
type input "洗髮(101)"
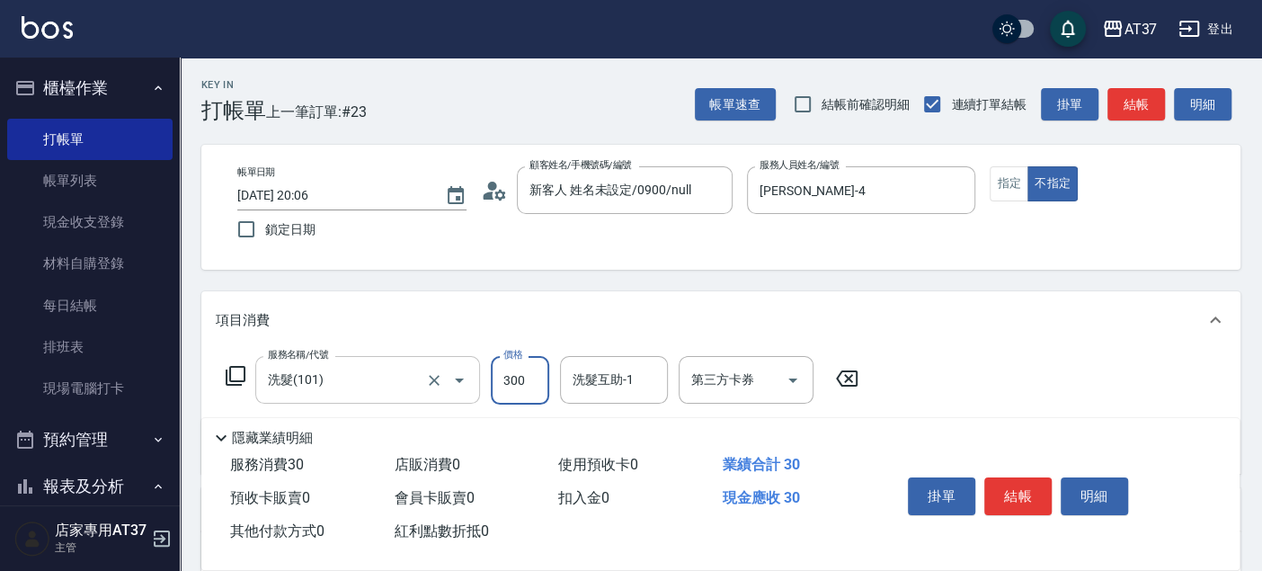
type input "300"
click at [1031, 483] on button "結帳" at bounding box center [1017, 496] width 67 height 38
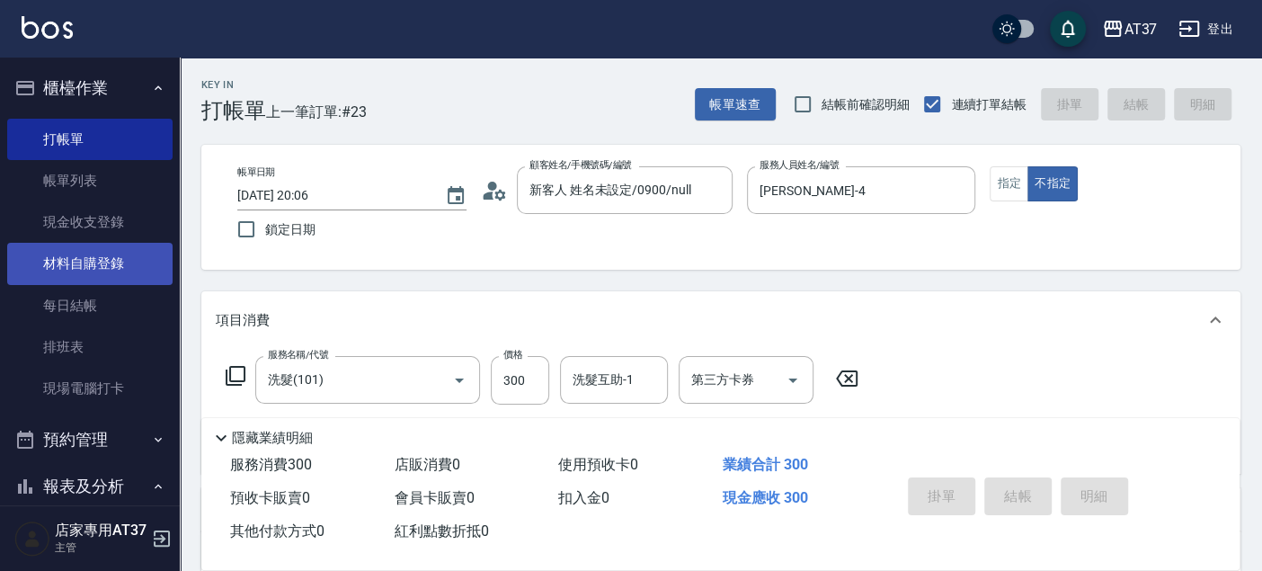
type input "2025/10/13 20:23"
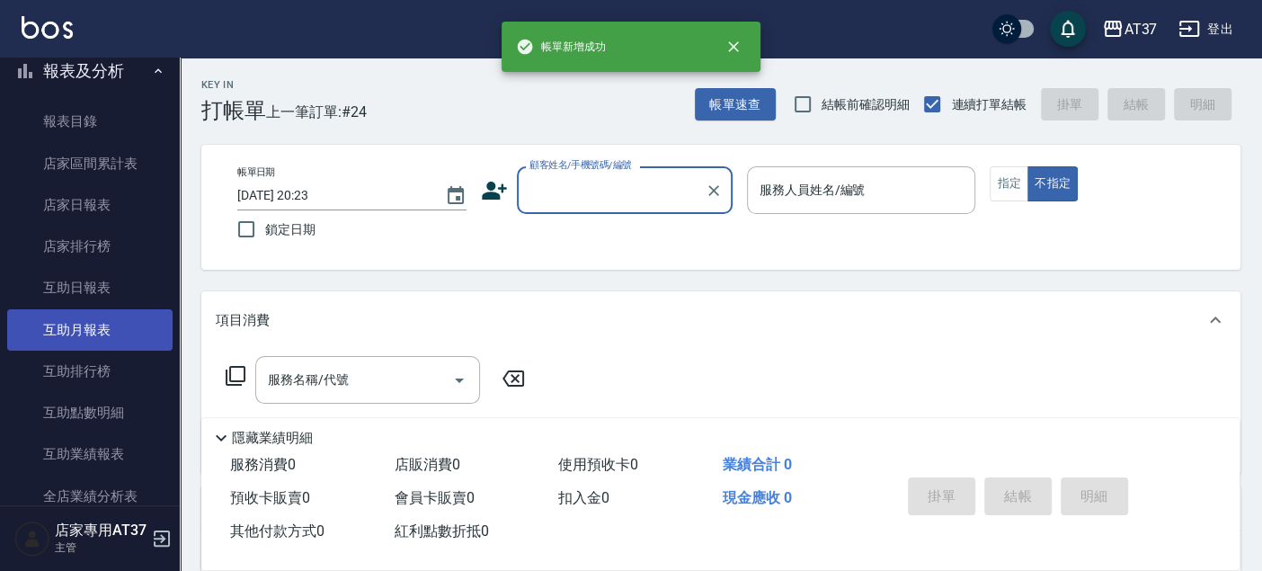
scroll to position [598, 0]
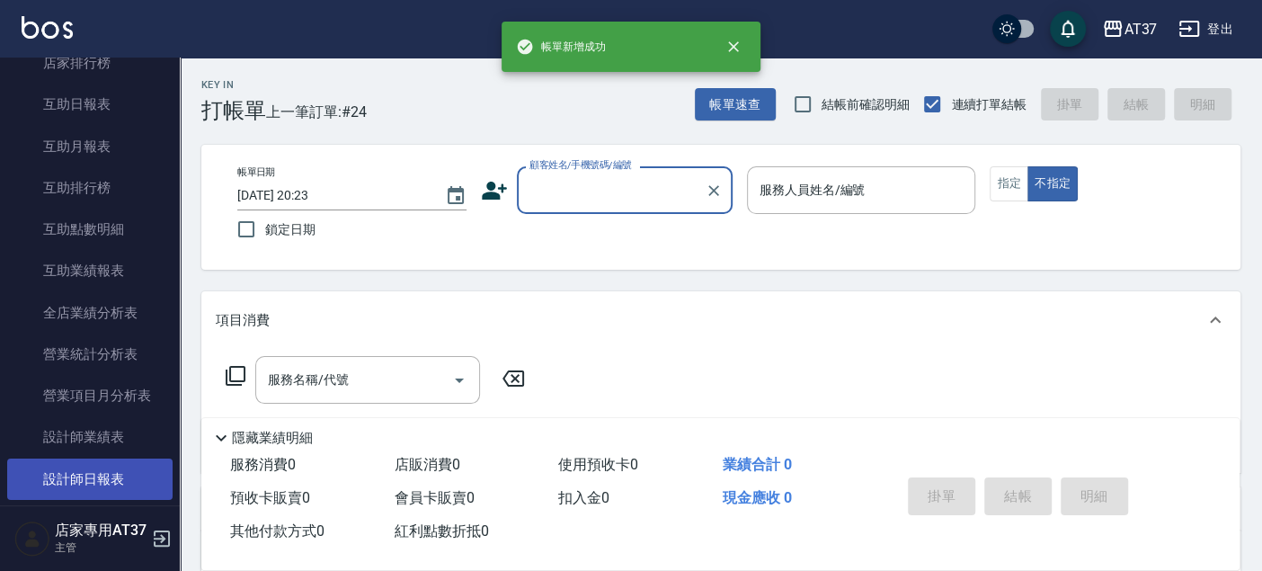
click at [115, 467] on link "設計師日報表" at bounding box center [89, 478] width 165 height 41
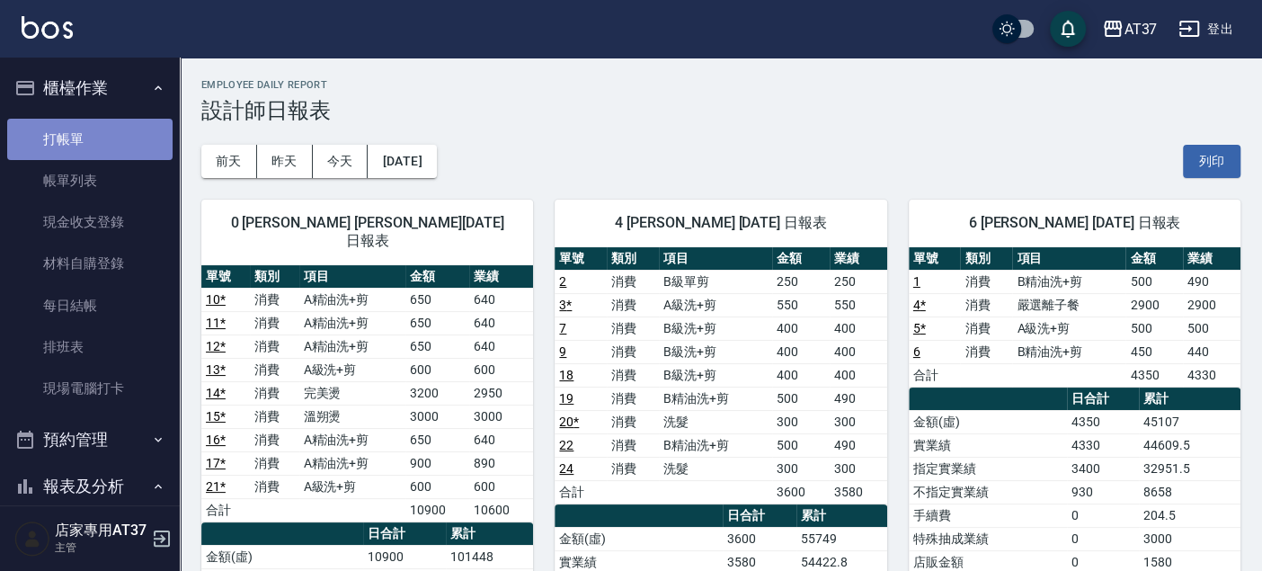
click at [90, 140] on link "打帳單" at bounding box center [89, 139] width 165 height 41
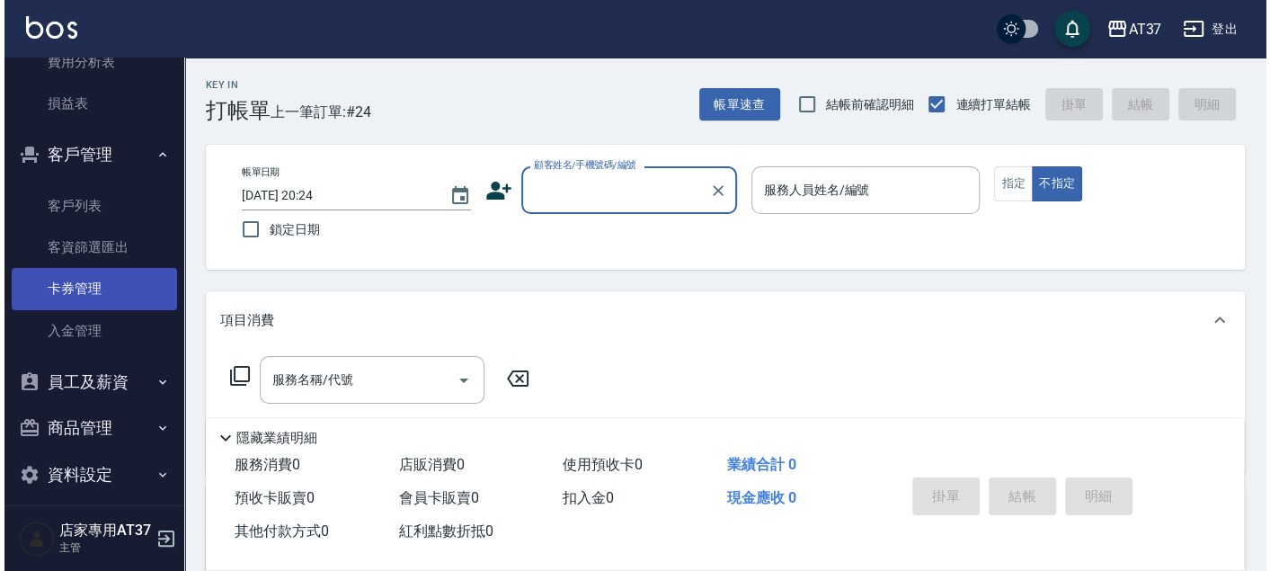
scroll to position [1732, 0]
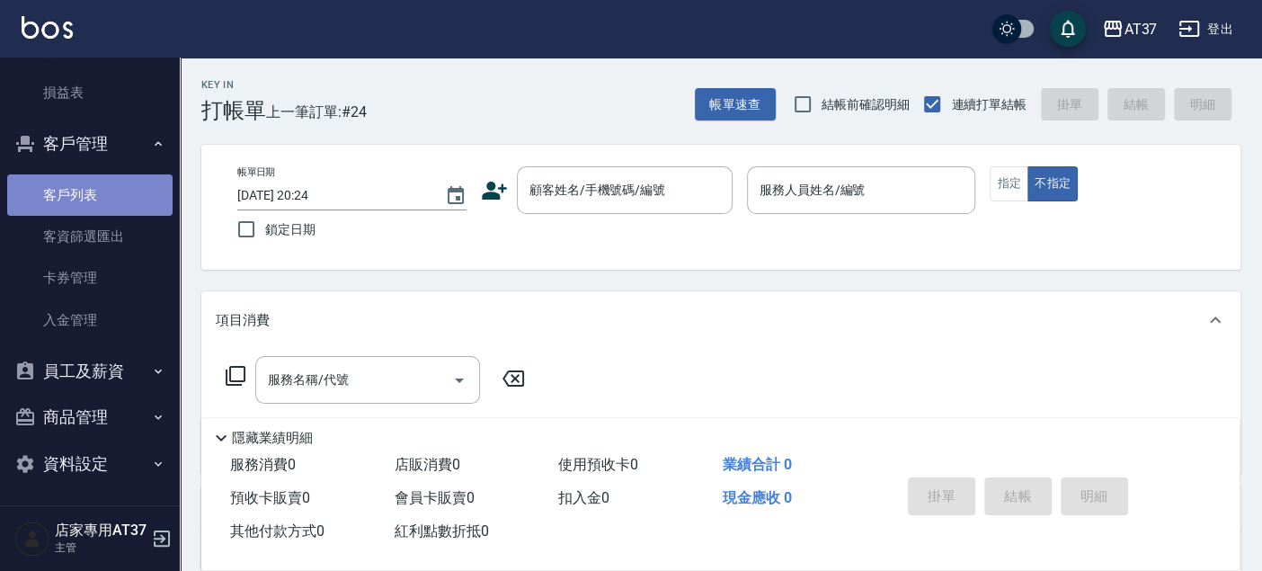
click at [95, 196] on link "客戶列表" at bounding box center [89, 194] width 165 height 41
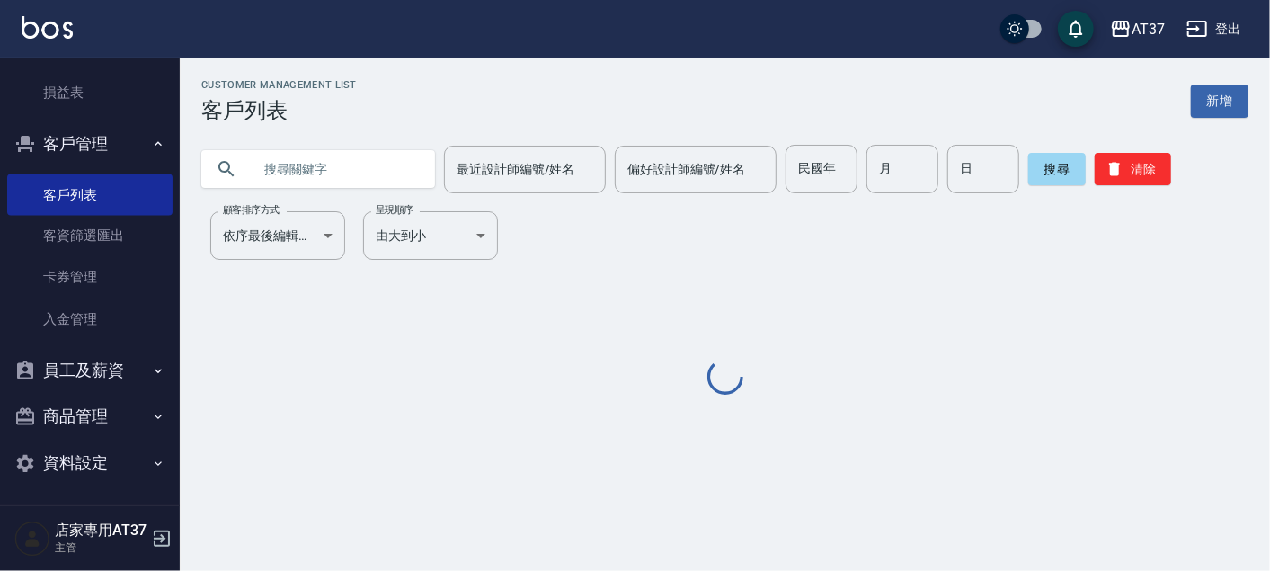
click at [342, 162] on input "text" at bounding box center [336, 169] width 169 height 49
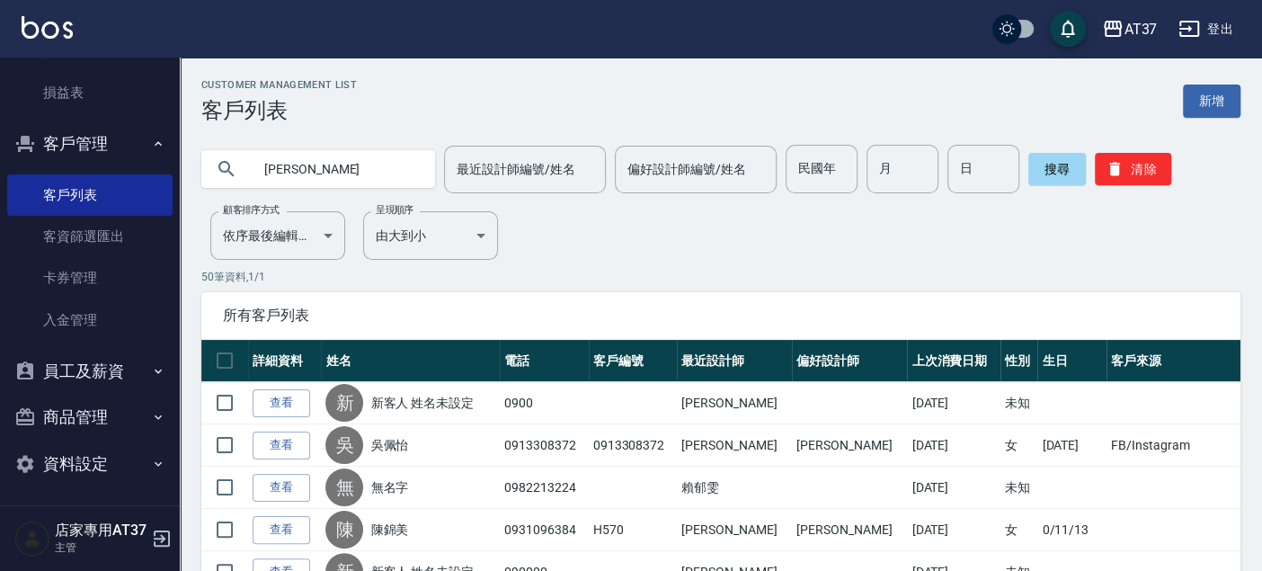
type input "林奎"
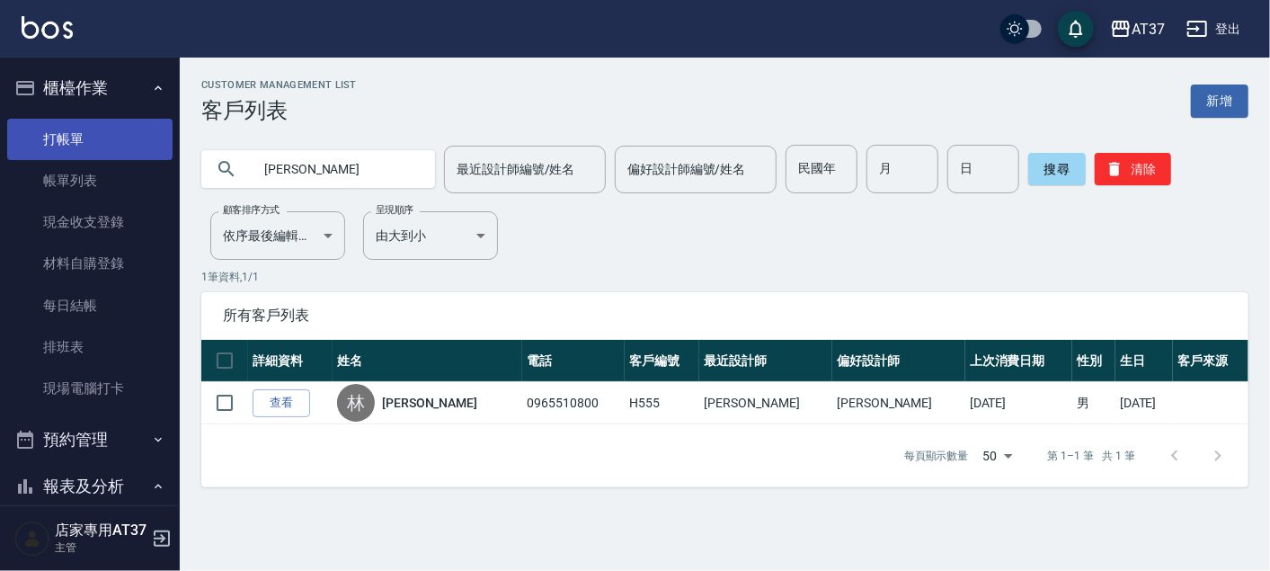
click at [95, 129] on link "打帳單" at bounding box center [89, 139] width 165 height 41
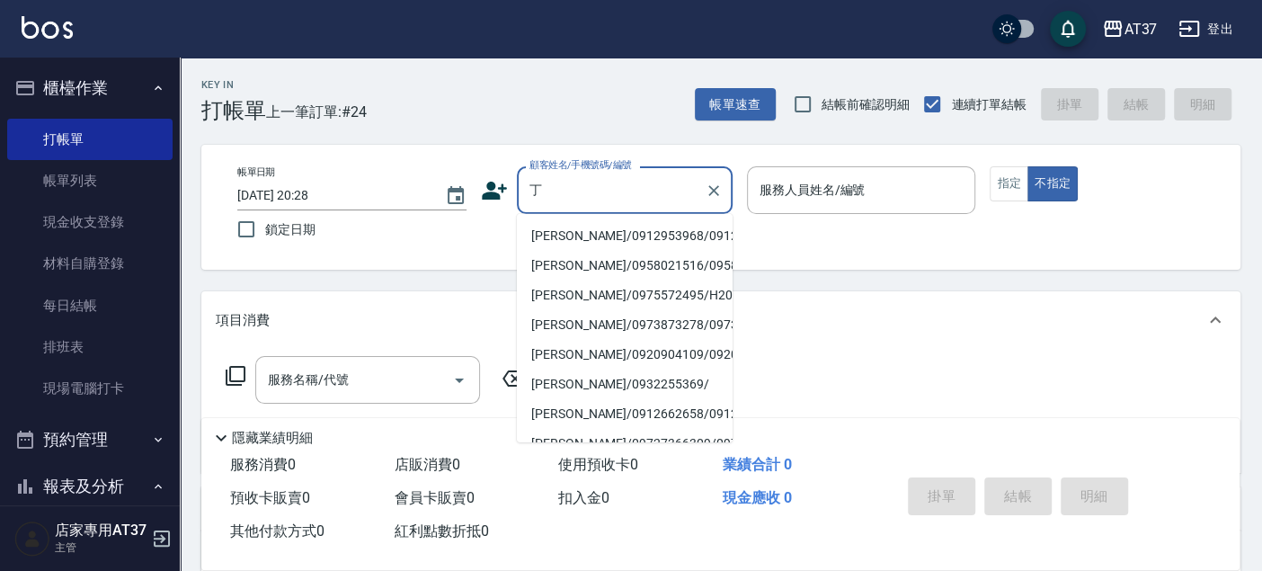
click at [592, 234] on li "丁冠倫/0912953968/0912953968" at bounding box center [625, 236] width 216 height 30
type input "丁冠倫/0912953968/0912953968"
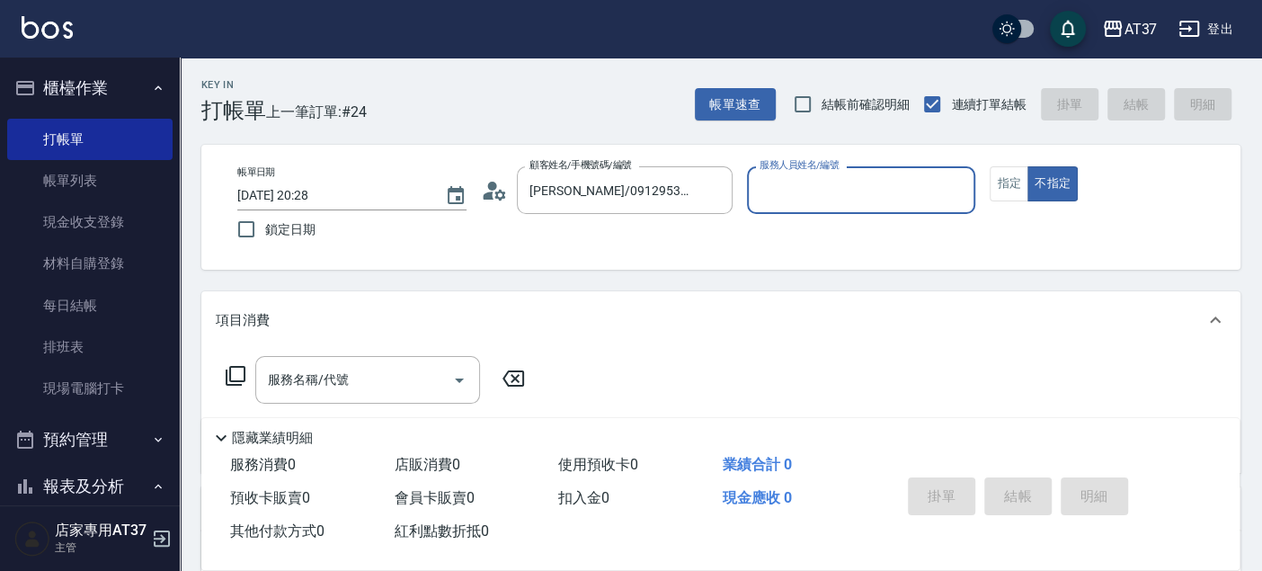
type input "Peggy-8"
click at [1011, 192] on button "指定" at bounding box center [1008, 183] width 39 height 35
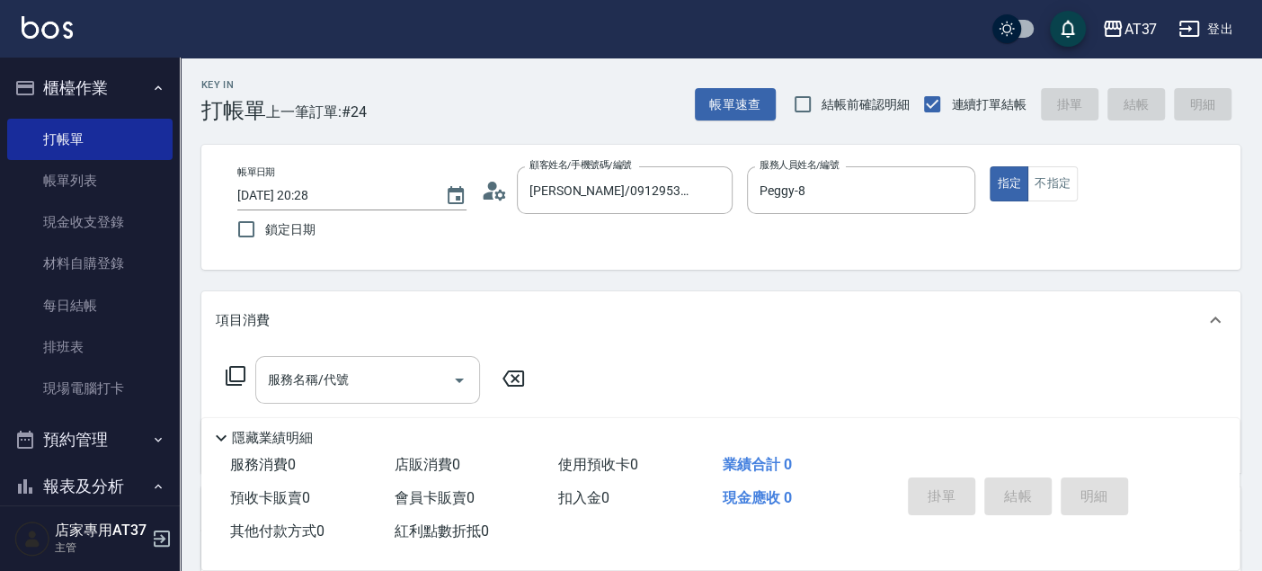
click at [420, 379] on input "服務名稱/代號" at bounding box center [353, 379] width 181 height 31
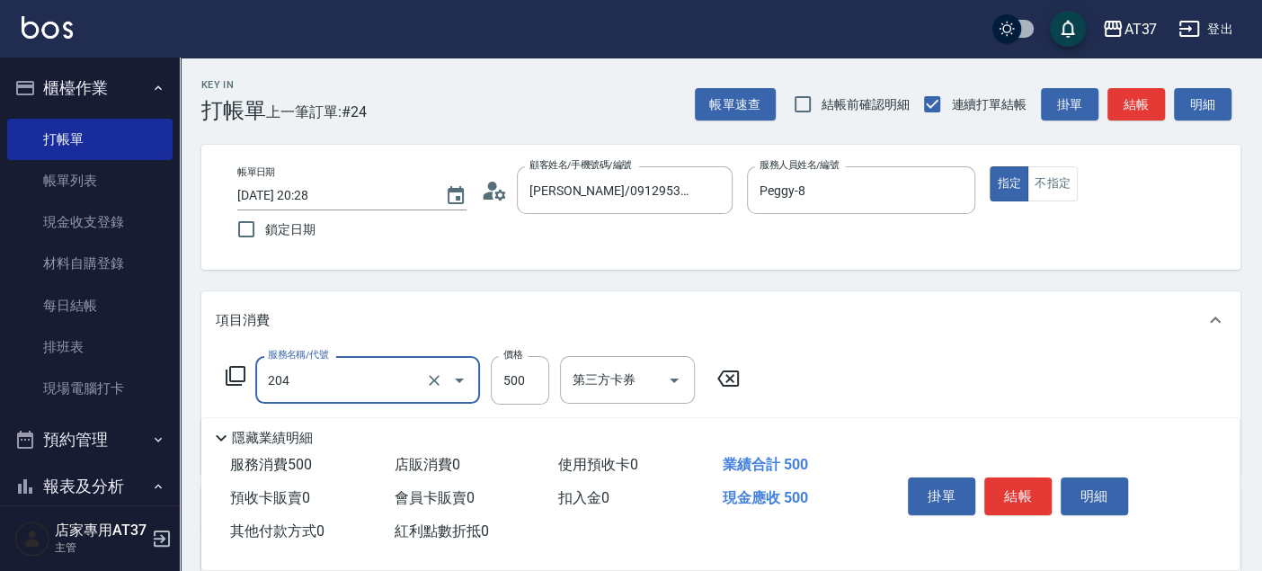
type input "A級洗+剪(204)"
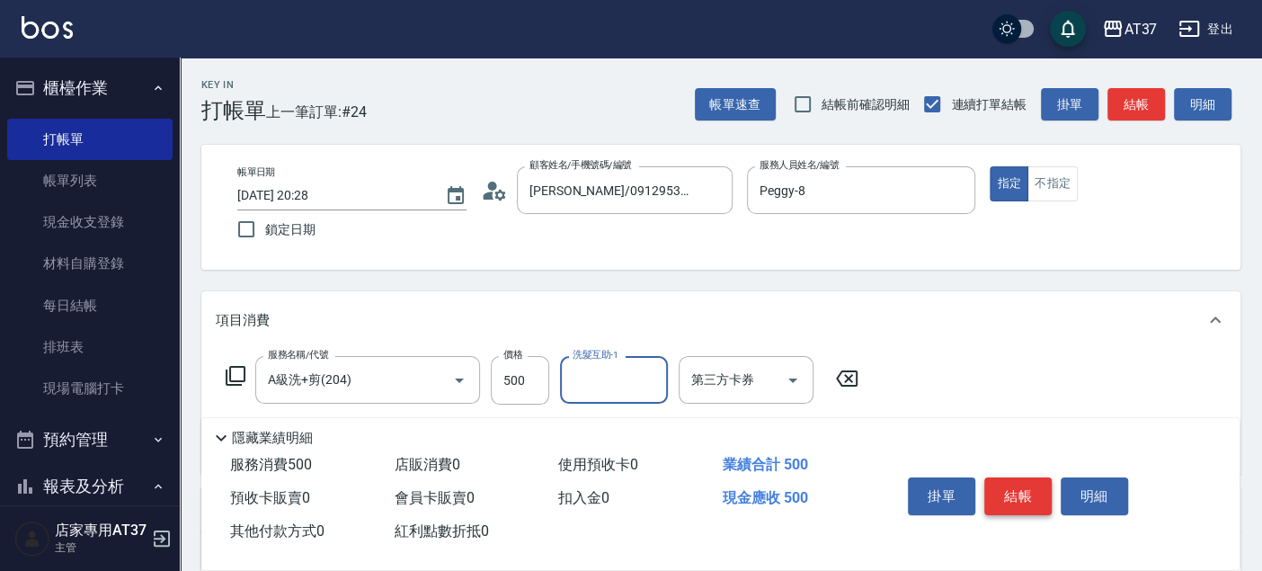
click at [1029, 492] on button "結帳" at bounding box center [1017, 496] width 67 height 38
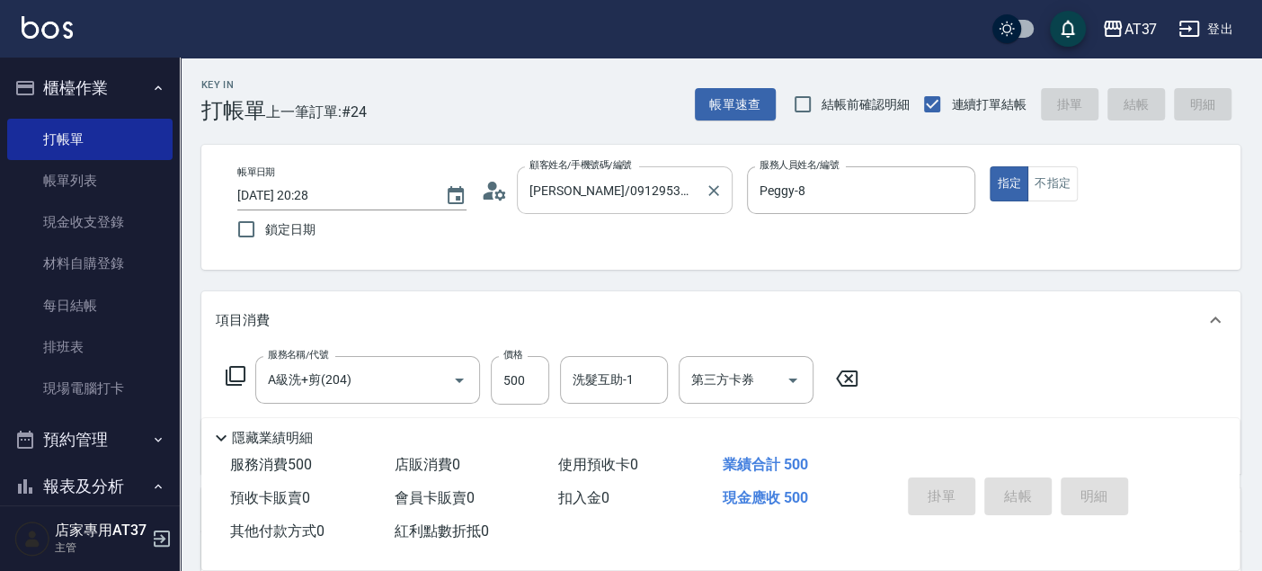
type input "2025/10/13 20:32"
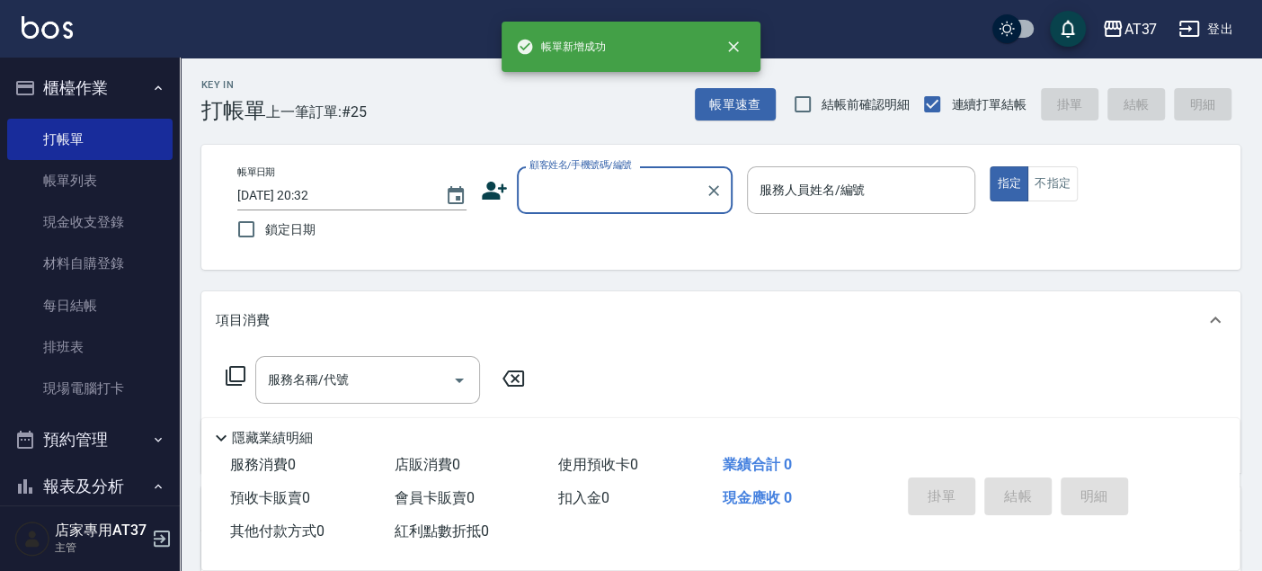
click at [580, 190] on input "顧客姓名/手機號碼/編號" at bounding box center [611, 189] width 173 height 31
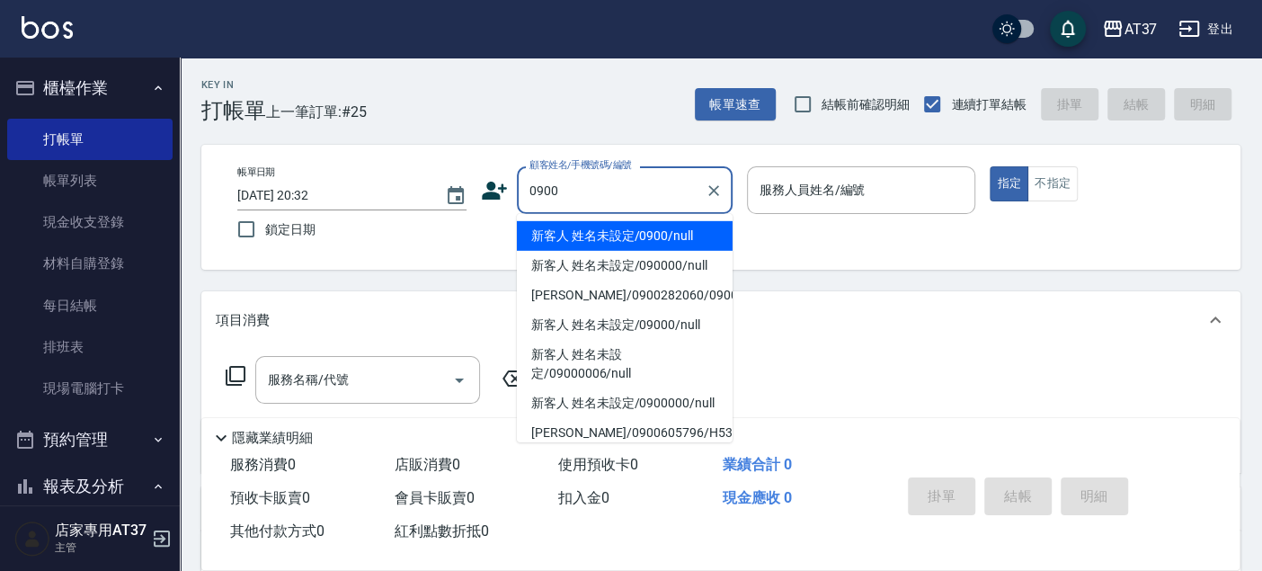
click at [598, 235] on li "新客人 姓名未設定/0900/null" at bounding box center [625, 236] width 216 height 30
type input "新客人 姓名未設定/0900/null"
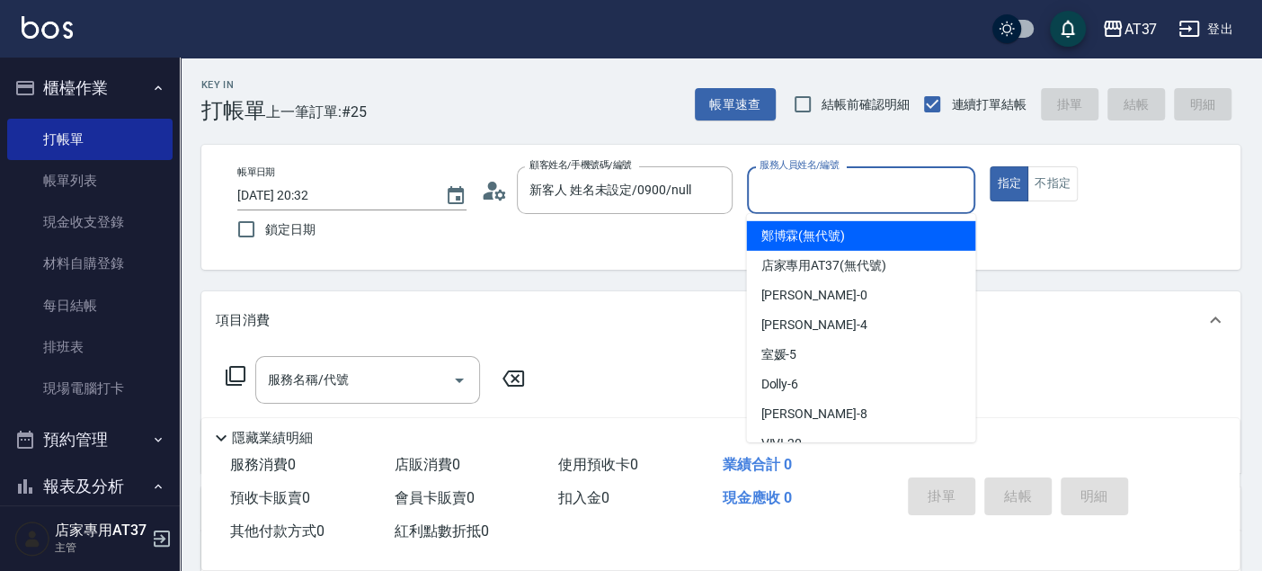
click at [796, 194] on input "服務人員姓名/編號" at bounding box center [861, 189] width 213 height 31
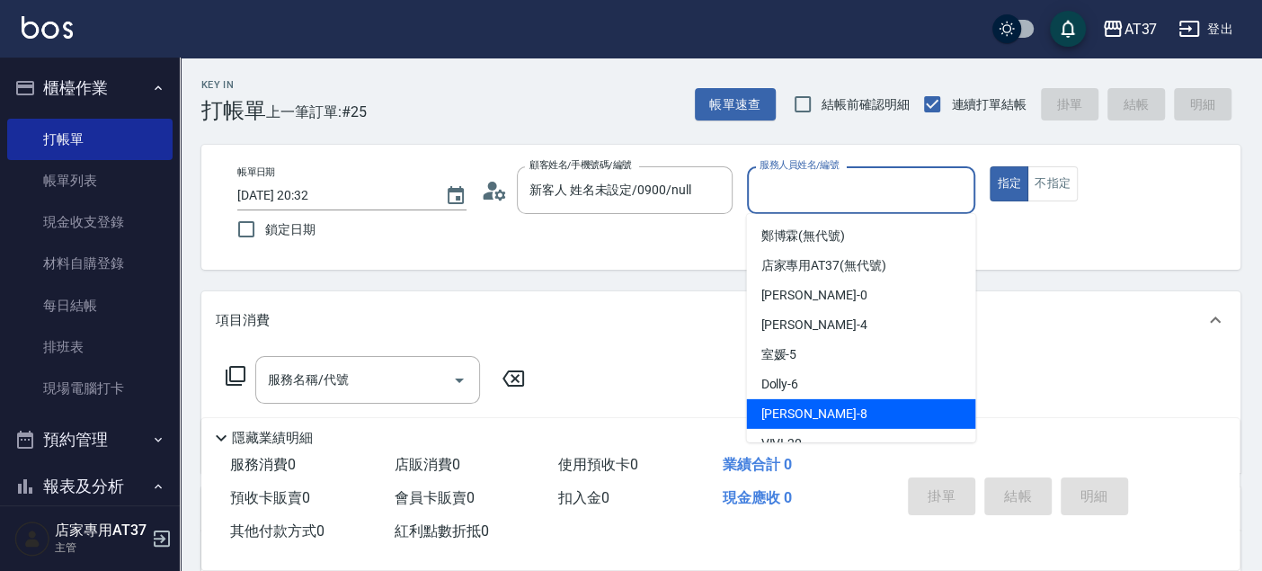
click at [814, 399] on div "Peggy -8" at bounding box center [860, 414] width 229 height 30
type input "Peggy-8"
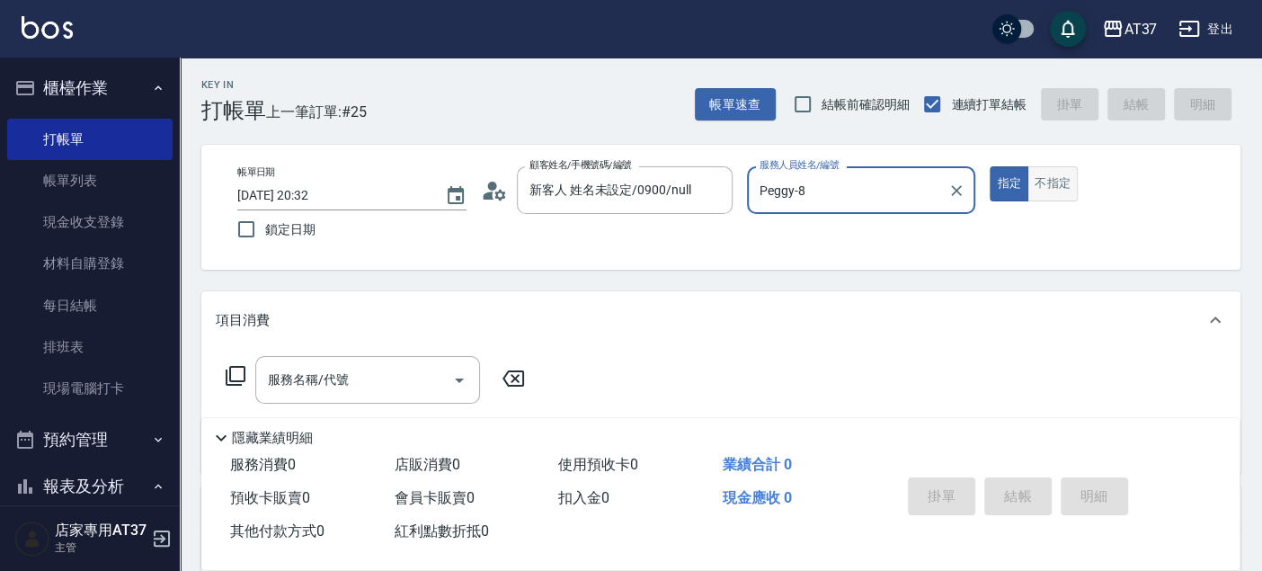
click at [1049, 190] on button "不指定" at bounding box center [1052, 183] width 50 height 35
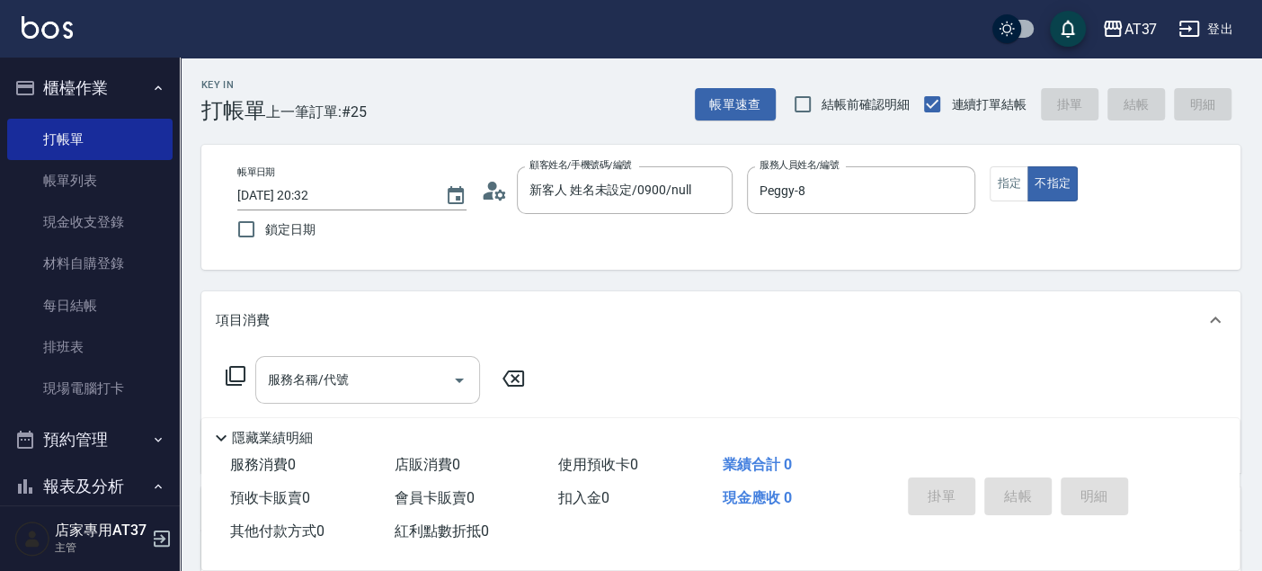
click at [364, 392] on input "服務名稱/代號" at bounding box center [353, 379] width 181 height 31
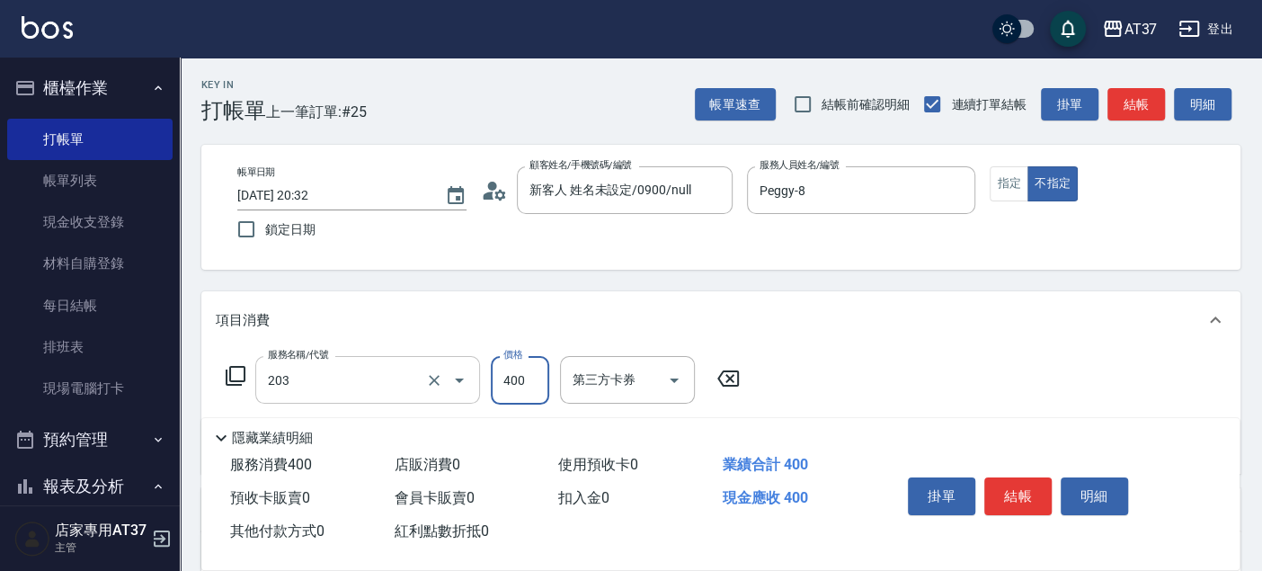
type input "B級洗+剪(203)"
click at [1016, 488] on button "結帳" at bounding box center [1017, 496] width 67 height 38
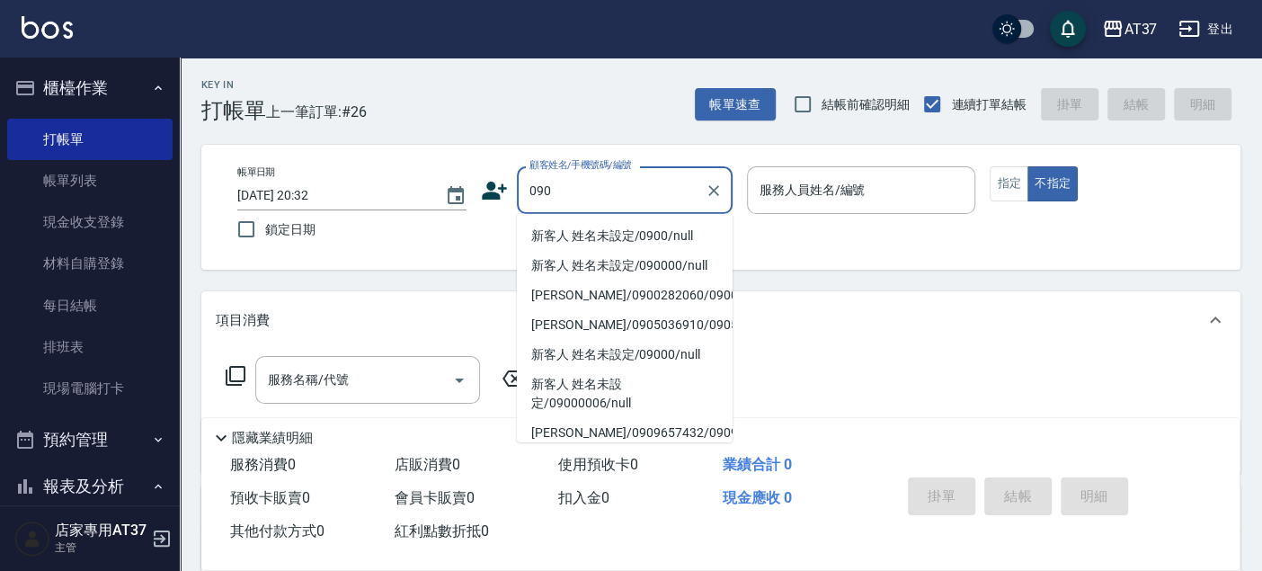
click at [613, 239] on li "新客人 姓名未設定/0900/null" at bounding box center [625, 236] width 216 height 30
type input "新客人 姓名未設定/0900/null"
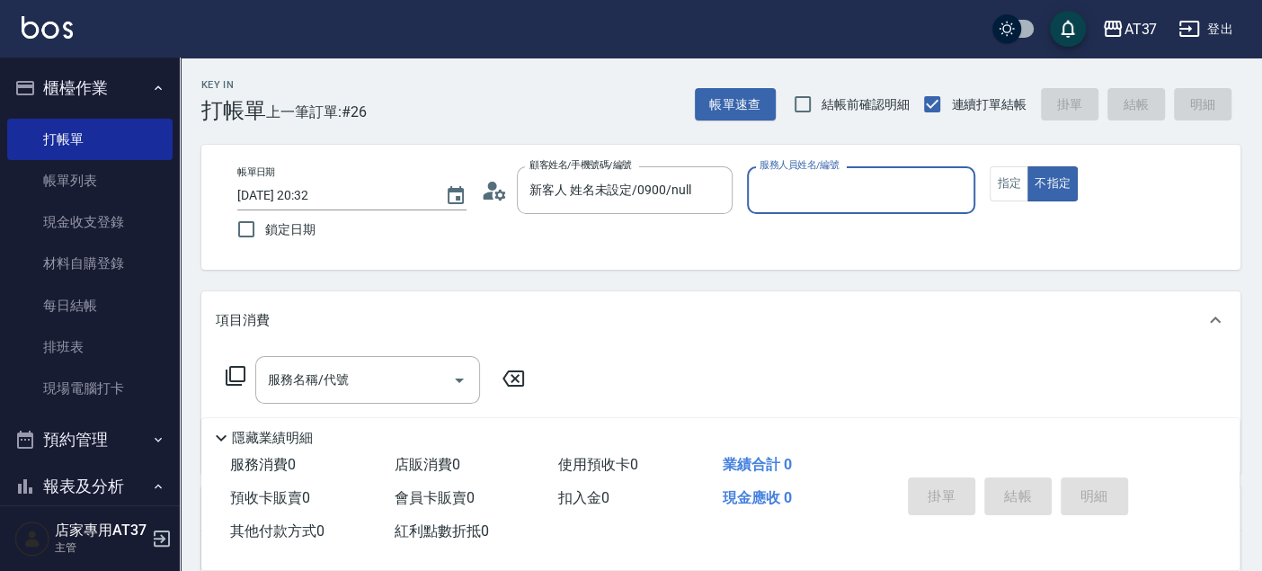
click at [772, 184] on input "服務人員姓名/編號" at bounding box center [861, 189] width 213 height 31
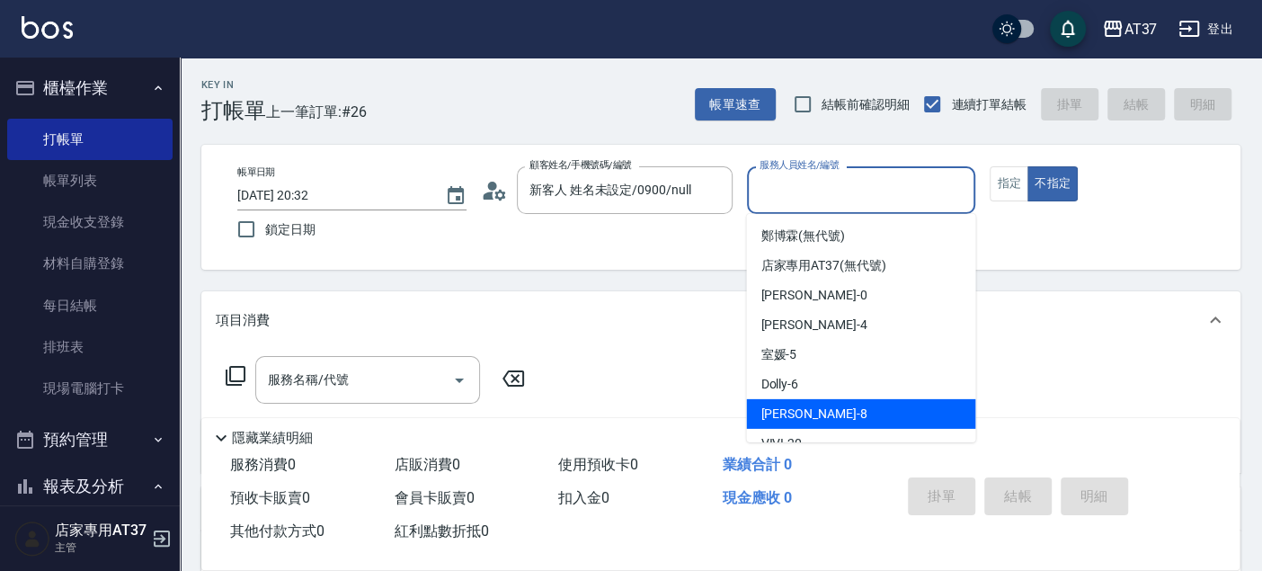
click at [849, 407] on div "Peggy -8" at bounding box center [860, 414] width 229 height 30
type input "Peggy-8"
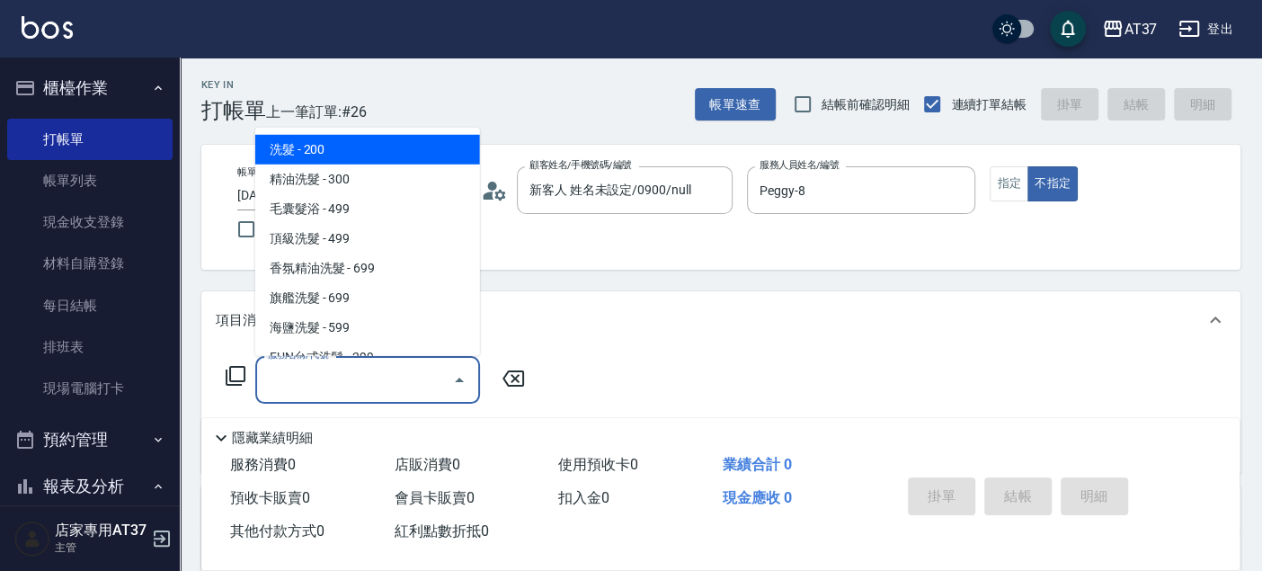
click at [293, 375] on div "服務名稱/代號 服務名稱/代號" at bounding box center [367, 380] width 225 height 48
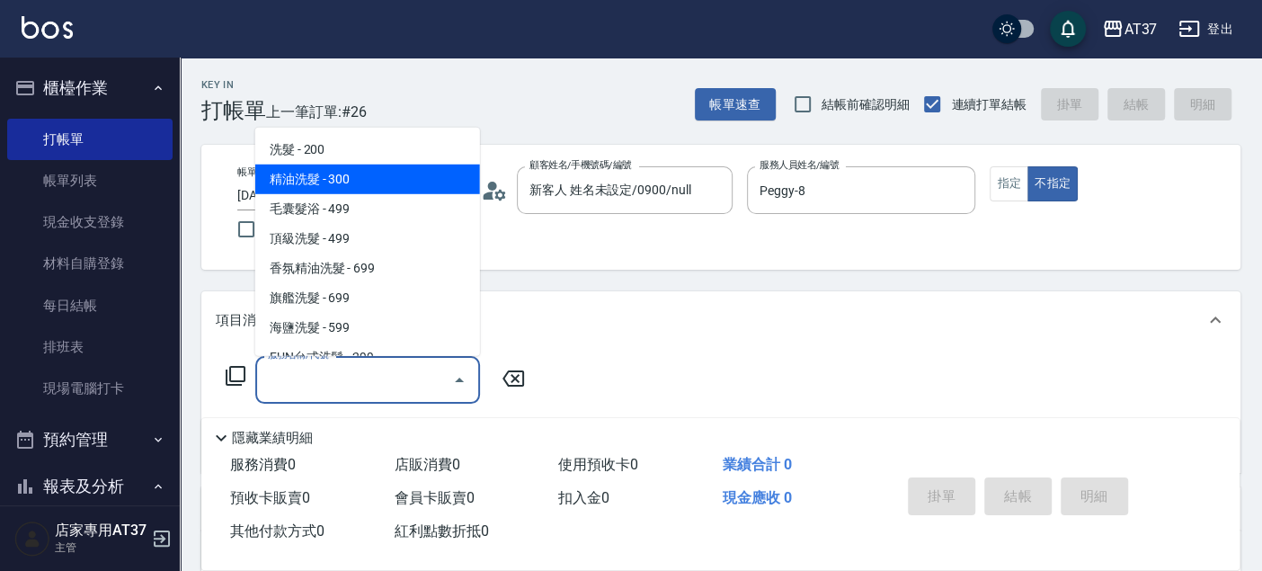
click at [385, 181] on span "精油洗髮 - 300" at bounding box center [367, 179] width 225 height 30
type input "精油洗髮(102)"
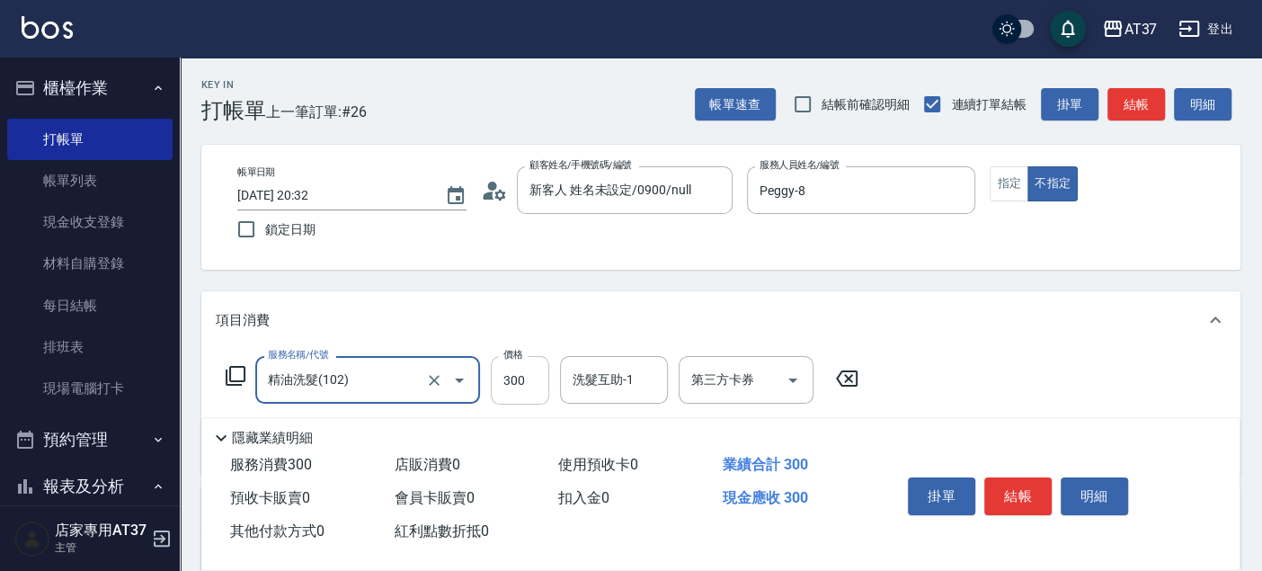
drag, startPoint x: 504, startPoint y: 379, endPoint x: 497, endPoint y: 367, distance: 14.5
click at [504, 379] on input "300" at bounding box center [520, 380] width 58 height 49
type input "400"
click at [634, 381] on input "洗髮互助-1" at bounding box center [614, 379] width 92 height 31
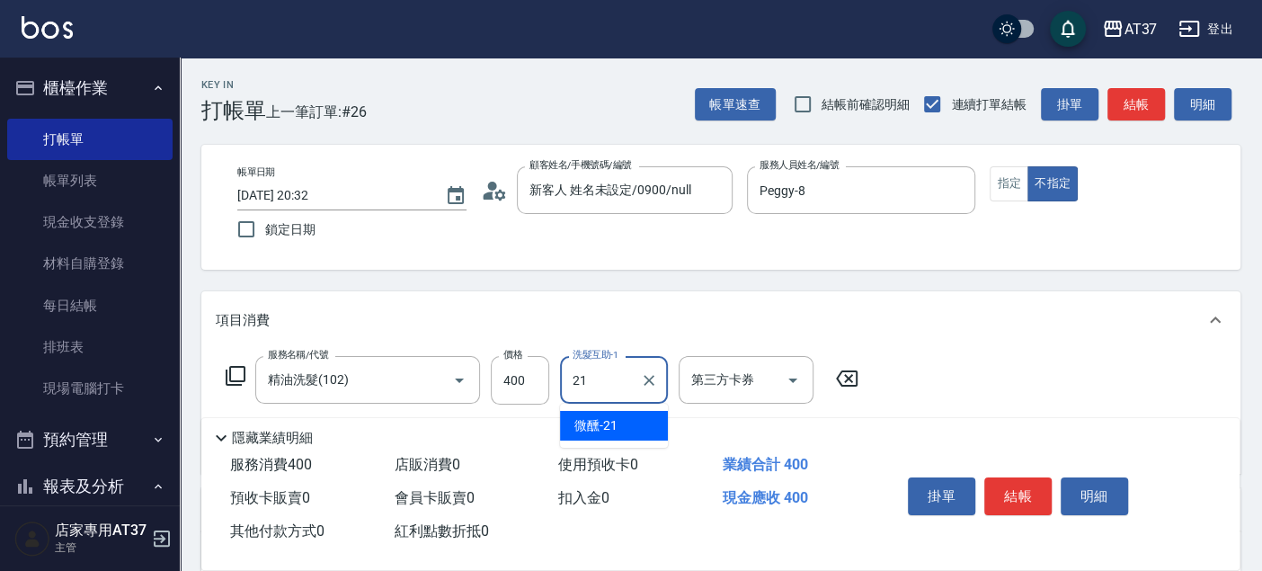
type input "微醺-21"
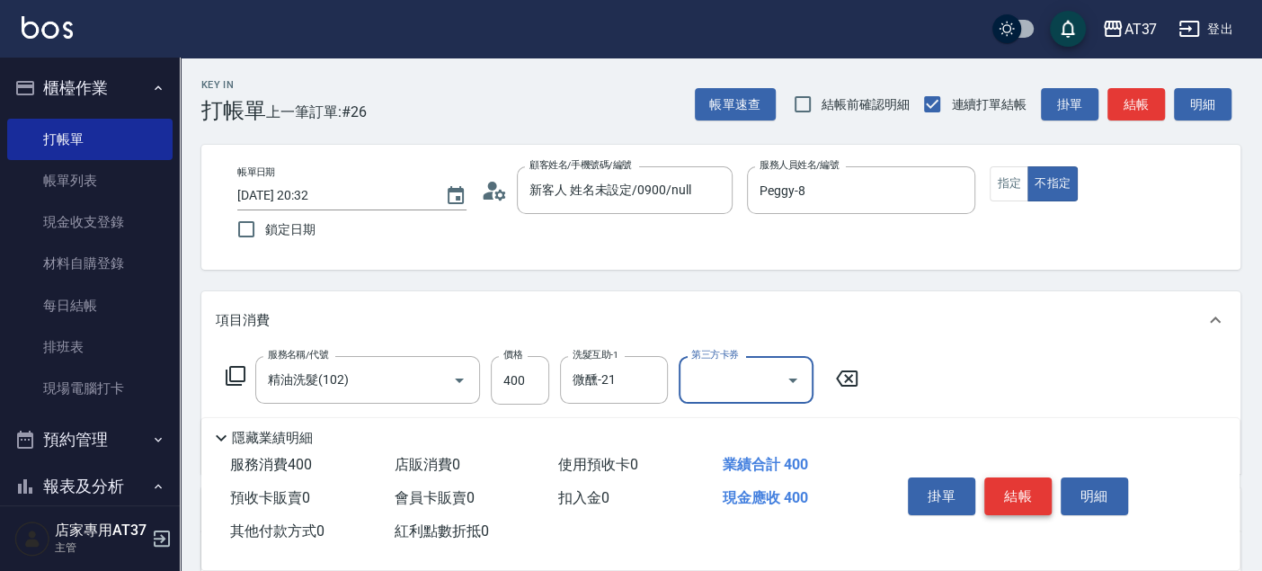
click at [1016, 492] on button "結帳" at bounding box center [1017, 496] width 67 height 38
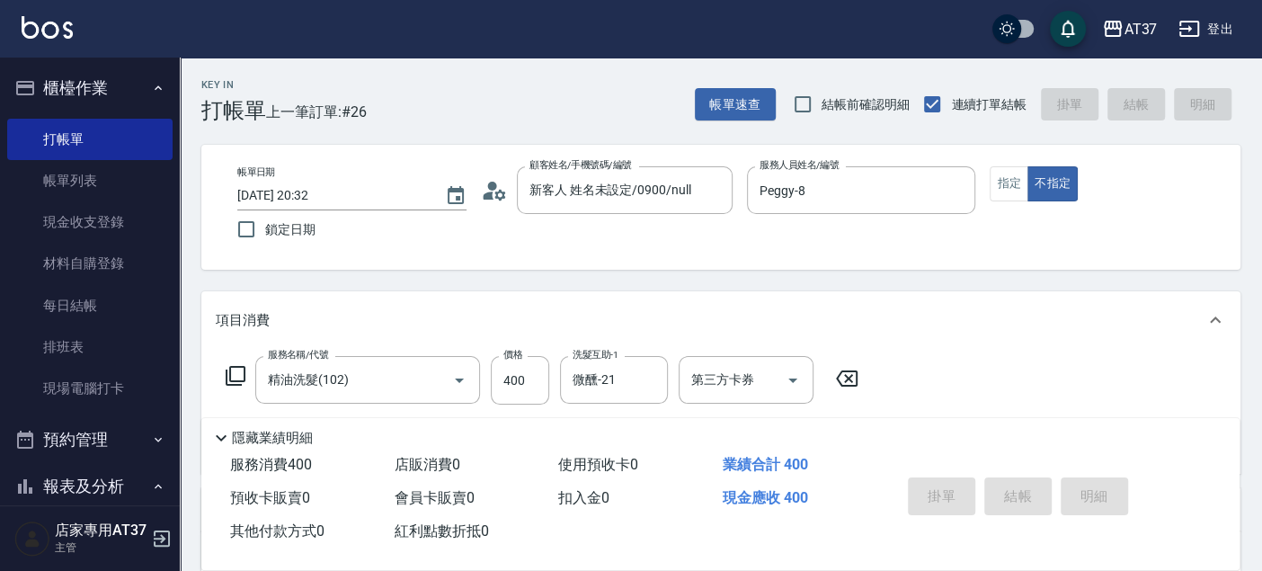
type input "2025/10/13 20:33"
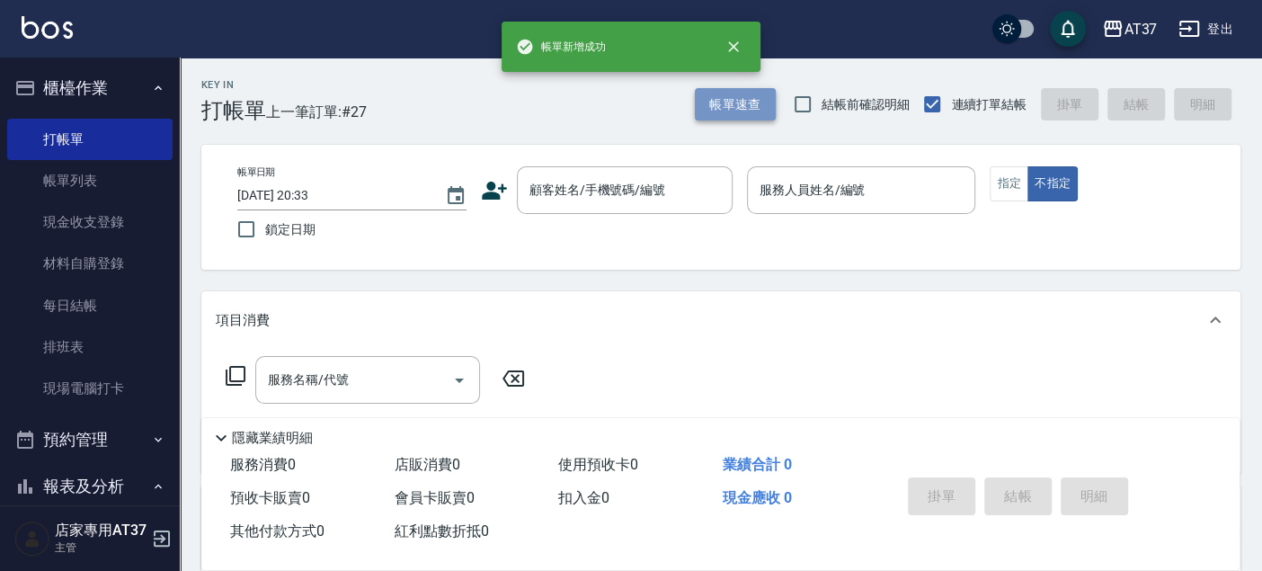
click at [753, 93] on button "帳單速查" at bounding box center [735, 104] width 81 height 33
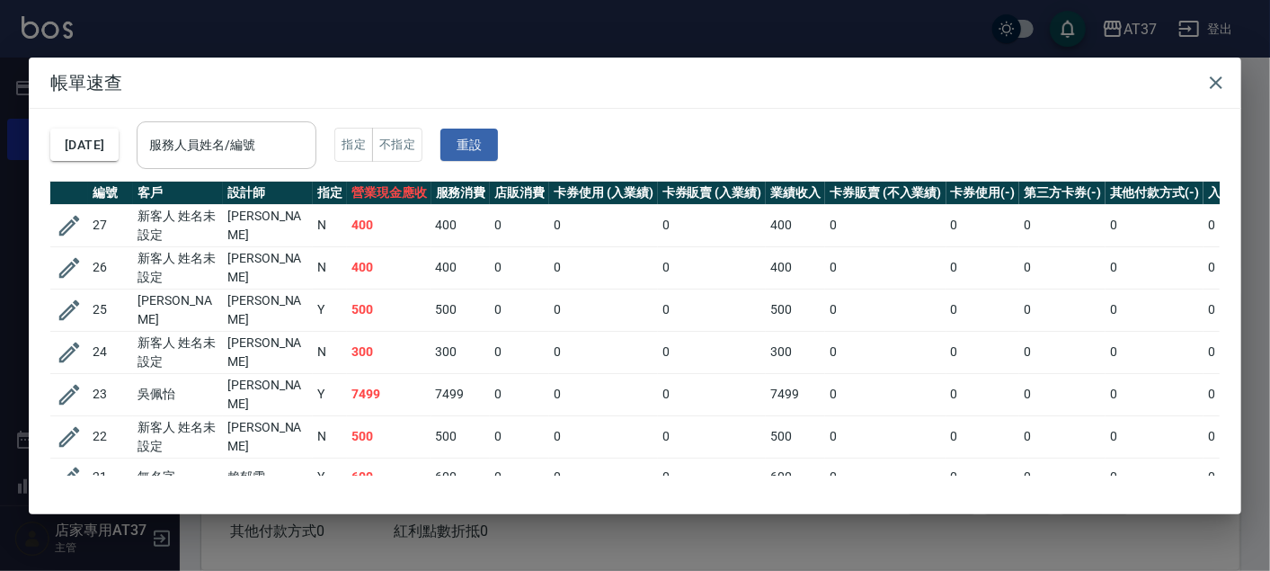
click at [226, 150] on input "服務人員姓名/編號" at bounding box center [227, 144] width 164 height 31
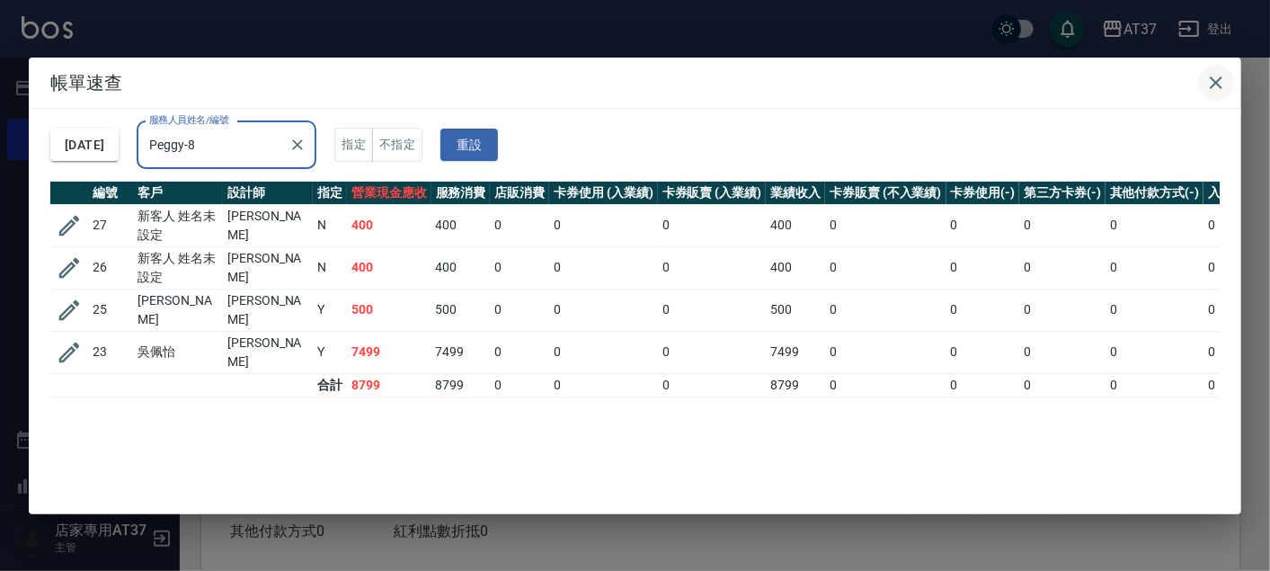
type input "Peggy-8"
click at [1213, 73] on icon "button" at bounding box center [1216, 83] width 22 height 22
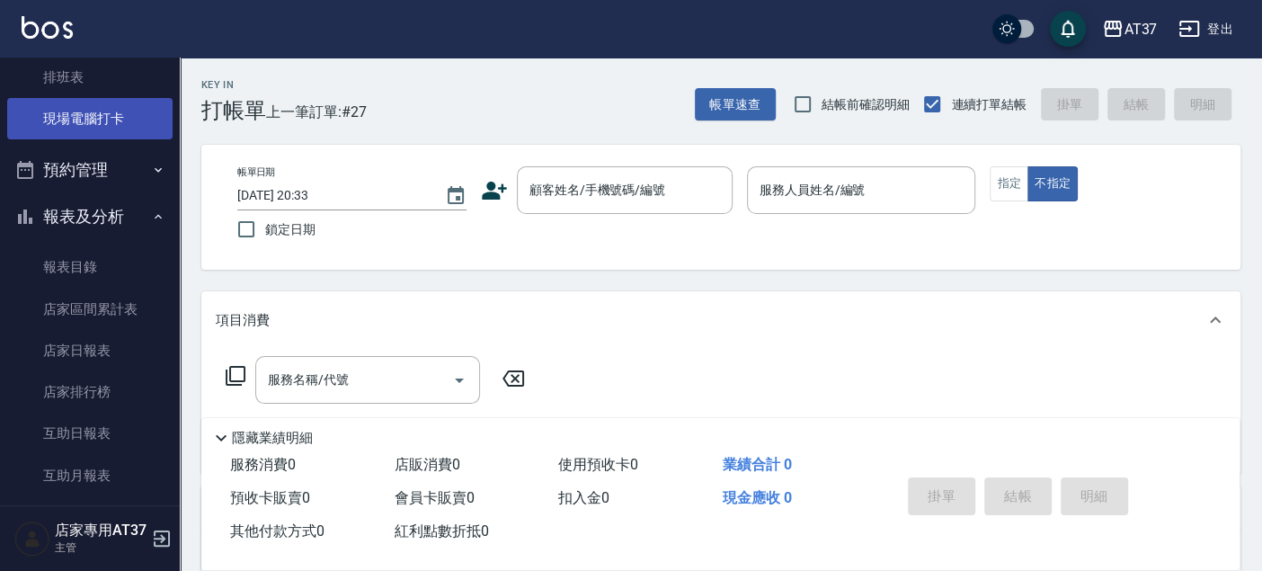
scroll to position [299, 0]
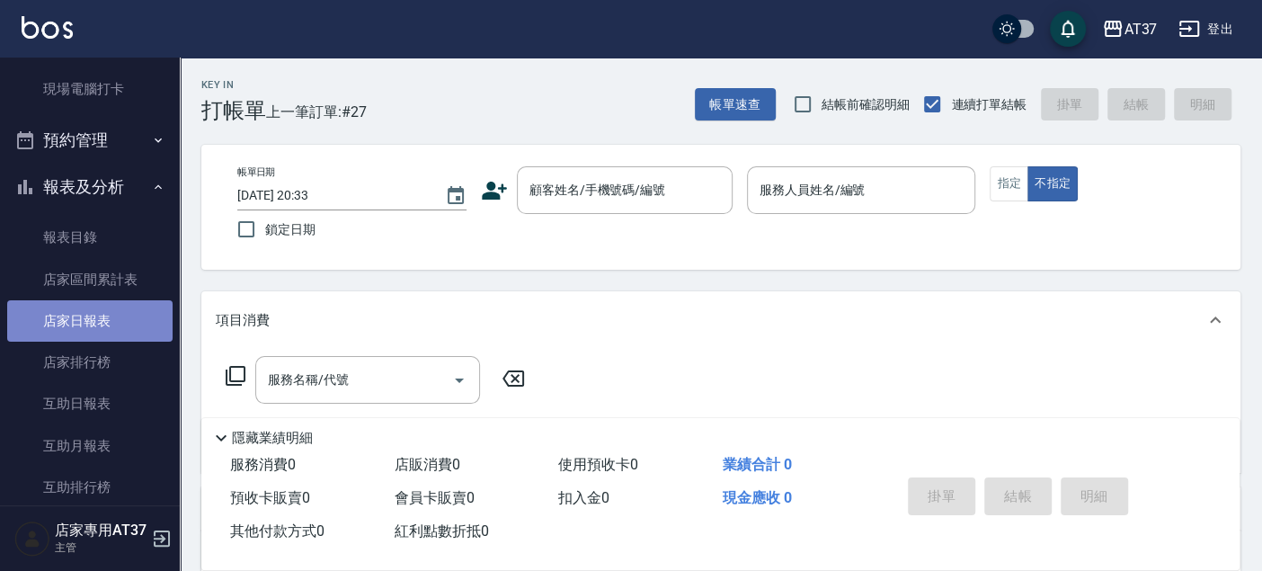
click at [108, 318] on link "店家日報表" at bounding box center [89, 320] width 165 height 41
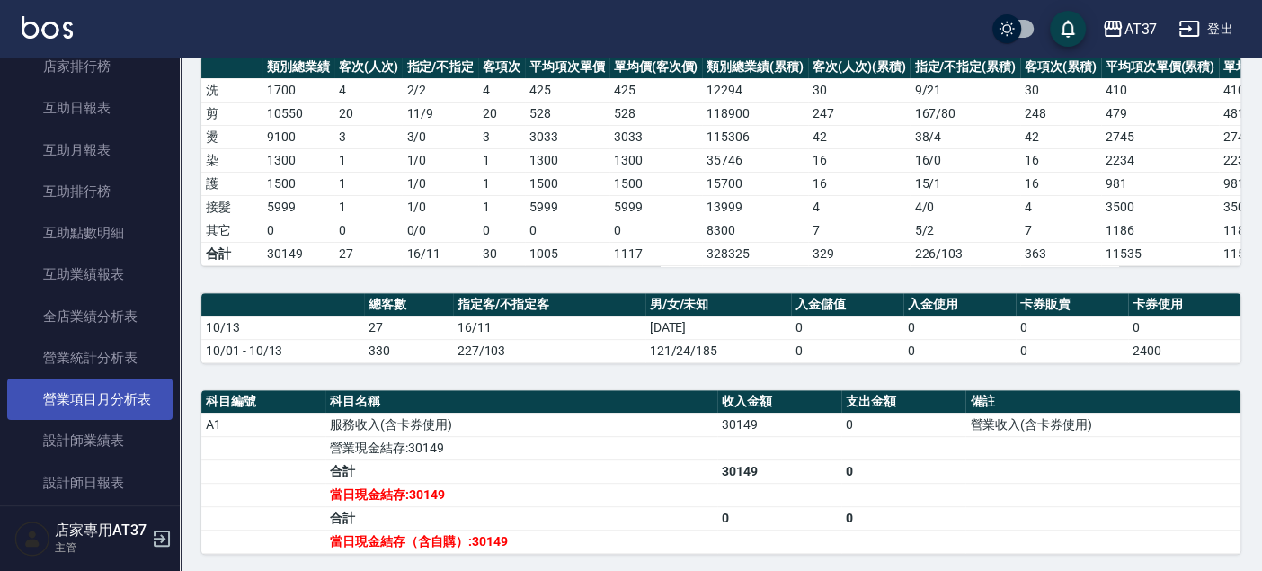
scroll to position [598, 0]
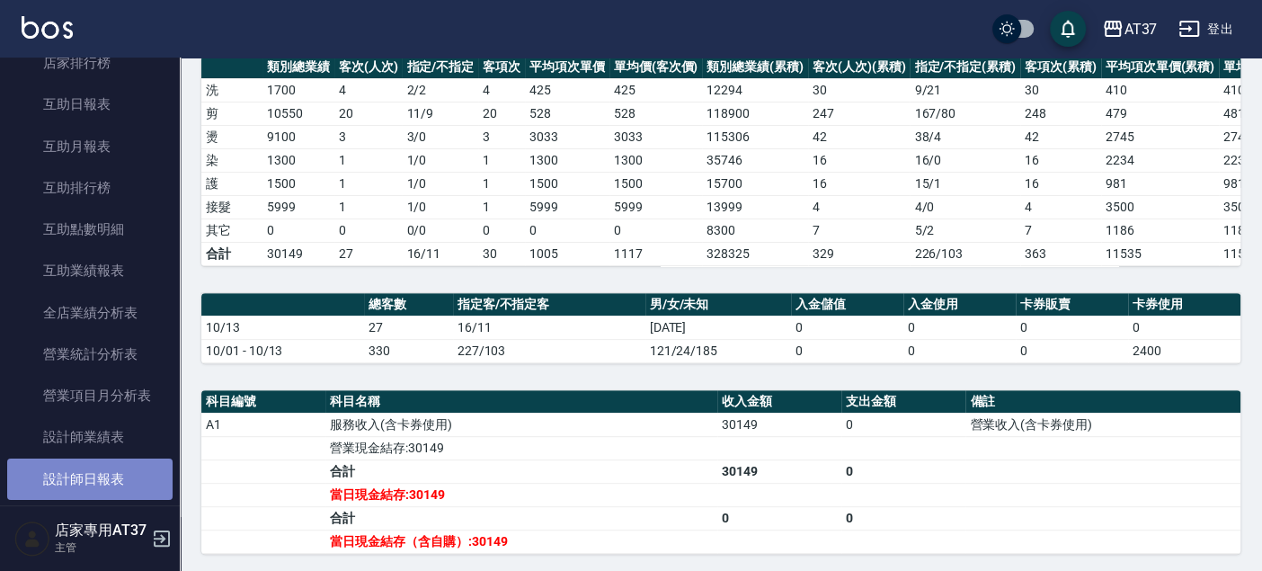
click at [115, 472] on link "設計師日報表" at bounding box center [89, 478] width 165 height 41
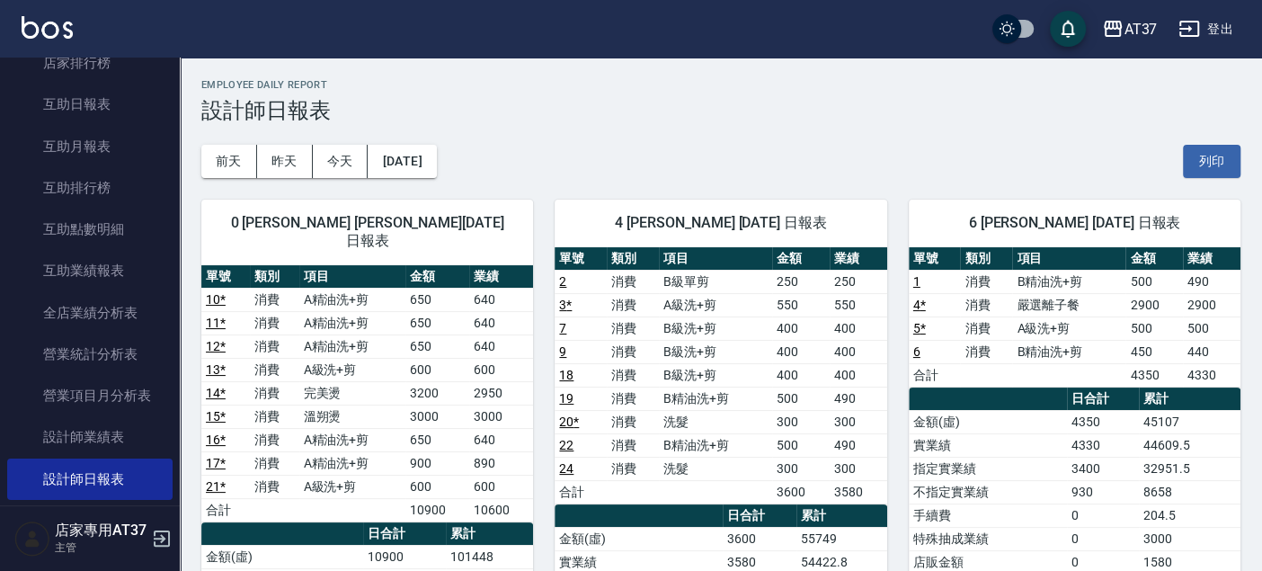
click at [672, 141] on div "前天 昨天 今天 2025/10/13 列印" at bounding box center [720, 161] width 1039 height 76
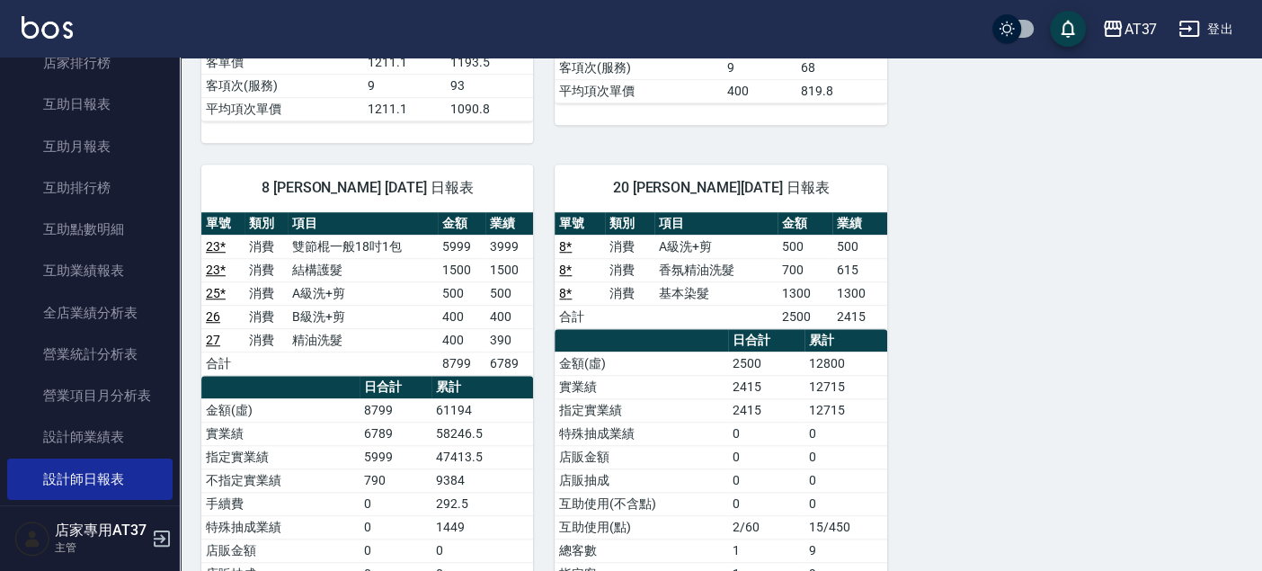
scroll to position [798, 0]
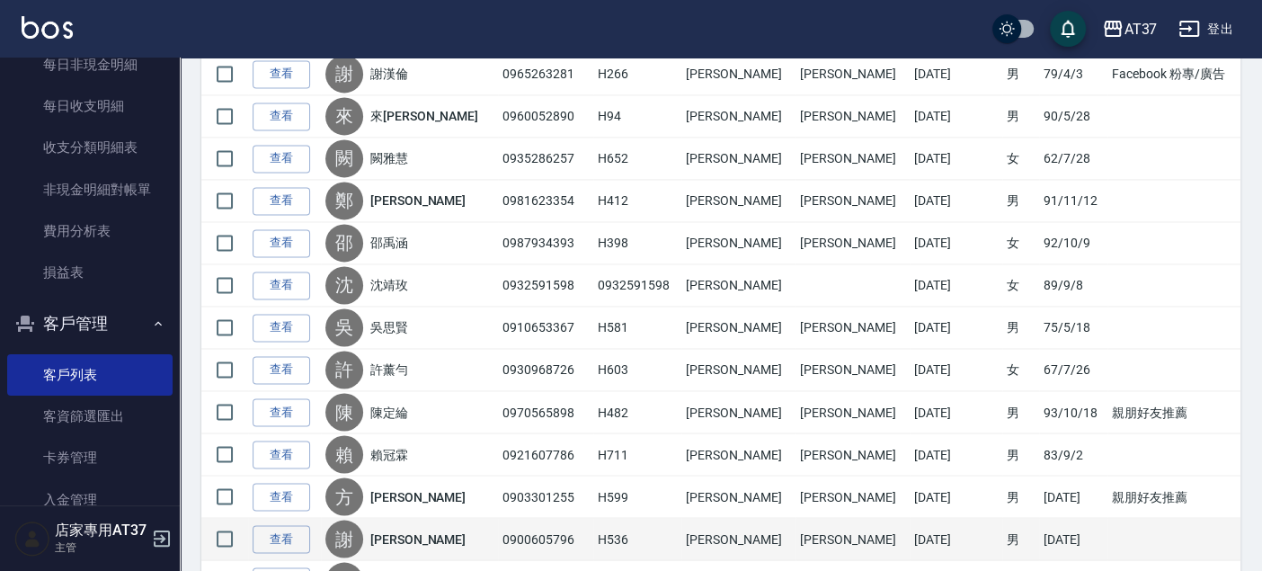
scroll to position [1694, 0]
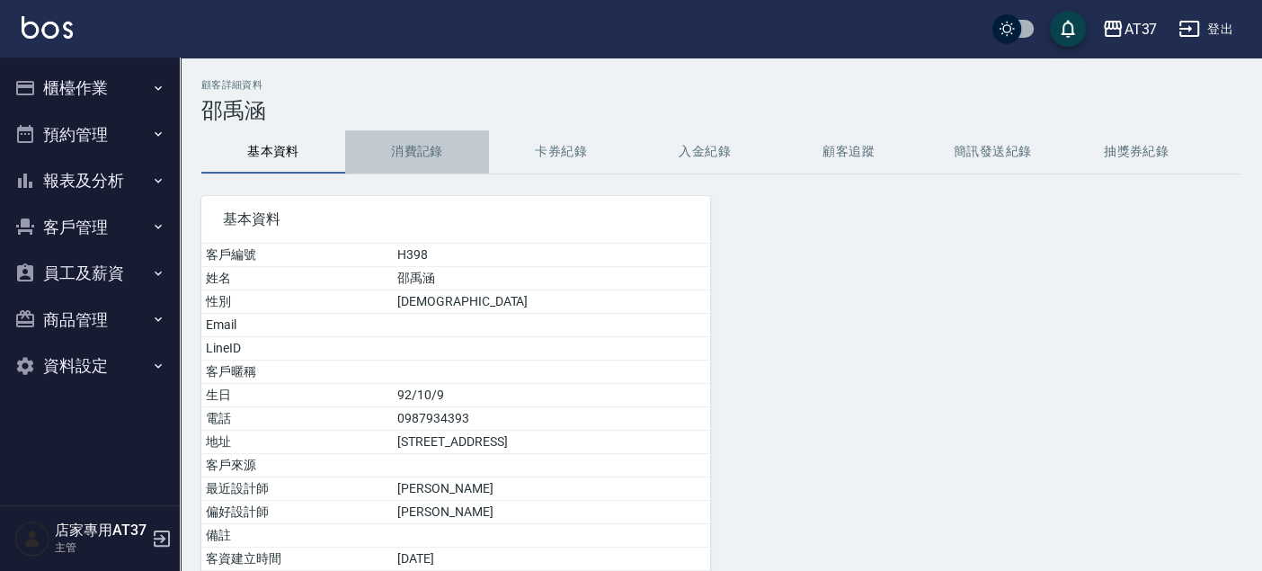
click at [408, 141] on button "消費記錄" at bounding box center [417, 151] width 144 height 43
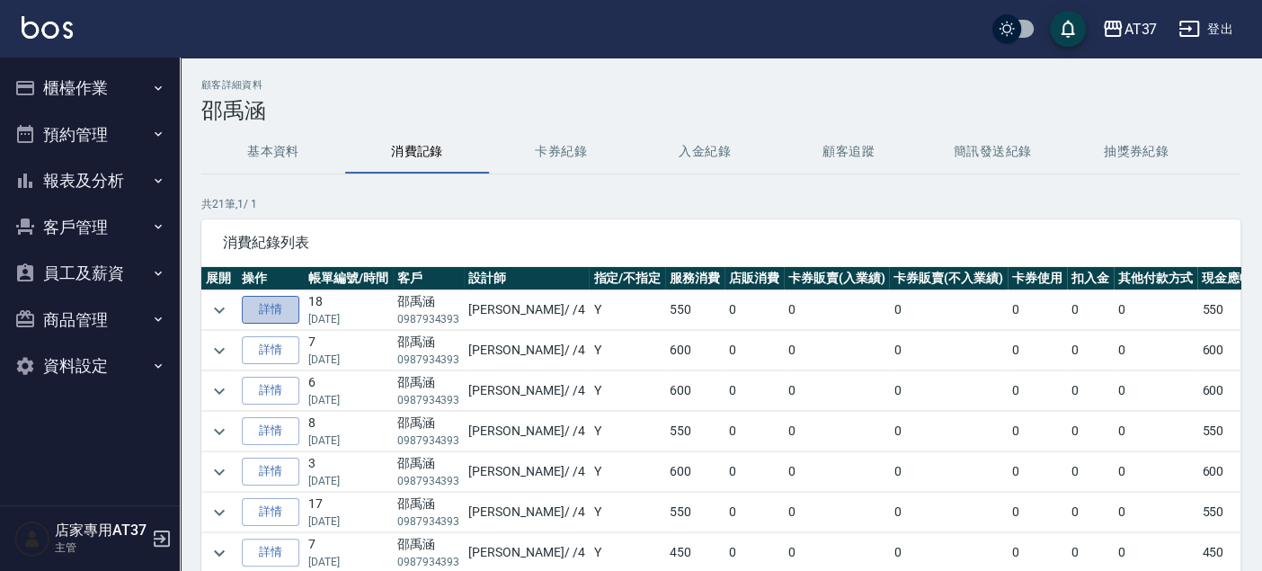
click at [291, 314] on link "詳情" at bounding box center [271, 310] width 58 height 28
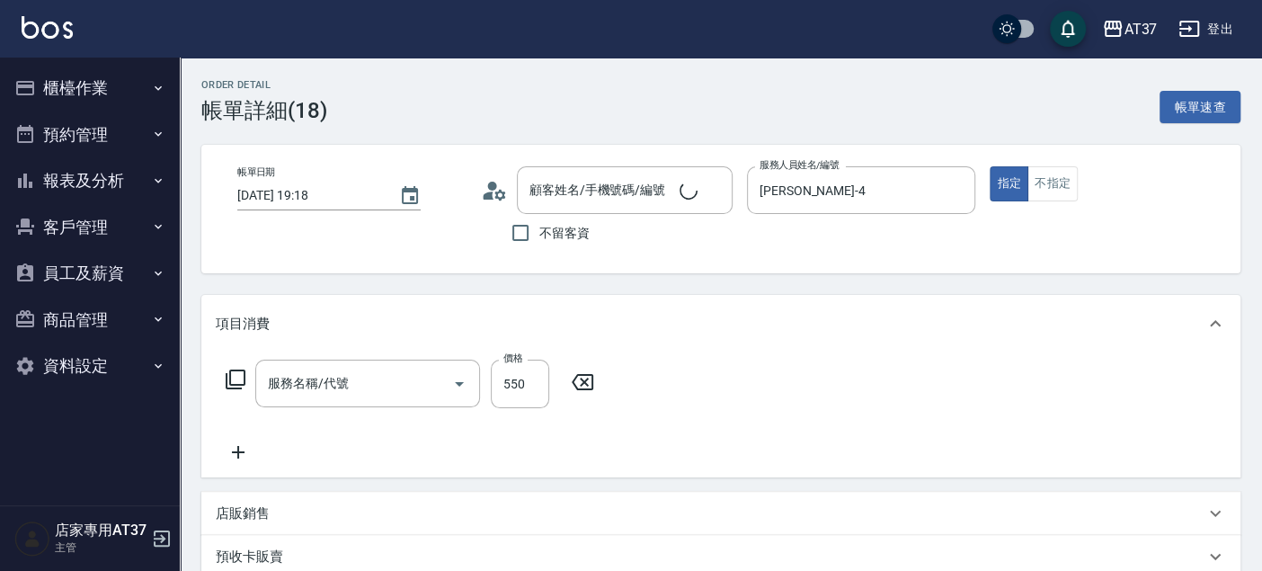
type input "[DATE] 19:18"
type input "[PERSON_NAME]-4"
type input "A精油洗+剪(206)"
type input "[PERSON_NAME]/0987934393/H398"
click at [70, 213] on button "客戶管理" at bounding box center [89, 227] width 165 height 47
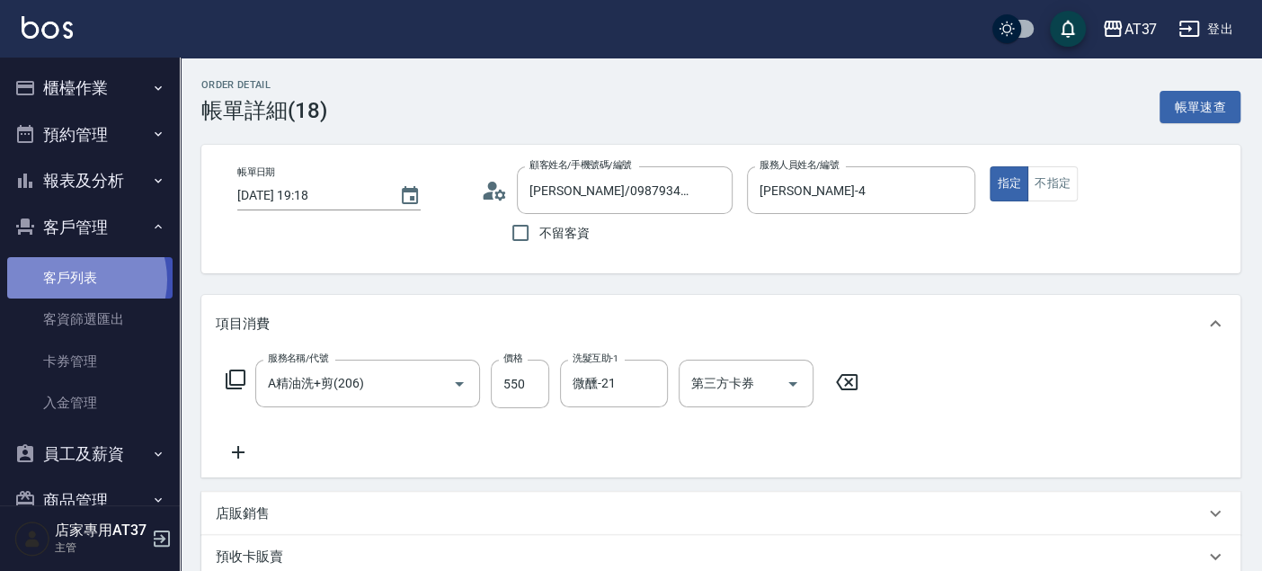
click at [78, 279] on link "客戶列表" at bounding box center [89, 277] width 165 height 41
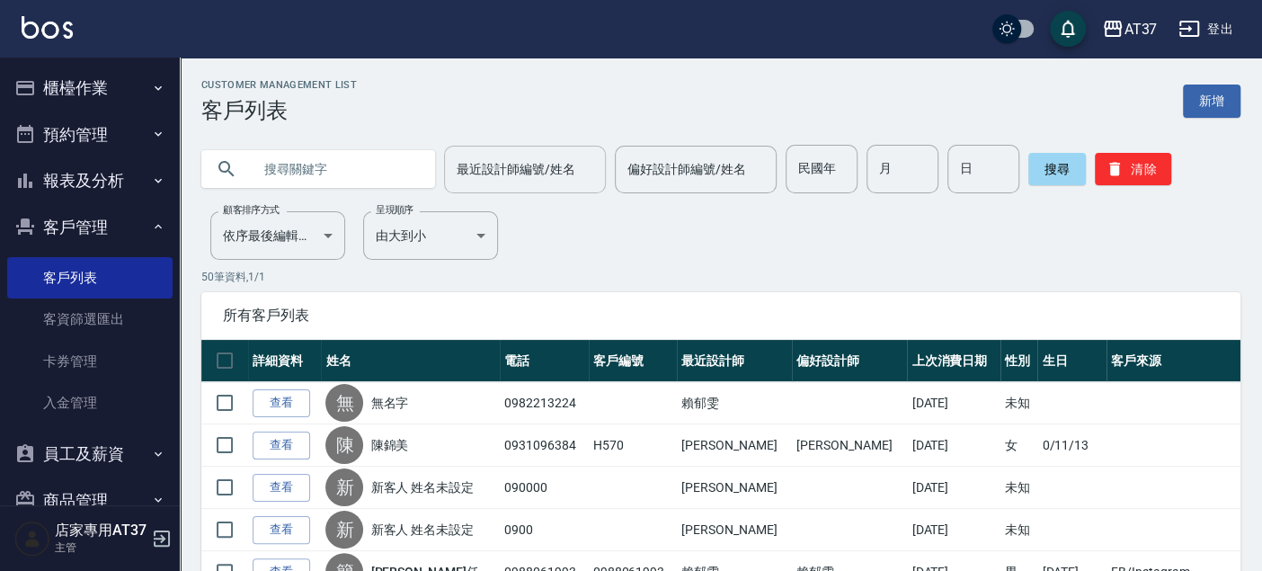
click at [491, 159] on div "最近設計師編號/姓名 最近設計師編號/姓名" at bounding box center [525, 170] width 162 height 48
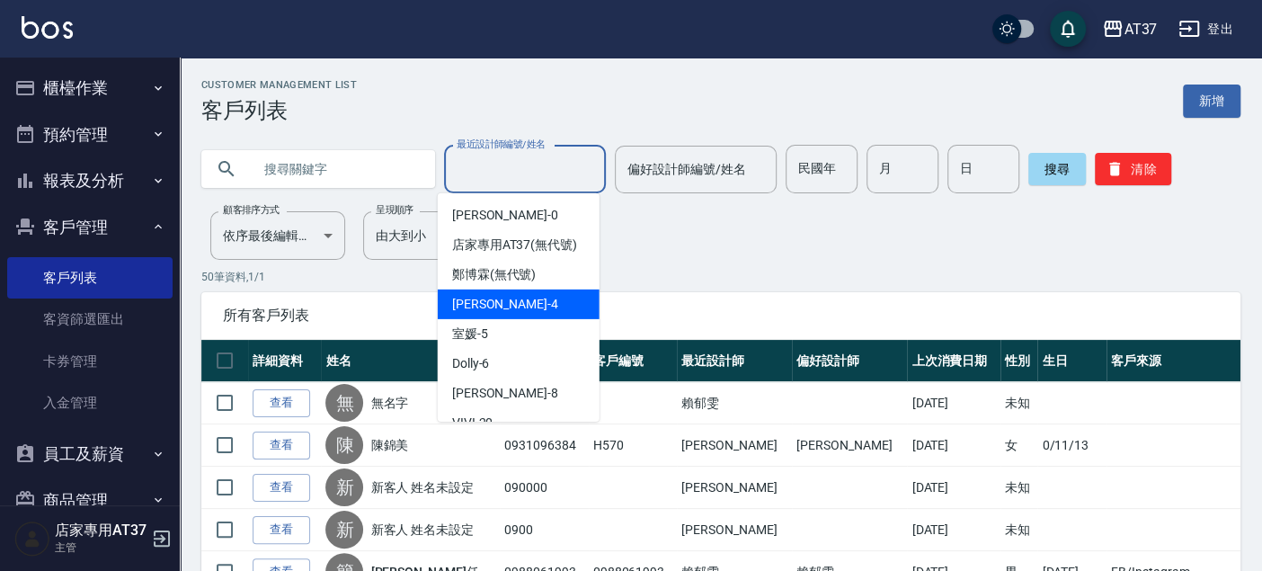
click at [494, 314] on span "[PERSON_NAME] -4" at bounding box center [505, 304] width 106 height 19
type input "[PERSON_NAME]-4"
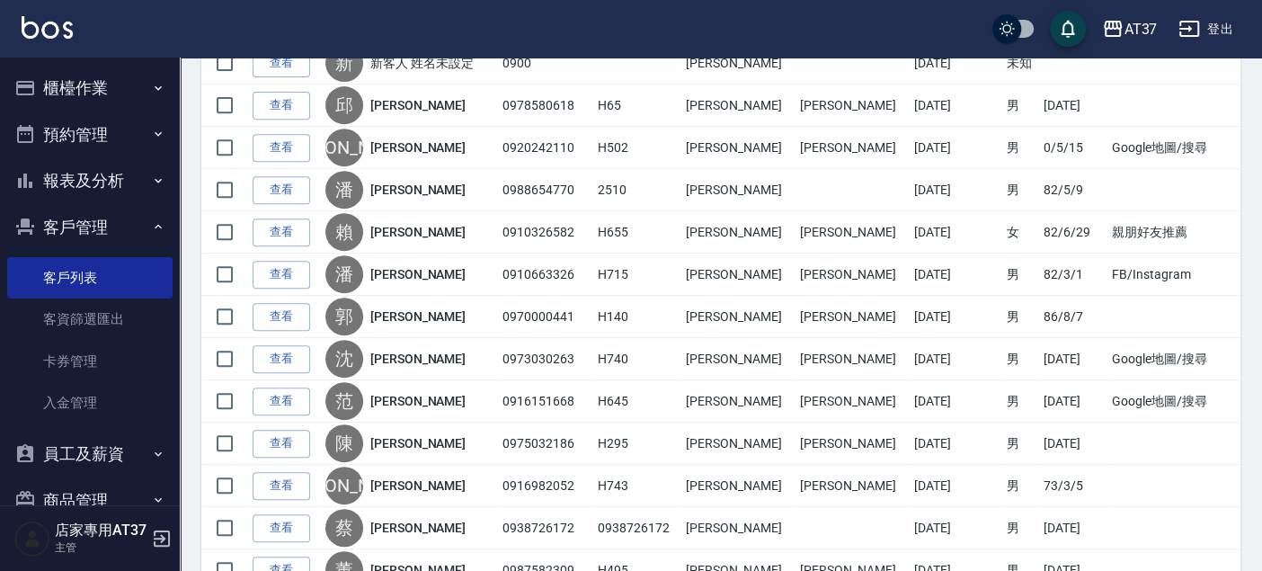
scroll to position [399, 0]
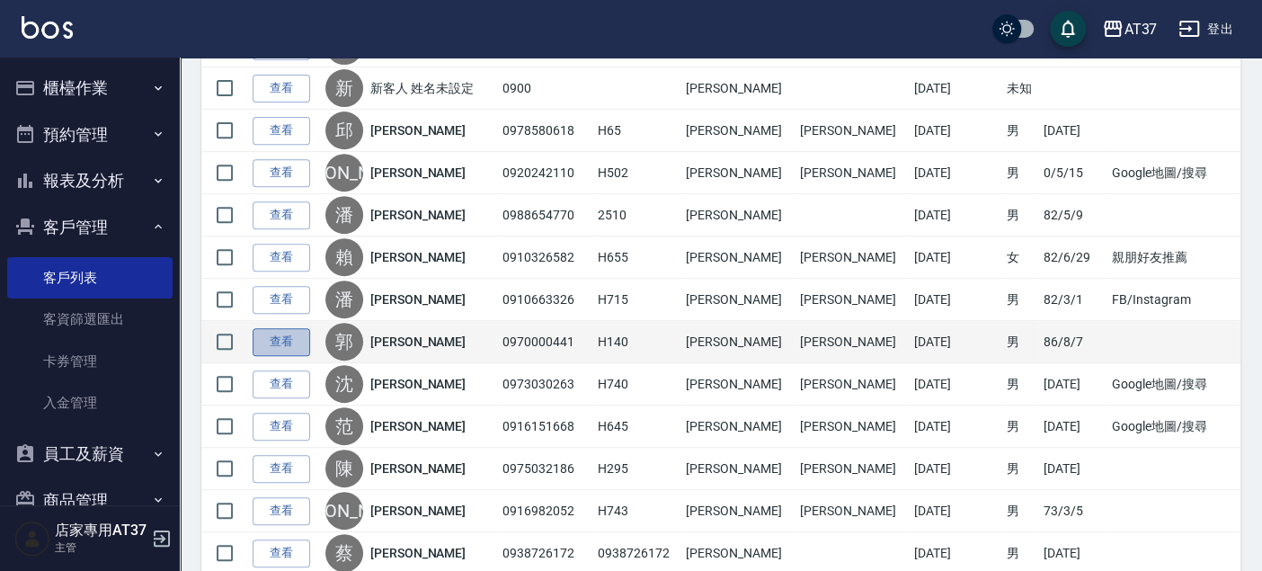
click at [270, 328] on link "查看" at bounding box center [281, 342] width 58 height 28
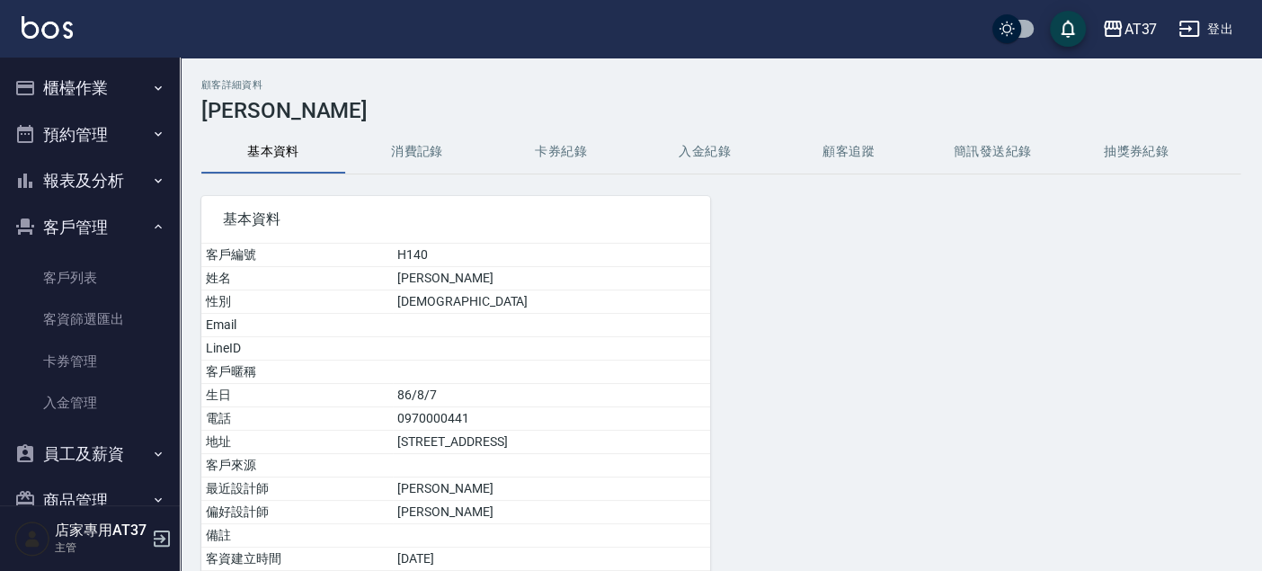
click at [374, 132] on button "消費記錄" at bounding box center [417, 151] width 144 height 43
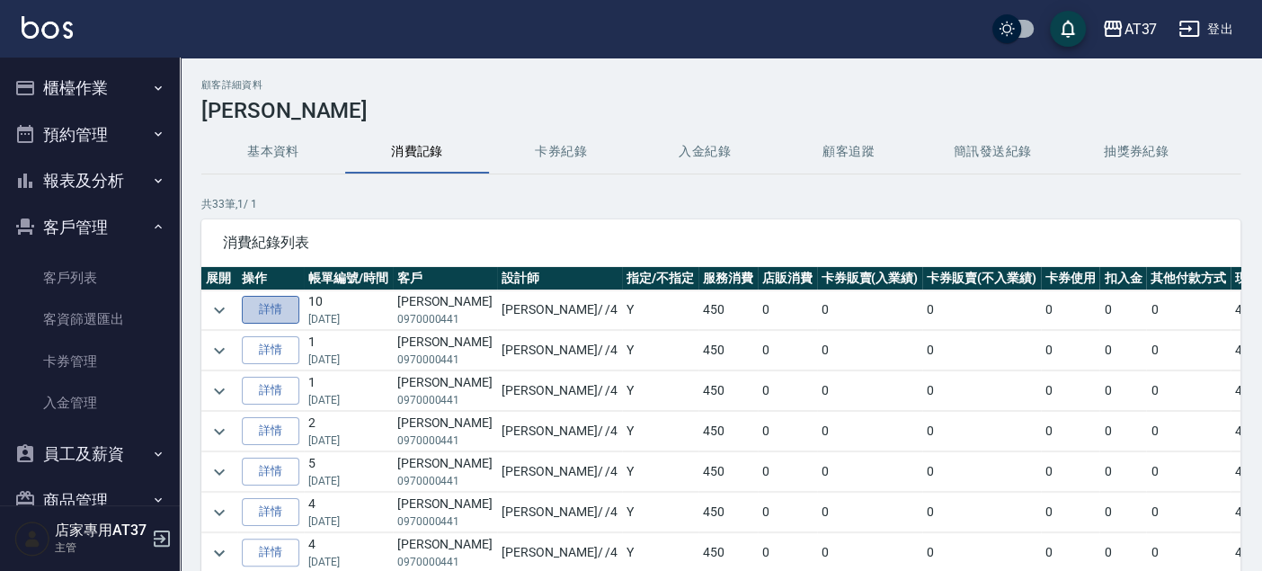
click at [280, 310] on link "詳情" at bounding box center [271, 310] width 58 height 28
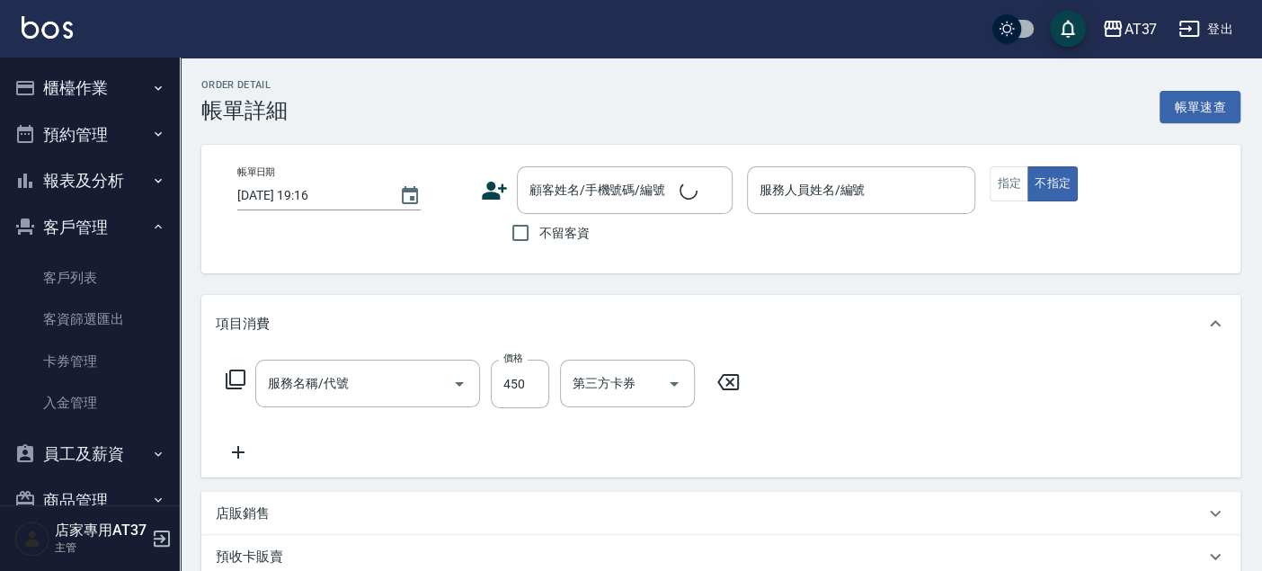
type input "[DATE] 14:45"
type input "[PERSON_NAME]-4"
type input "A級洗+剪(204)"
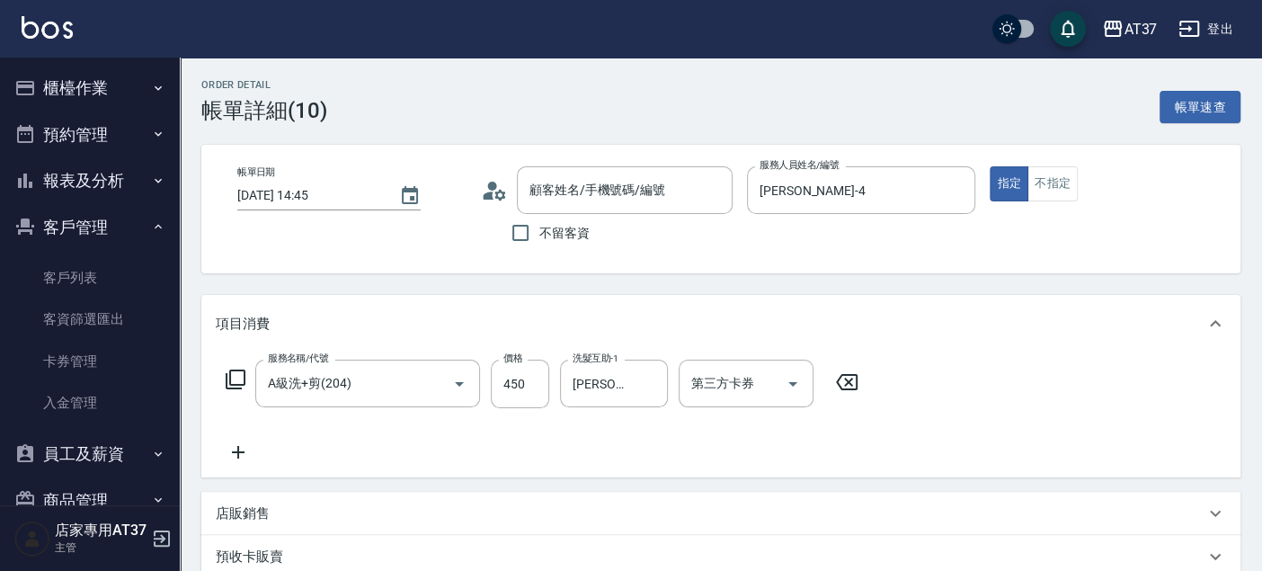
type input "[PERSON_NAME]/0970000441/H140"
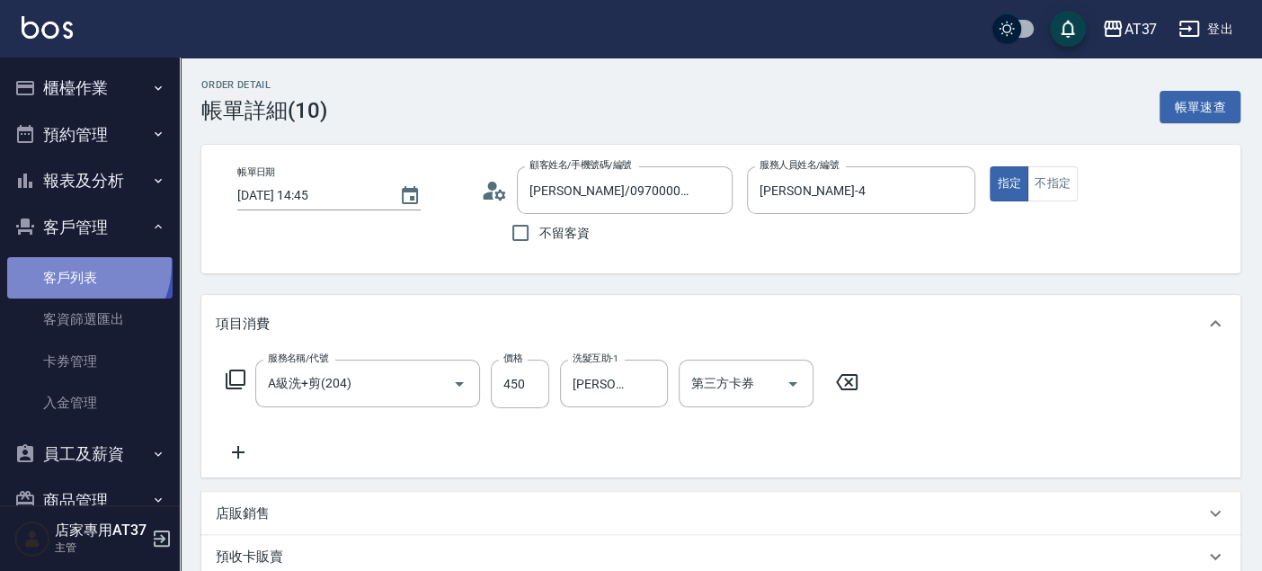
click at [79, 264] on link "客戶列表" at bounding box center [89, 277] width 165 height 41
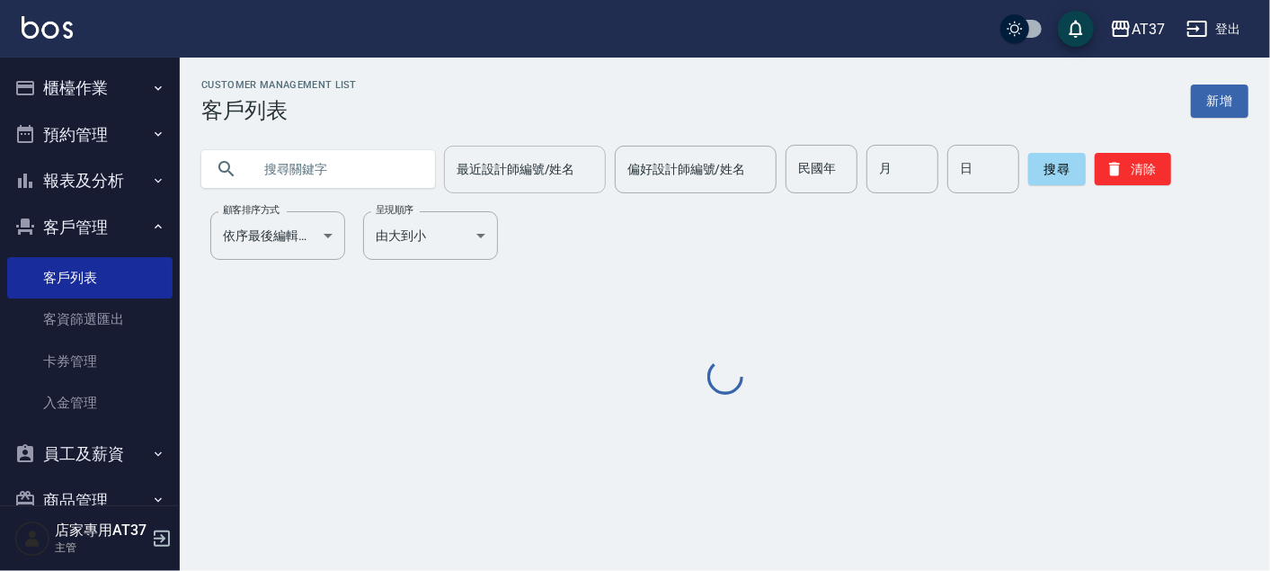
click at [454, 162] on div "最近設計師編號/姓名 最近設計師編號/姓名" at bounding box center [525, 170] width 162 height 48
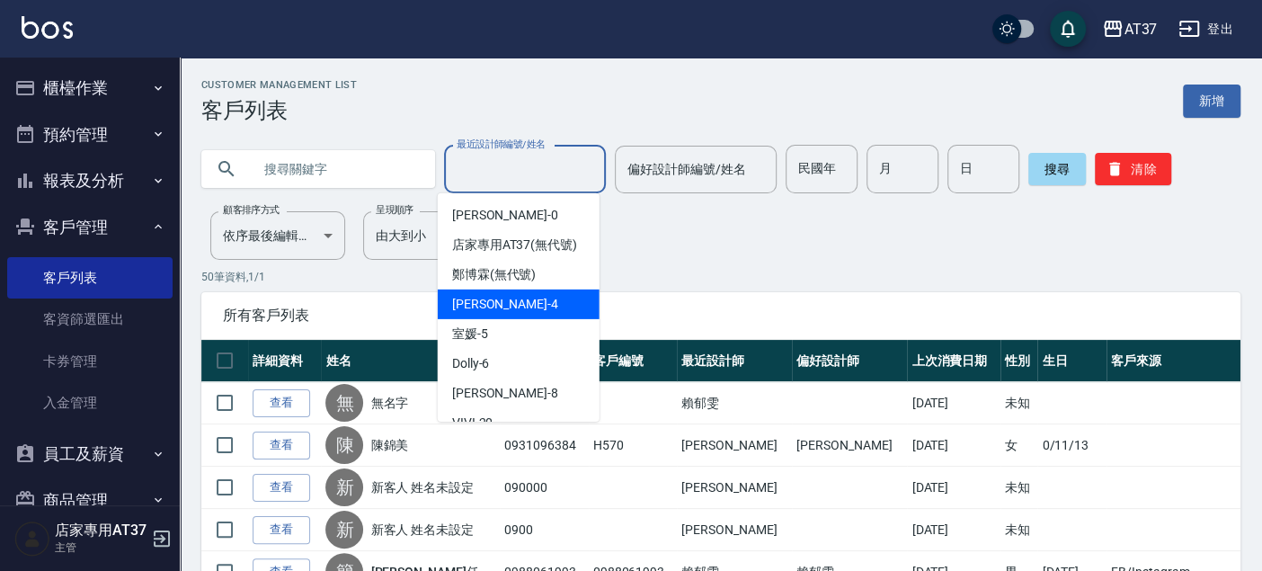
click at [494, 314] on span "[PERSON_NAME] -4" at bounding box center [505, 304] width 106 height 19
type input "[PERSON_NAME]-4"
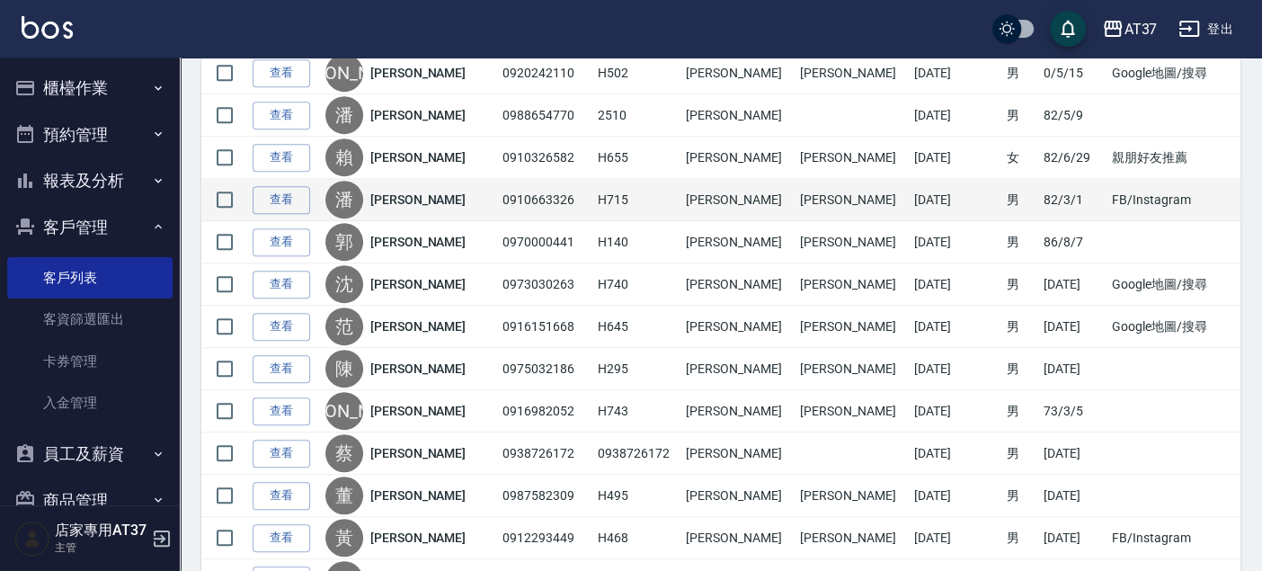
scroll to position [399, 0]
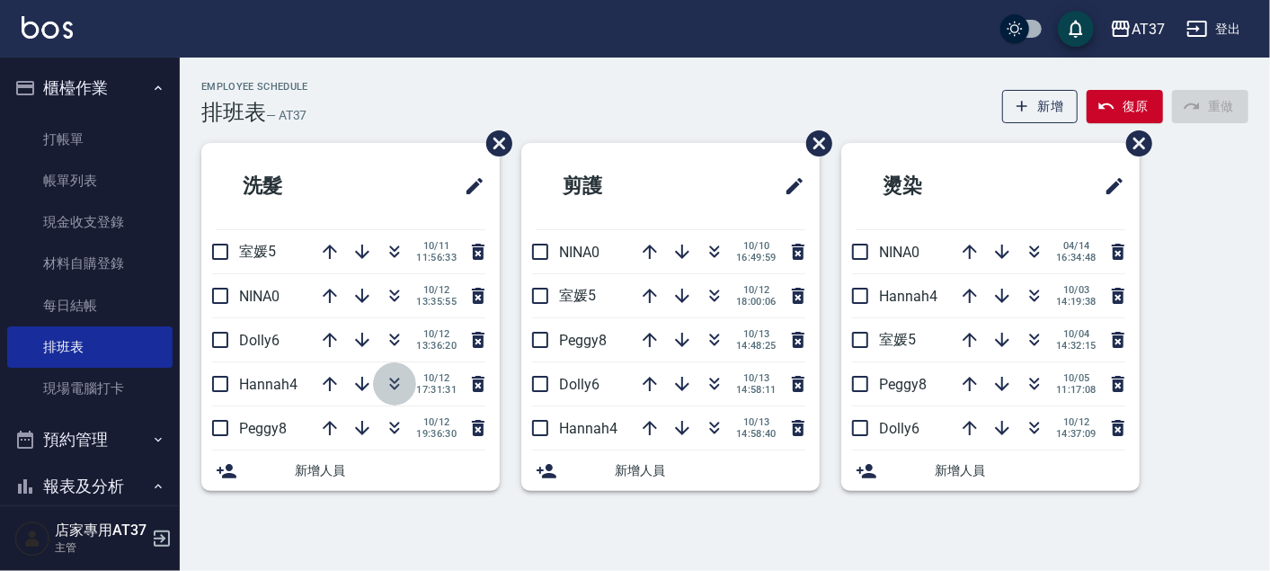
click at [399, 380] on icon "button" at bounding box center [395, 384] width 22 height 22
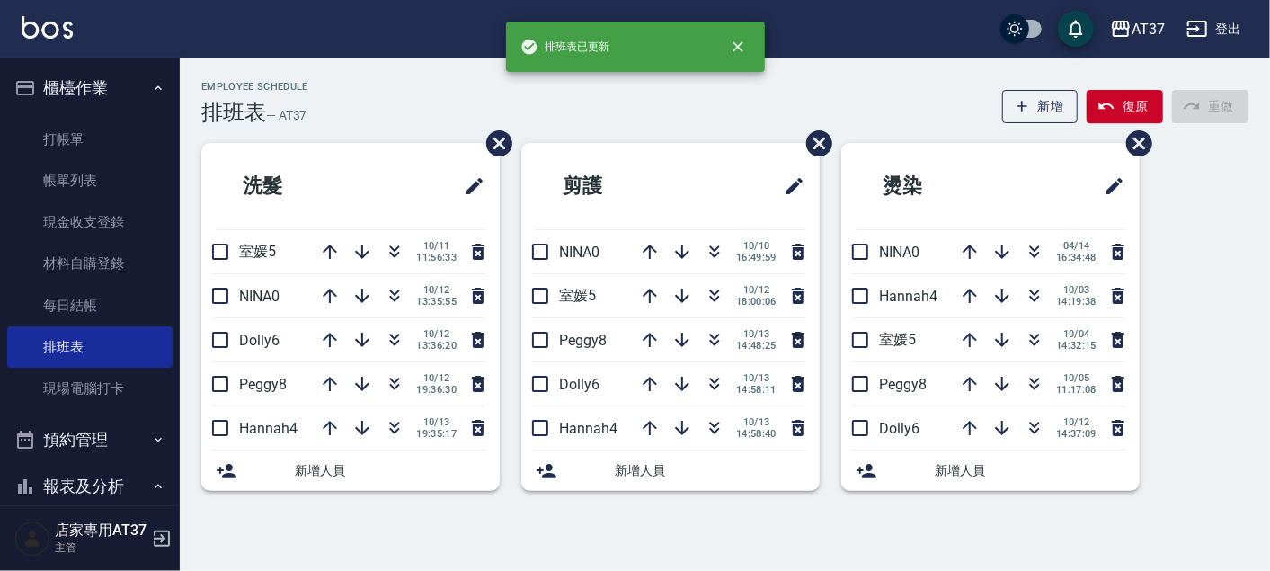
click at [399, 380] on icon "button" at bounding box center [395, 384] width 22 height 22
